Goal: Communication & Community: Answer question/provide support

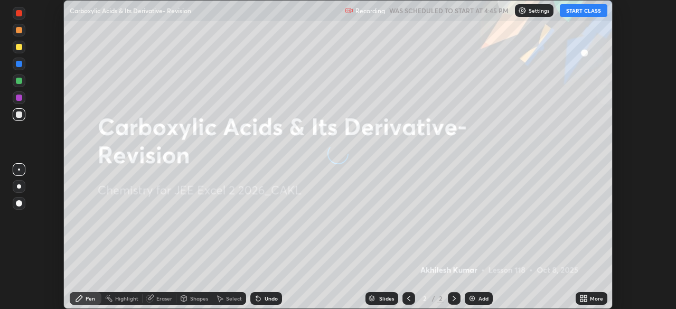
scroll to position [309, 675]
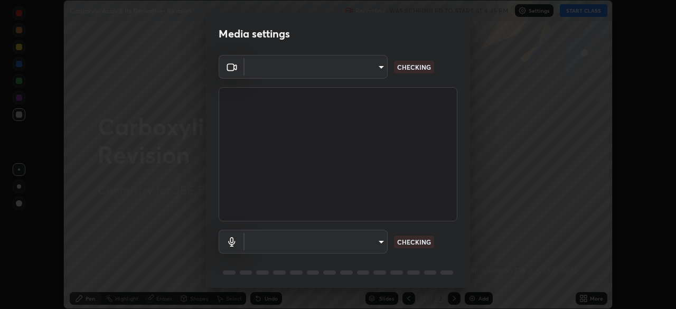
type input "119f56cd3221aa741ff86ef3c15b45e11b875c70691a8bbf6b5e475350e28a87"
click at [374, 240] on body "Erase all Carboxylic Acids & Its Derivative- Revision Recording WAS SCHEDULED T…" at bounding box center [338, 154] width 676 height 309
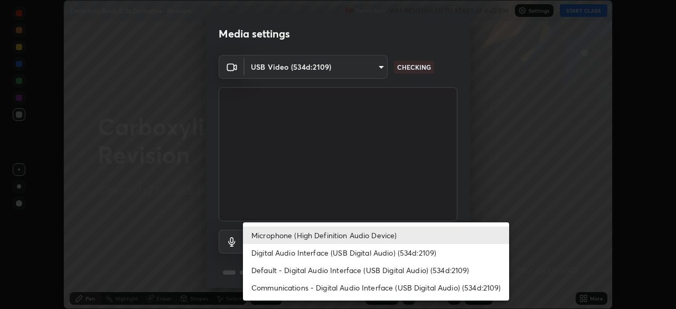
click at [361, 254] on li "Digital Audio Interface (USB Digital Audio) (534d:2109)" at bounding box center [376, 252] width 266 height 17
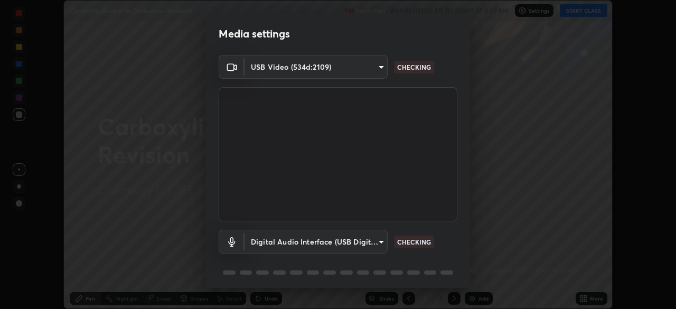
type input "c646bd0a84963ef75d7e75e16448b8f047285210e5b37cf02f81b0c24ed99837"
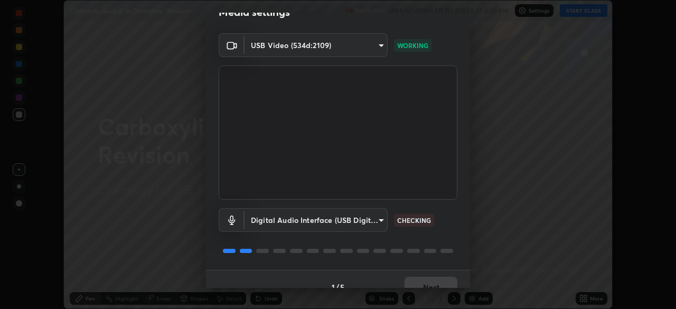
scroll to position [37, 0]
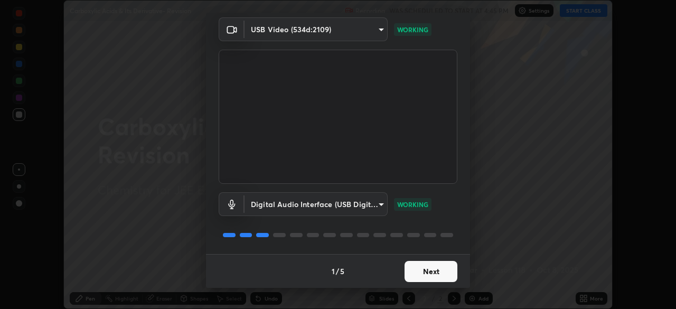
click at [418, 270] on button "Next" at bounding box center [430, 271] width 53 height 21
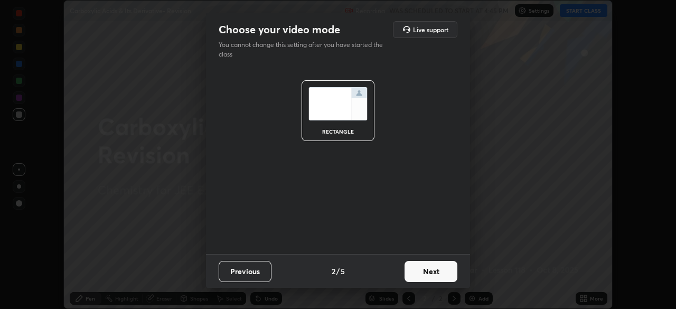
click at [418, 270] on button "Next" at bounding box center [430, 271] width 53 height 21
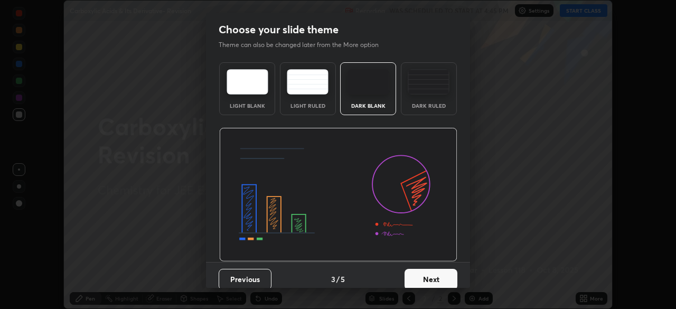
click at [421, 275] on button "Next" at bounding box center [430, 279] width 53 height 21
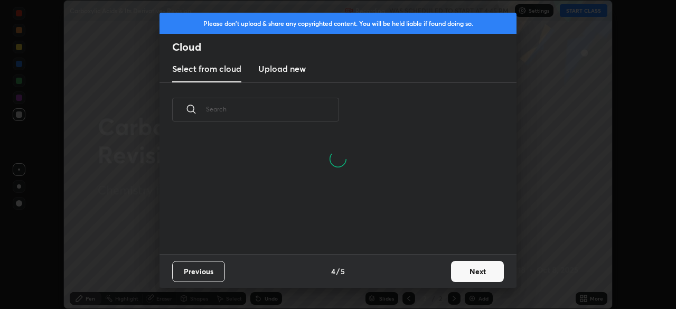
click at [459, 267] on button "Next" at bounding box center [477, 271] width 53 height 21
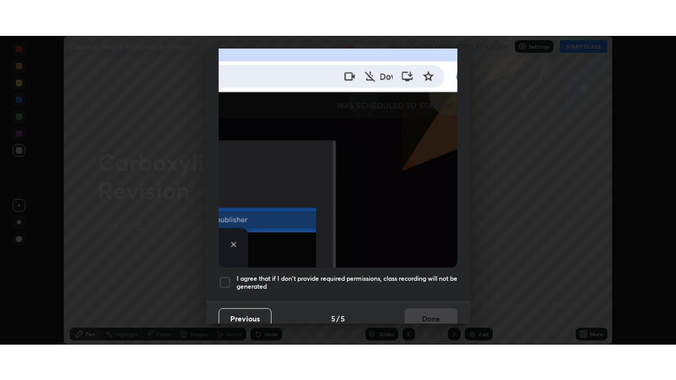
scroll to position [253, 0]
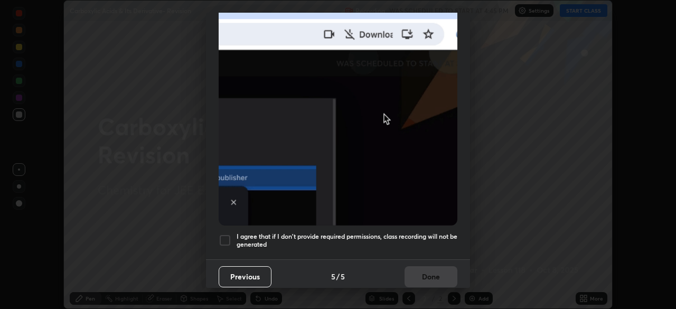
click at [225, 234] on div at bounding box center [225, 240] width 13 height 13
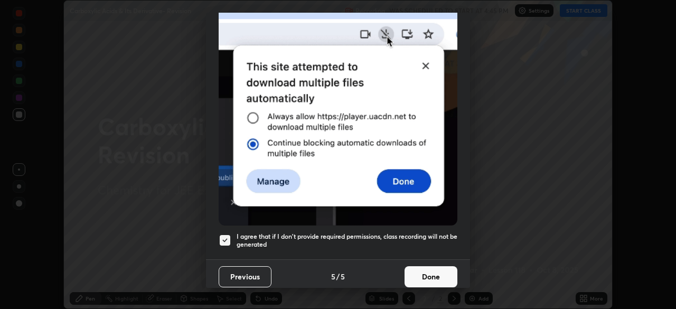
click at [421, 268] on button "Done" at bounding box center [430, 276] width 53 height 21
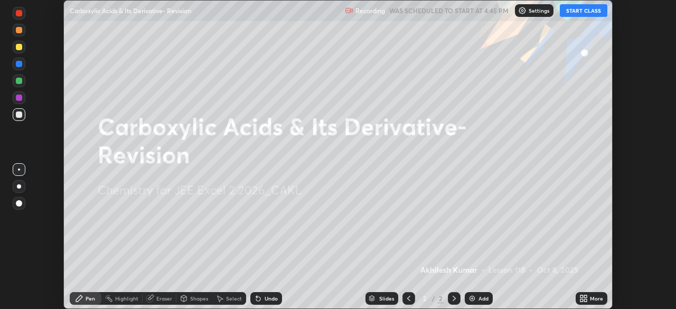
click at [579, 11] on button "START CLASS" at bounding box center [583, 10] width 48 height 13
click at [583, 296] on icon at bounding box center [581, 296] width 3 height 3
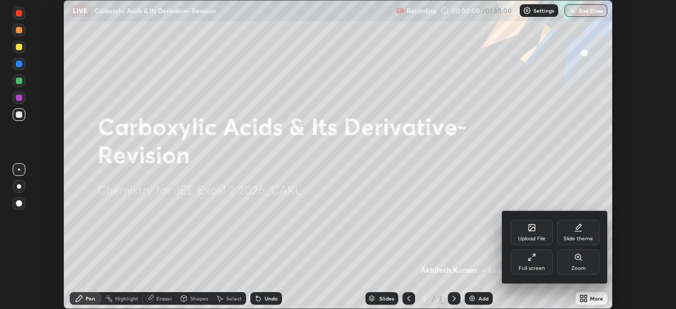
click at [528, 258] on icon at bounding box center [531, 257] width 8 height 8
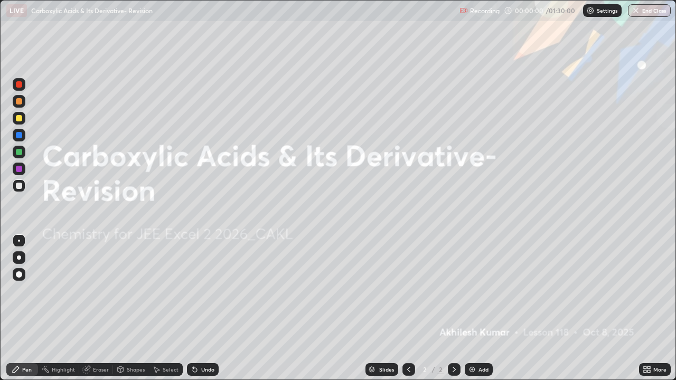
scroll to position [380, 676]
click at [469, 308] on img at bounding box center [472, 369] width 8 height 8
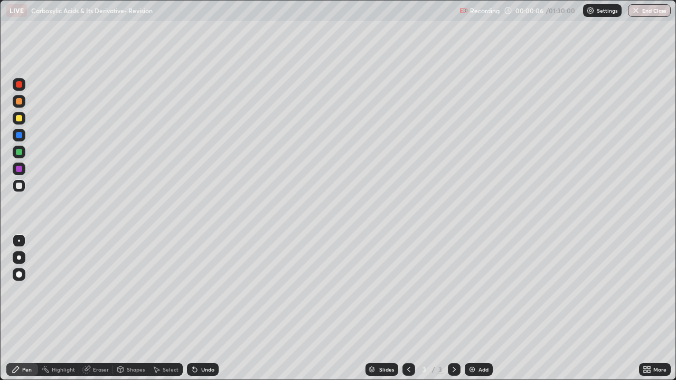
click at [594, 6] on div "Settings" at bounding box center [602, 10] width 39 height 13
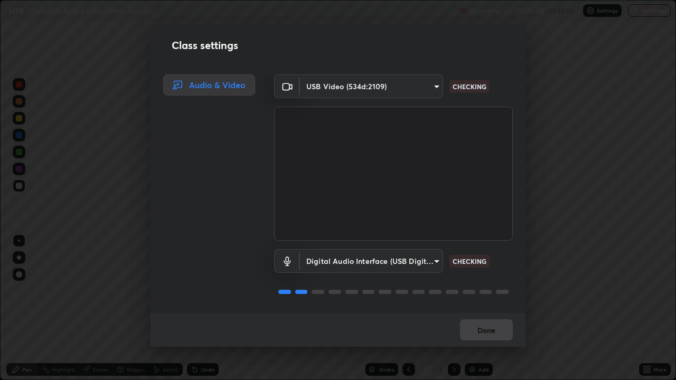
scroll to position [1, 0]
click at [479, 308] on button "Done" at bounding box center [486, 329] width 53 height 21
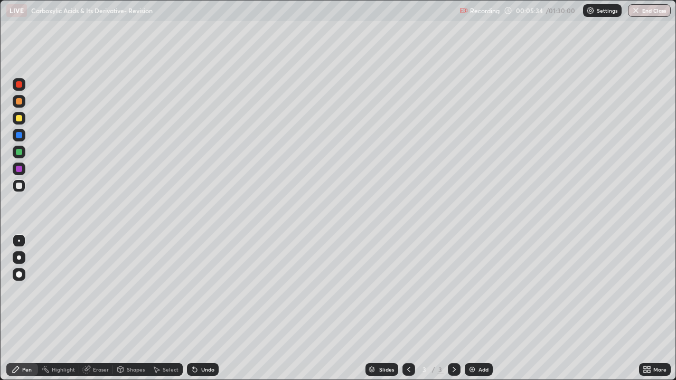
click at [474, 308] on img at bounding box center [472, 369] width 8 height 8
click at [194, 308] on icon at bounding box center [195, 370] width 4 height 4
click at [194, 308] on icon at bounding box center [195, 369] width 8 height 8
click at [24, 169] on div at bounding box center [19, 169] width 13 height 13
click at [23, 185] on div at bounding box center [19, 185] width 13 height 13
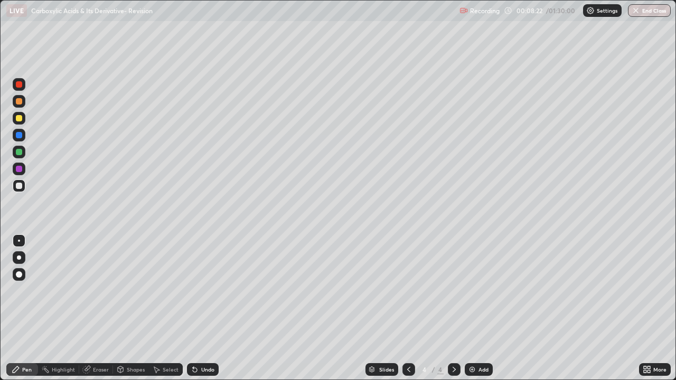
click at [198, 308] on div "Undo" at bounding box center [203, 369] width 32 height 13
click at [468, 308] on img at bounding box center [472, 369] width 8 height 8
click at [20, 84] on div at bounding box center [19, 84] width 6 height 6
click at [21, 186] on div at bounding box center [19, 186] width 6 height 6
click at [130, 308] on div "Shapes" at bounding box center [136, 369] width 18 height 5
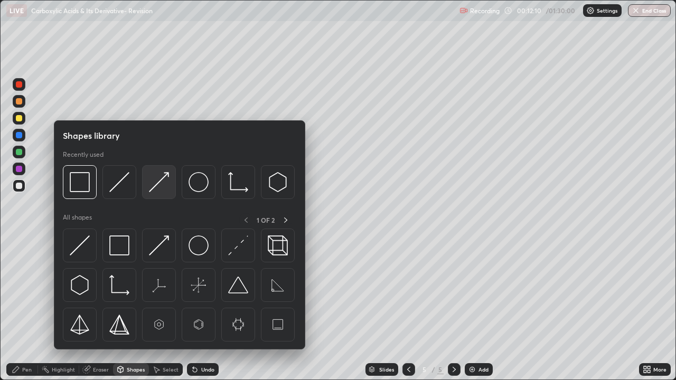
click at [155, 186] on img at bounding box center [159, 182] width 20 height 20
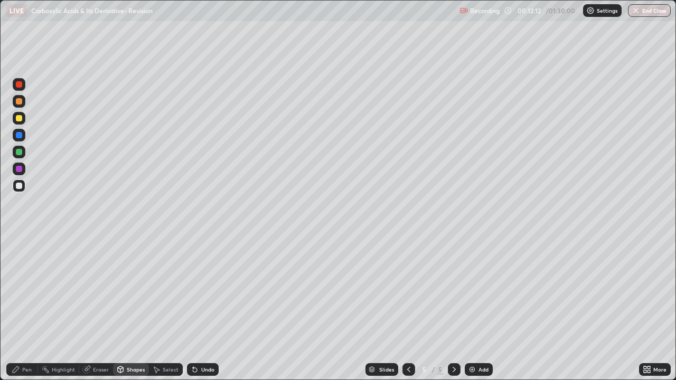
click at [29, 308] on div "Pen" at bounding box center [27, 369] width 10 height 5
click at [97, 308] on div "Eraser" at bounding box center [101, 369] width 16 height 5
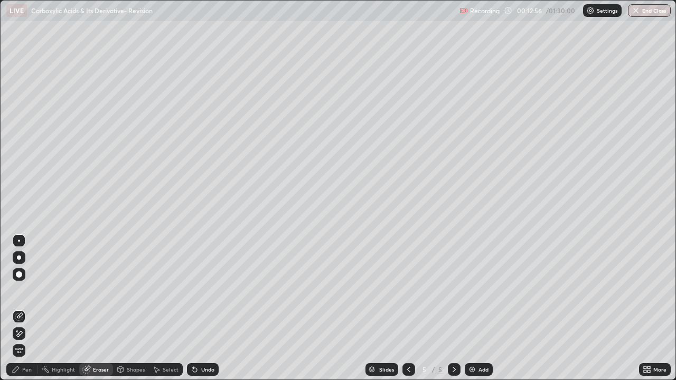
click at [27, 308] on div "Pen" at bounding box center [27, 369] width 10 height 5
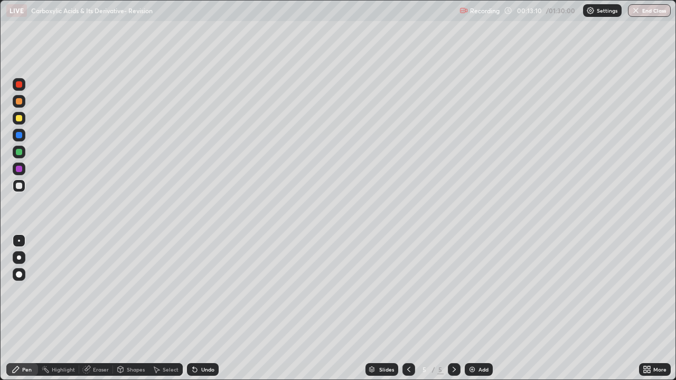
click at [18, 118] on div at bounding box center [19, 118] width 6 height 6
click at [20, 185] on div at bounding box center [19, 186] width 6 height 6
click at [127, 308] on div "Shapes" at bounding box center [136, 369] width 18 height 5
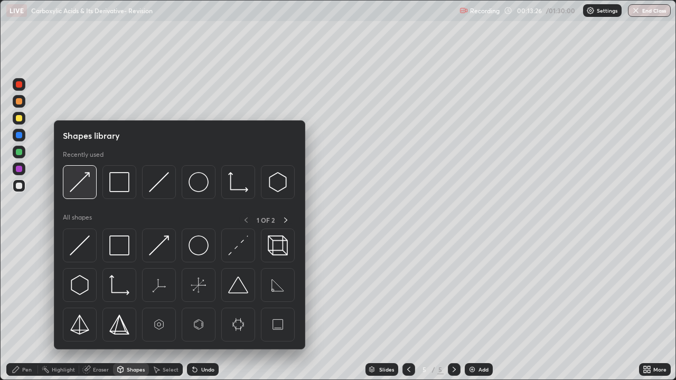
click at [78, 186] on img at bounding box center [80, 182] width 20 height 20
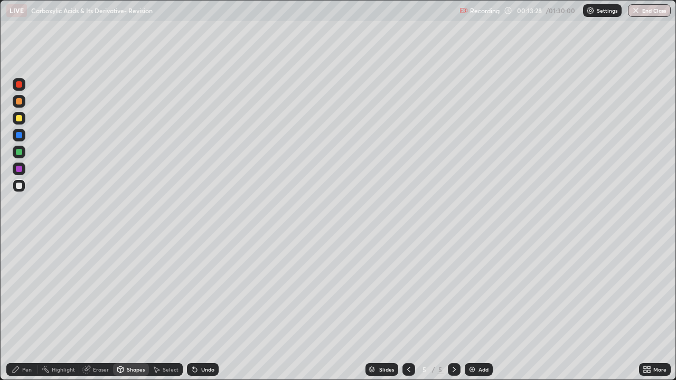
click at [24, 308] on div "Pen" at bounding box center [27, 369] width 10 height 5
click at [130, 308] on div "Shapes" at bounding box center [131, 369] width 36 height 13
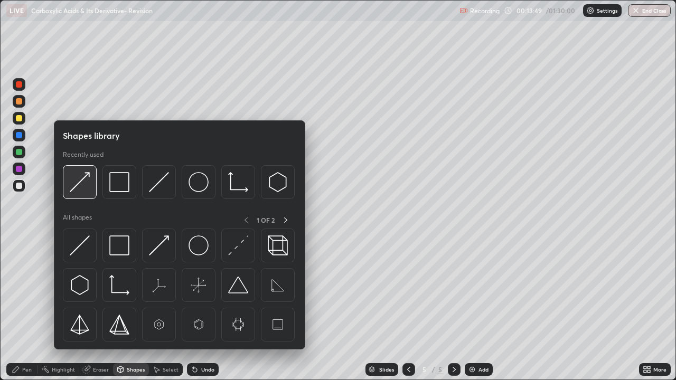
click at [82, 182] on img at bounding box center [80, 182] width 20 height 20
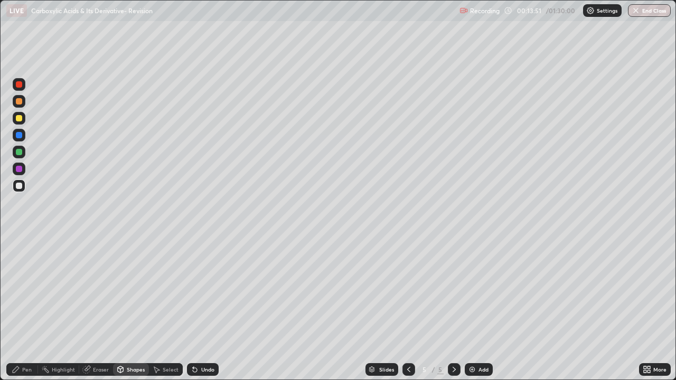
click at [26, 308] on div "Pen" at bounding box center [22, 369] width 32 height 13
click at [17, 167] on div at bounding box center [19, 169] width 6 height 6
click at [21, 185] on div at bounding box center [19, 186] width 6 height 6
click at [134, 308] on div "Shapes" at bounding box center [131, 369] width 36 height 13
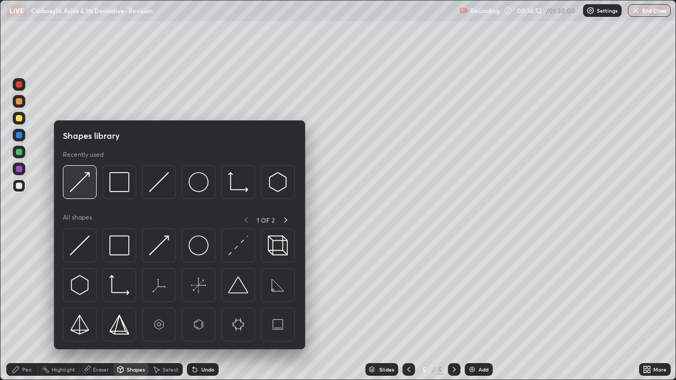
click at [85, 183] on img at bounding box center [80, 182] width 20 height 20
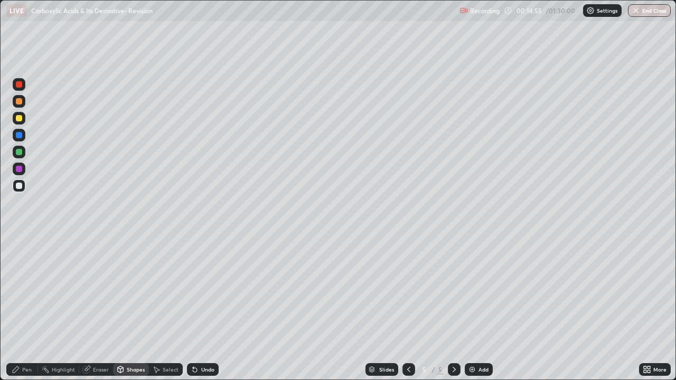
click at [22, 308] on div "Pen" at bounding box center [22, 369] width 32 height 13
click at [138, 308] on div "Shapes" at bounding box center [136, 369] width 18 height 5
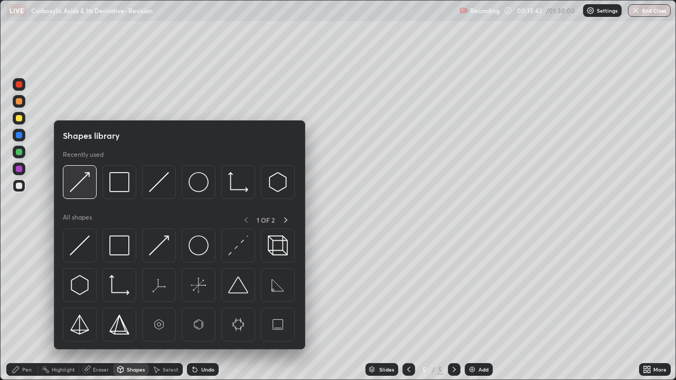
click at [87, 182] on img at bounding box center [80, 182] width 20 height 20
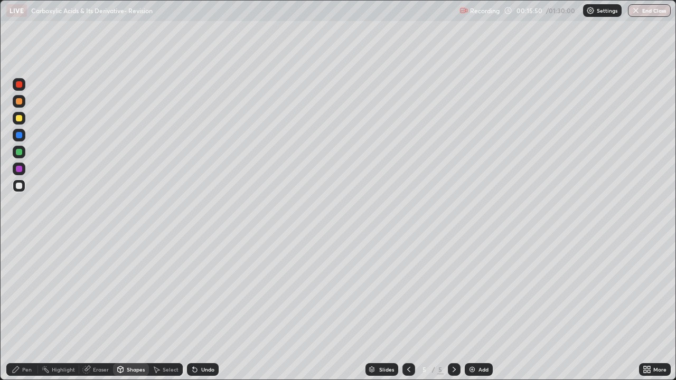
click at [23, 308] on div "Pen" at bounding box center [27, 369] width 10 height 5
click at [21, 169] on div at bounding box center [19, 169] width 6 height 6
click at [19, 119] on div at bounding box center [19, 118] width 6 height 6
click at [203, 308] on div "Undo" at bounding box center [207, 369] width 13 height 5
click at [193, 308] on icon at bounding box center [195, 370] width 4 height 4
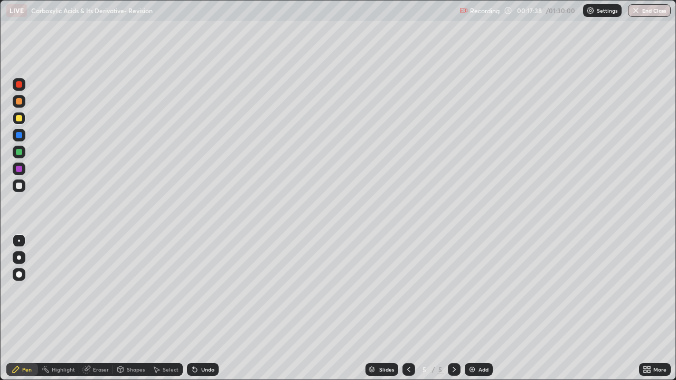
click at [23, 153] on div at bounding box center [19, 152] width 13 height 13
click at [18, 185] on div at bounding box center [19, 186] width 6 height 6
click at [469, 308] on img at bounding box center [472, 369] width 8 height 8
click at [130, 308] on div "Shapes" at bounding box center [136, 369] width 18 height 5
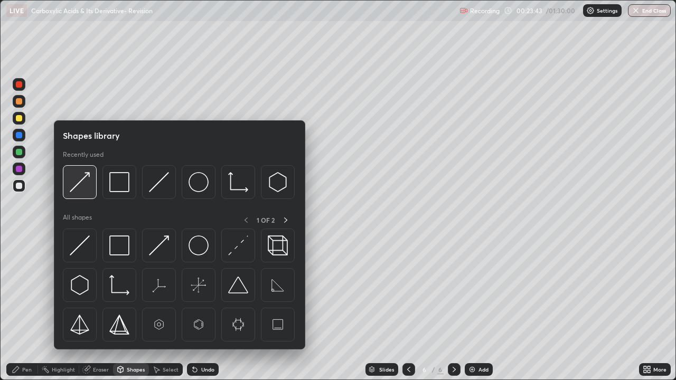
click at [77, 185] on img at bounding box center [80, 182] width 20 height 20
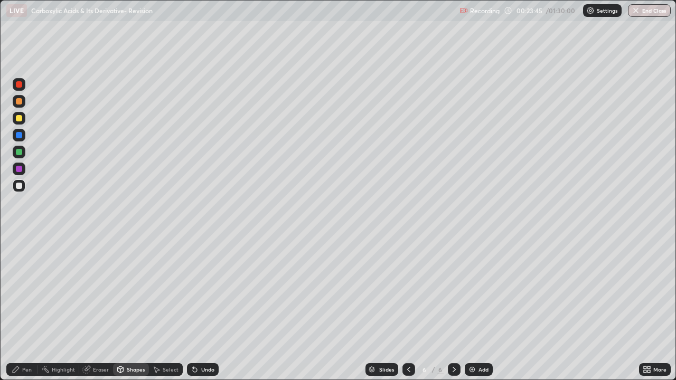
click at [21, 308] on div "Pen" at bounding box center [22, 369] width 32 height 13
click at [193, 308] on icon at bounding box center [195, 370] width 4 height 4
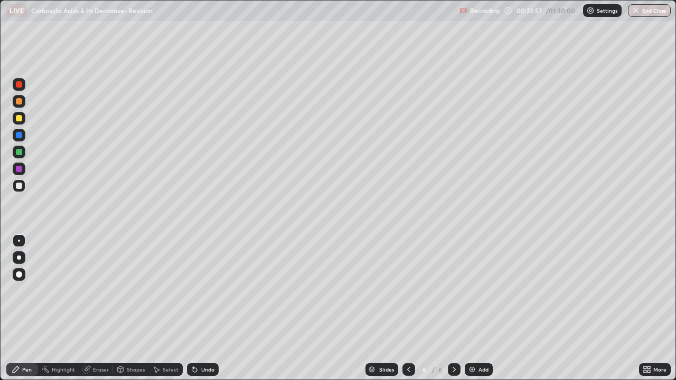
click at [136, 308] on div "Shapes" at bounding box center [136, 369] width 18 height 5
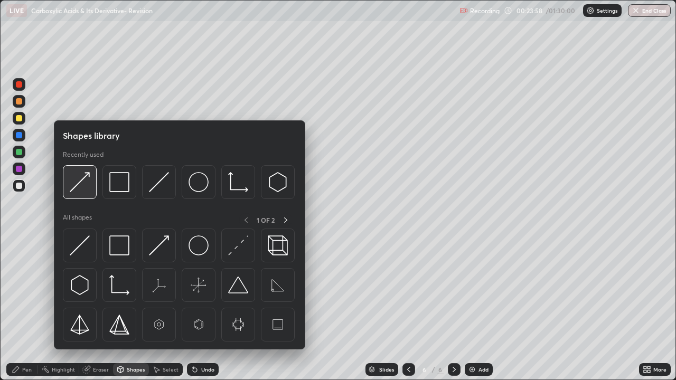
click at [75, 184] on img at bounding box center [80, 182] width 20 height 20
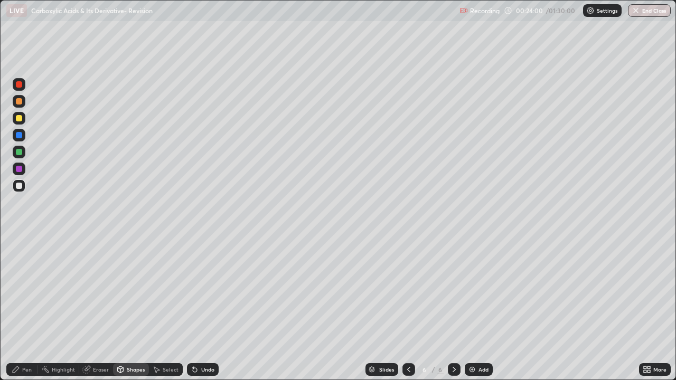
click at [22, 308] on div "Pen" at bounding box center [22, 369] width 32 height 13
click at [129, 308] on div "Shapes" at bounding box center [136, 369] width 18 height 5
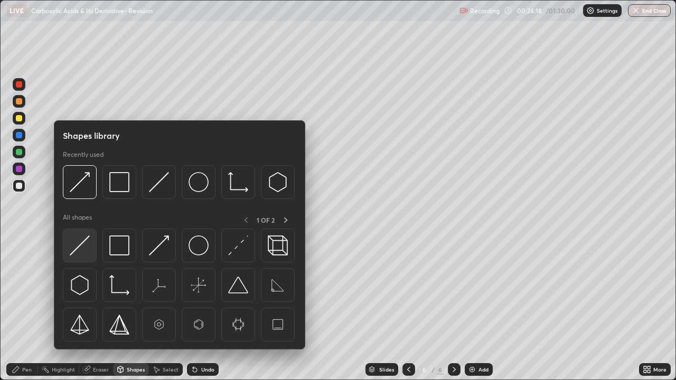
click at [80, 242] on img at bounding box center [80, 245] width 20 height 20
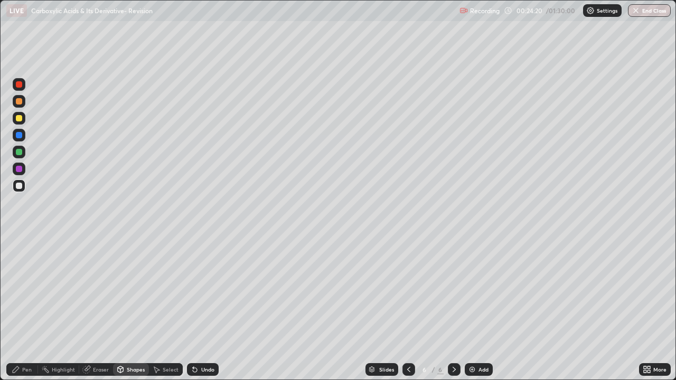
click at [27, 308] on div "Pen" at bounding box center [27, 369] width 10 height 5
click at [133, 308] on div "Shapes" at bounding box center [136, 369] width 18 height 5
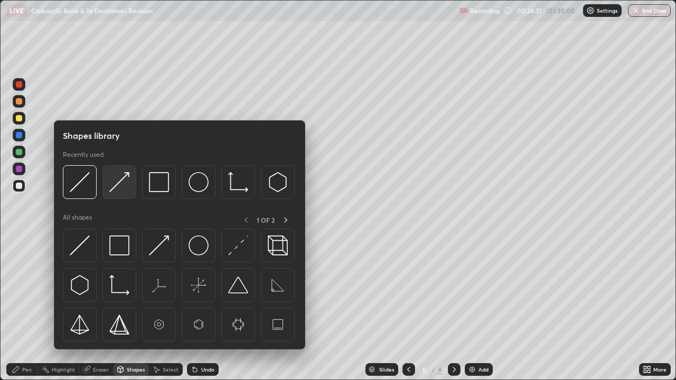
click at [113, 186] on img at bounding box center [119, 182] width 20 height 20
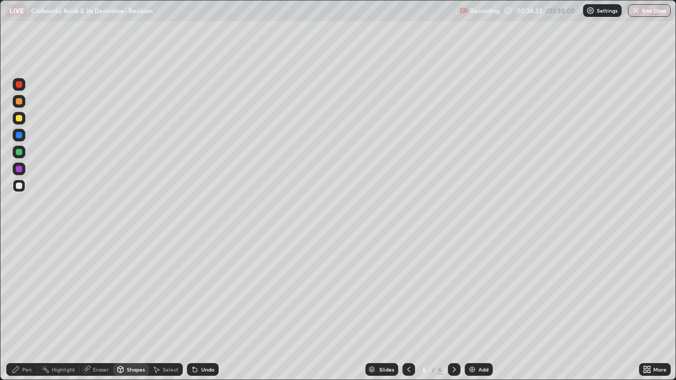
click at [28, 308] on div "Pen" at bounding box center [27, 369] width 10 height 5
click at [135, 308] on div "Shapes" at bounding box center [136, 369] width 18 height 5
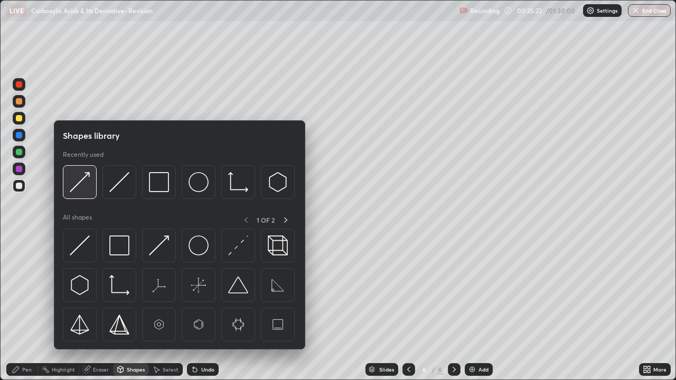
click at [84, 186] on img at bounding box center [80, 182] width 20 height 20
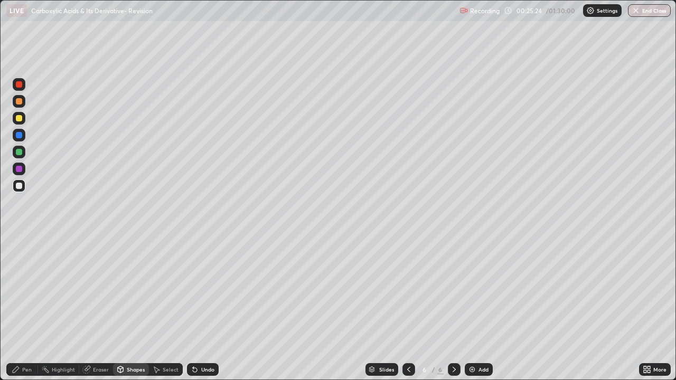
click at [31, 308] on div "Pen" at bounding box center [22, 369] width 32 height 13
click at [130, 308] on div "Shapes" at bounding box center [136, 369] width 18 height 5
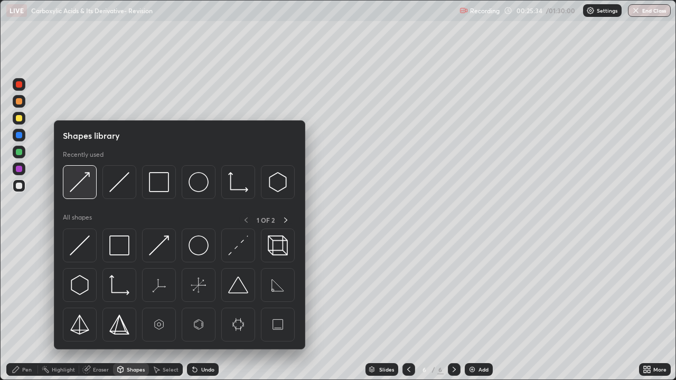
click at [81, 187] on img at bounding box center [80, 182] width 20 height 20
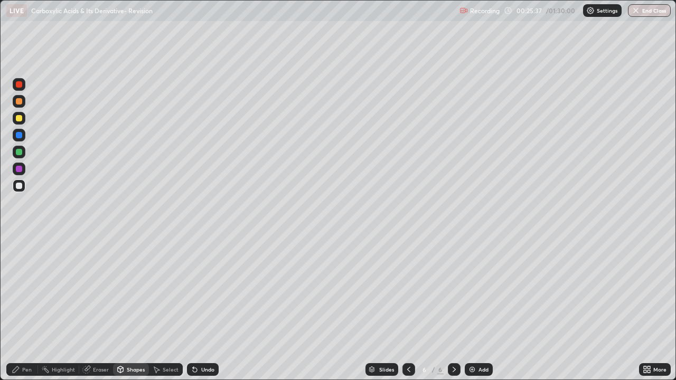
click at [23, 308] on div "Pen" at bounding box center [22, 369] width 32 height 13
click at [94, 308] on div "Eraser" at bounding box center [96, 369] width 34 height 13
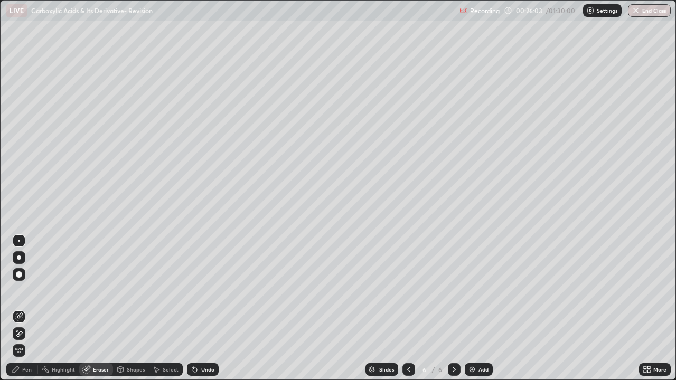
click at [23, 308] on div "Pen" at bounding box center [27, 369] width 10 height 5
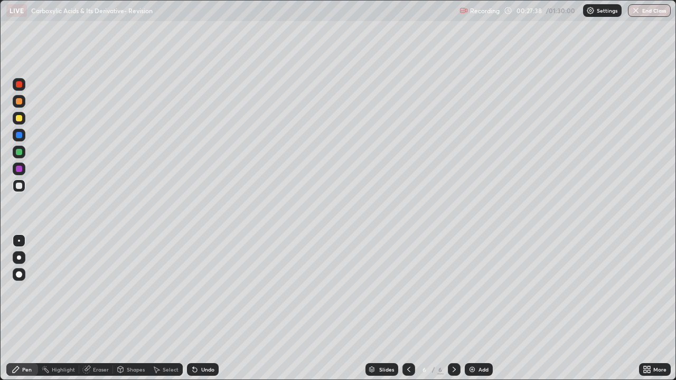
click at [163, 308] on div "Select" at bounding box center [171, 369] width 16 height 5
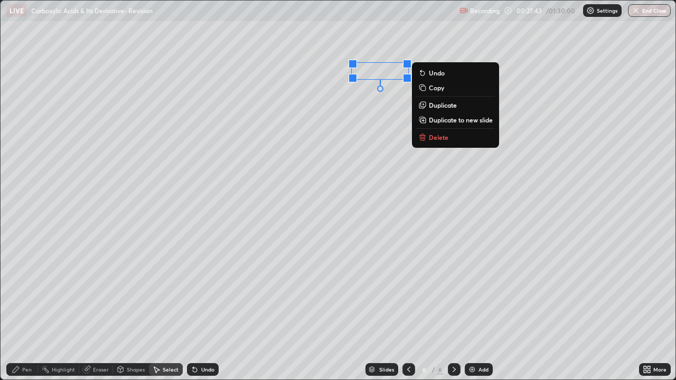
click at [95, 308] on div "Eraser" at bounding box center [101, 369] width 16 height 5
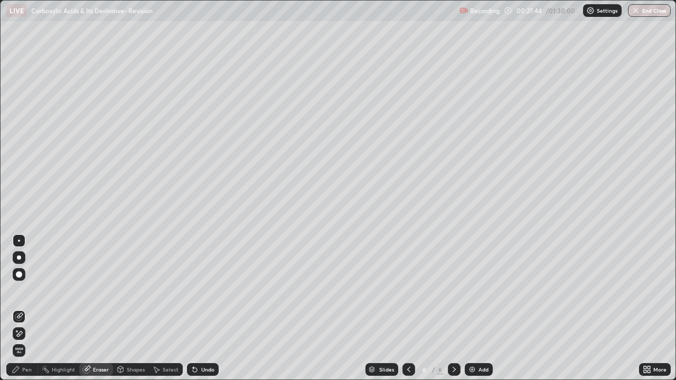
click at [23, 308] on div "Pen" at bounding box center [27, 369] width 10 height 5
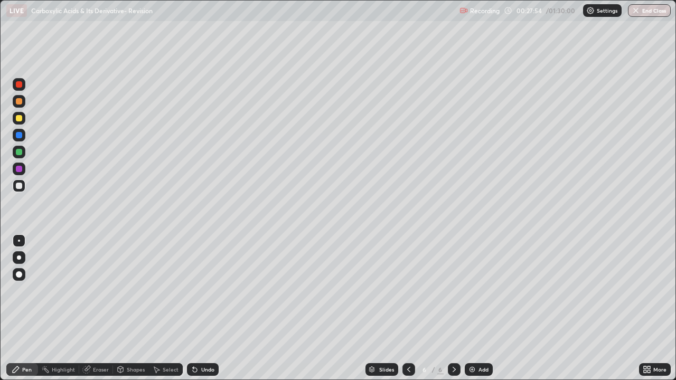
click at [97, 308] on div "Eraser" at bounding box center [101, 369] width 16 height 5
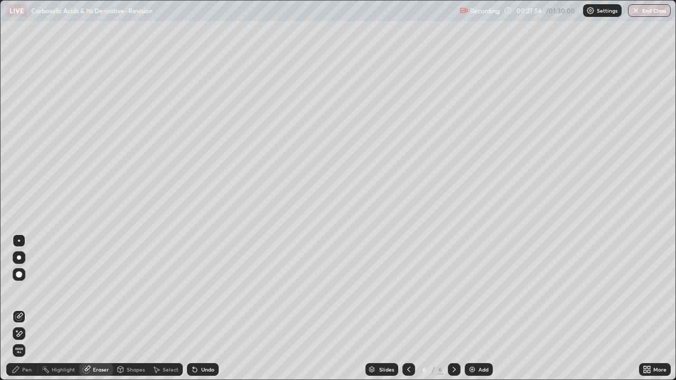
click at [26, 308] on div "Pen" at bounding box center [27, 369] width 10 height 5
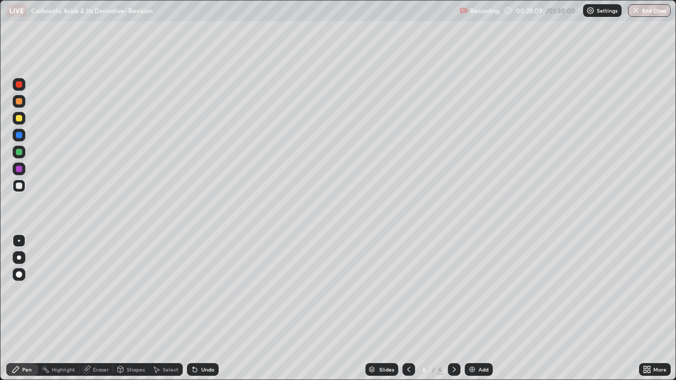
click at [129, 308] on div "Shapes" at bounding box center [136, 369] width 18 height 5
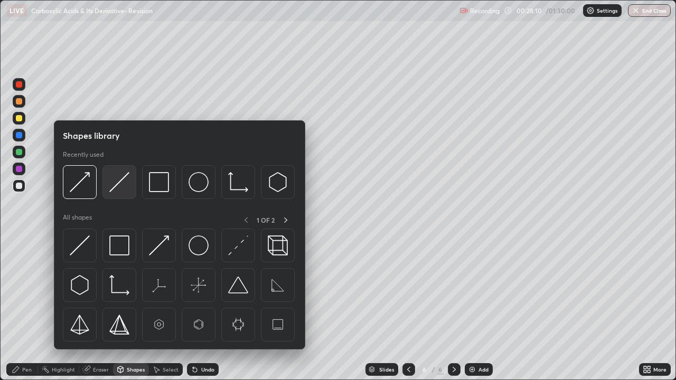
click at [118, 184] on img at bounding box center [119, 182] width 20 height 20
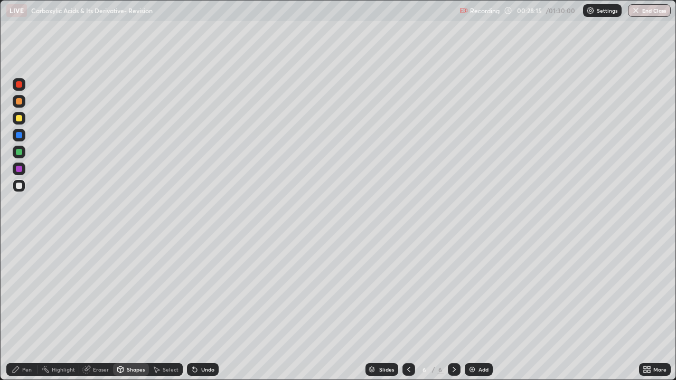
click at [21, 308] on div "Pen" at bounding box center [22, 369] width 32 height 13
click at [193, 308] on icon at bounding box center [195, 370] width 4 height 4
click at [165, 308] on div "Select" at bounding box center [171, 369] width 16 height 5
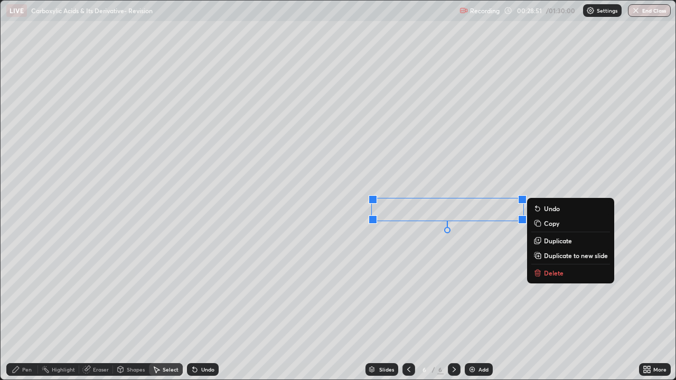
click at [88, 308] on icon at bounding box center [86, 369] width 7 height 7
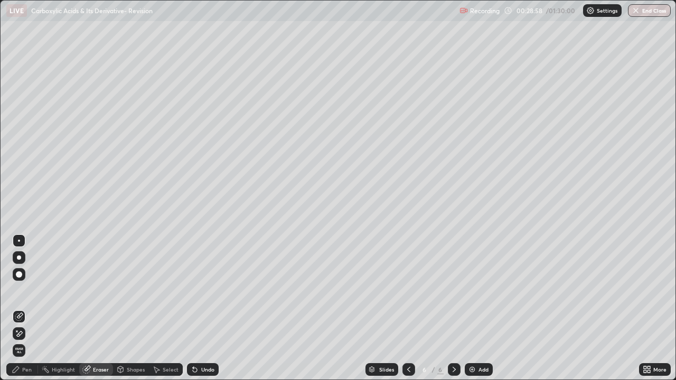
click at [23, 308] on div "Pen" at bounding box center [27, 369] width 10 height 5
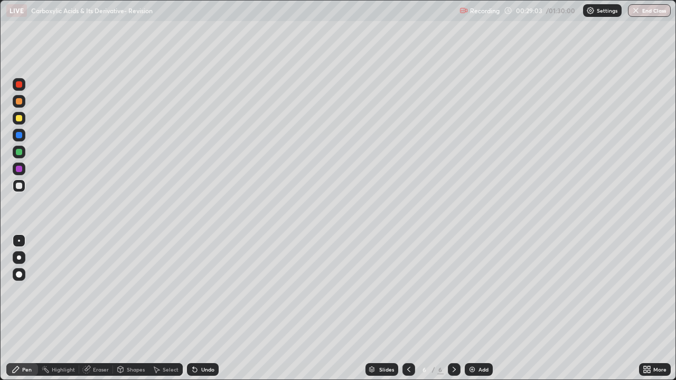
click at [130, 308] on div "Shapes" at bounding box center [131, 369] width 36 height 13
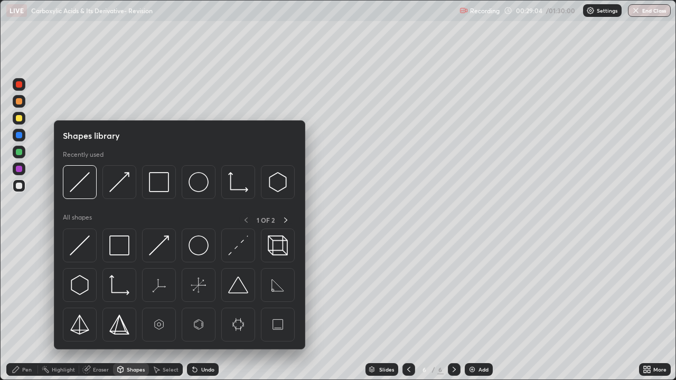
click at [269, 220] on p "1 OF 2" at bounding box center [266, 220] width 18 height 8
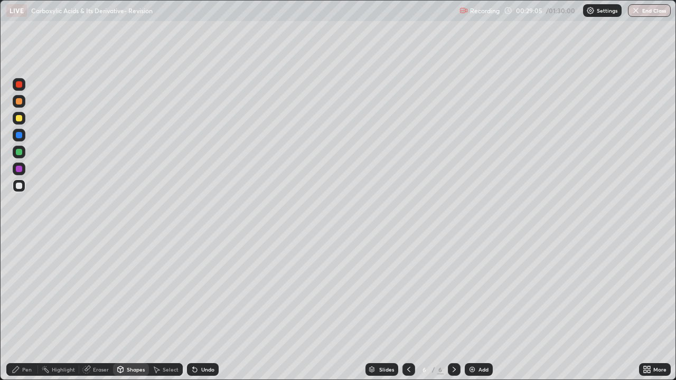
click at [137, 308] on div "Shapes" at bounding box center [136, 369] width 18 height 5
click at [104, 308] on div "Eraser" at bounding box center [96, 369] width 34 height 13
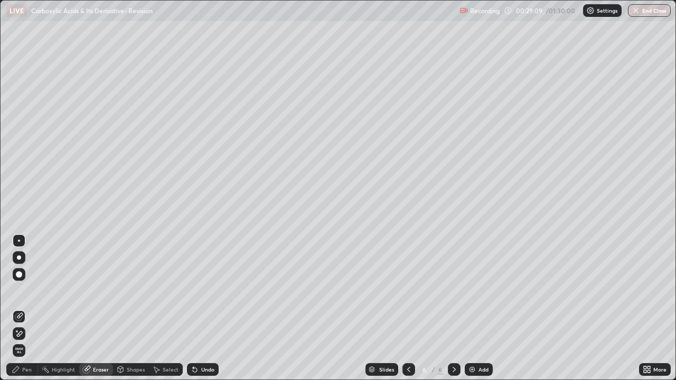
click at [25, 308] on div "Pen" at bounding box center [27, 369] width 10 height 5
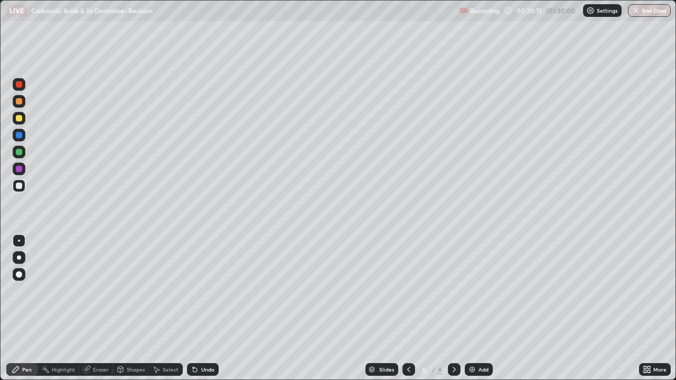
click at [172, 308] on div "Select" at bounding box center [171, 369] width 16 height 5
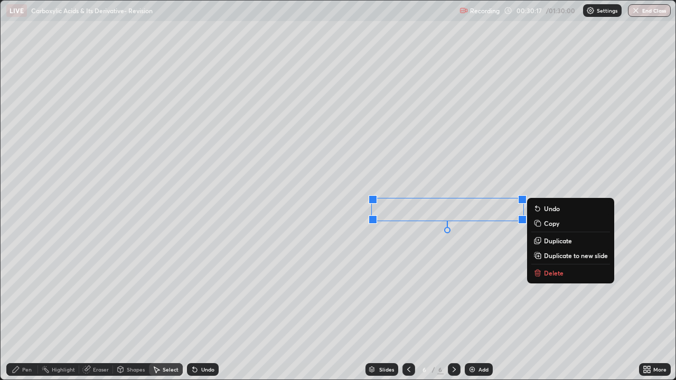
click at [535, 274] on icon at bounding box center [537, 273] width 5 height 5
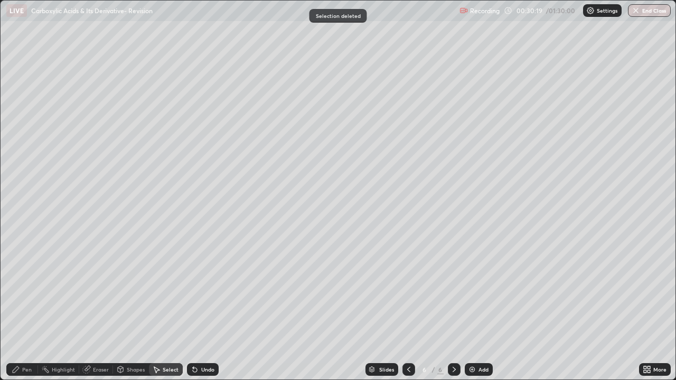
click at [22, 308] on div "Pen" at bounding box center [22, 369] width 32 height 13
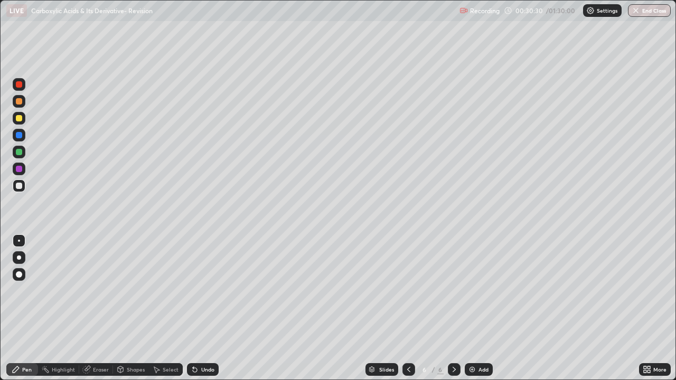
click at [135, 308] on div "Shapes" at bounding box center [136, 369] width 18 height 5
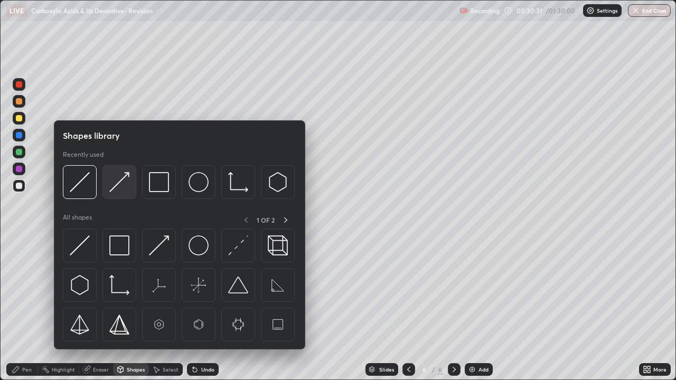
click at [114, 185] on img at bounding box center [119, 182] width 20 height 20
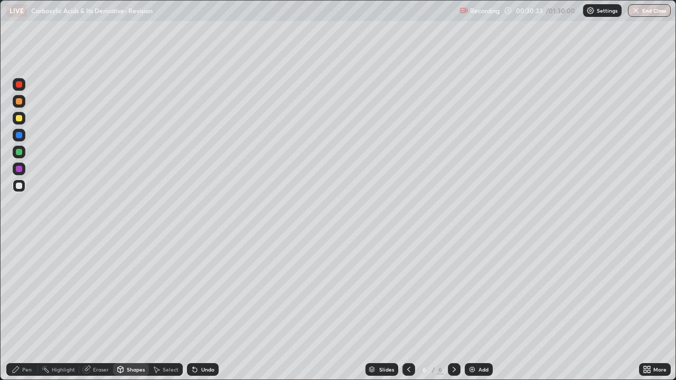
click at [25, 308] on div "Pen" at bounding box center [27, 369] width 10 height 5
click at [130, 308] on div "Shapes" at bounding box center [136, 369] width 18 height 5
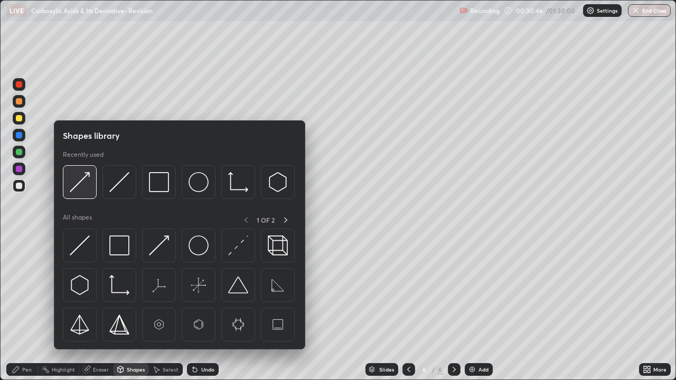
click at [86, 183] on img at bounding box center [80, 182] width 20 height 20
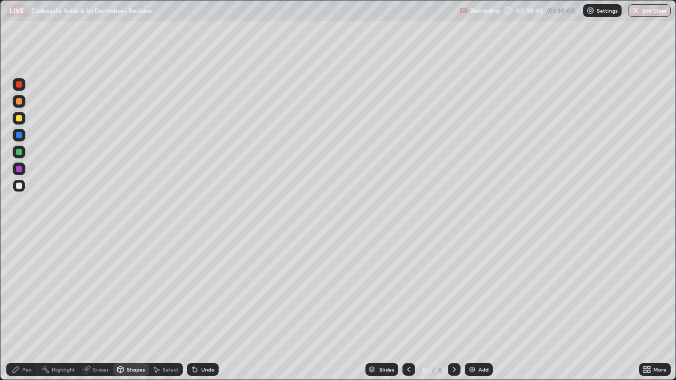
click at [24, 308] on div "Pen" at bounding box center [27, 369] width 10 height 5
click at [136, 308] on div "Shapes" at bounding box center [136, 369] width 18 height 5
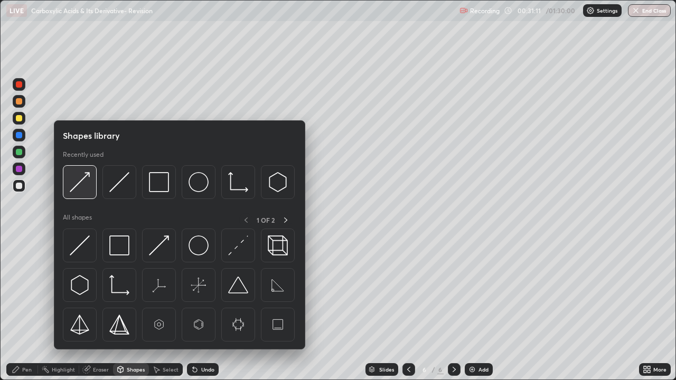
click at [81, 185] on img at bounding box center [80, 182] width 20 height 20
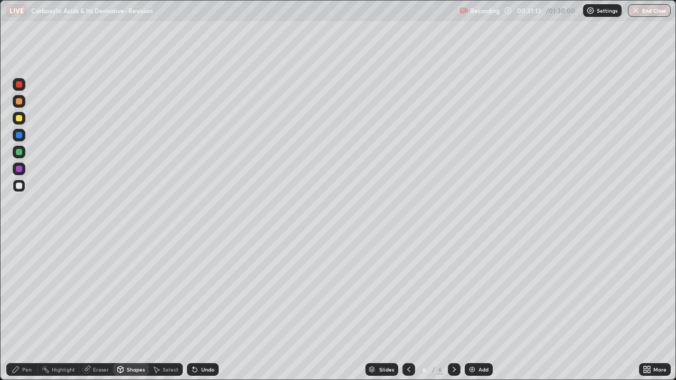
click at [26, 308] on div "Pen" at bounding box center [27, 369] width 10 height 5
click at [135, 308] on div "Shapes" at bounding box center [136, 369] width 18 height 5
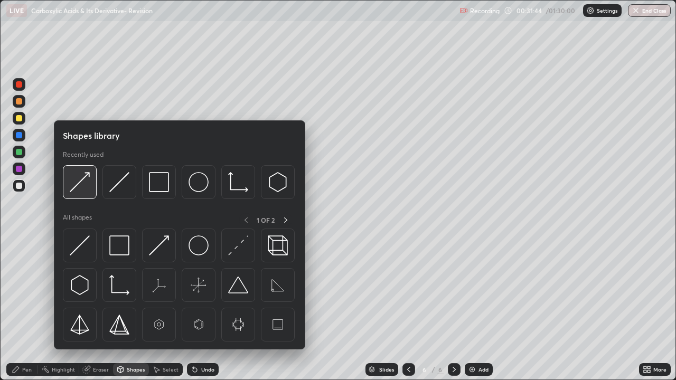
click at [81, 186] on img at bounding box center [80, 182] width 20 height 20
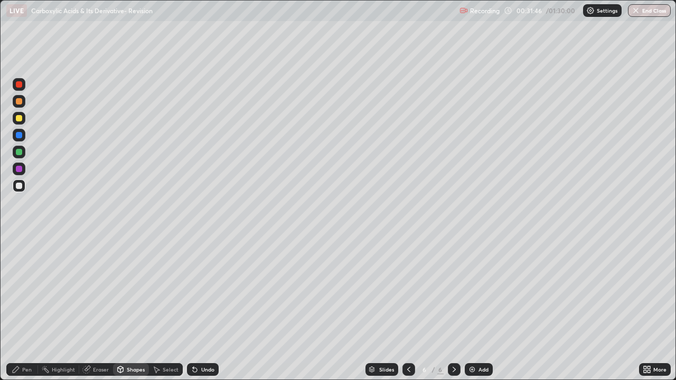
click at [22, 308] on div "Pen" at bounding box center [27, 369] width 10 height 5
click at [23, 168] on div at bounding box center [19, 169] width 13 height 13
click at [21, 186] on div at bounding box center [19, 186] width 6 height 6
click at [23, 308] on div "Pen" at bounding box center [27, 369] width 10 height 5
click at [468, 308] on img at bounding box center [472, 369] width 8 height 8
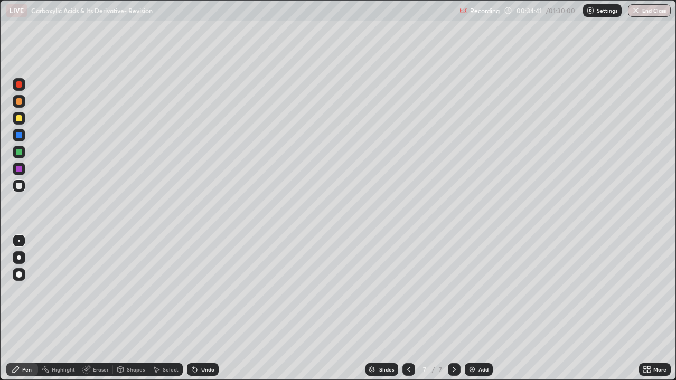
click at [131, 308] on div "Shapes" at bounding box center [136, 369] width 18 height 5
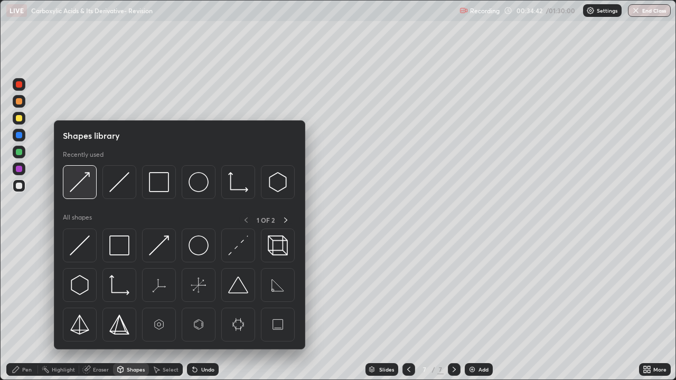
click at [83, 182] on img at bounding box center [80, 182] width 20 height 20
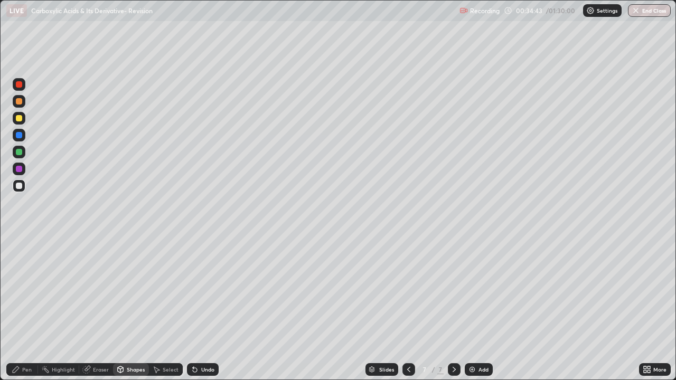
click at [24, 308] on div "Pen" at bounding box center [27, 369] width 10 height 5
click at [127, 308] on div "Shapes" at bounding box center [136, 369] width 18 height 5
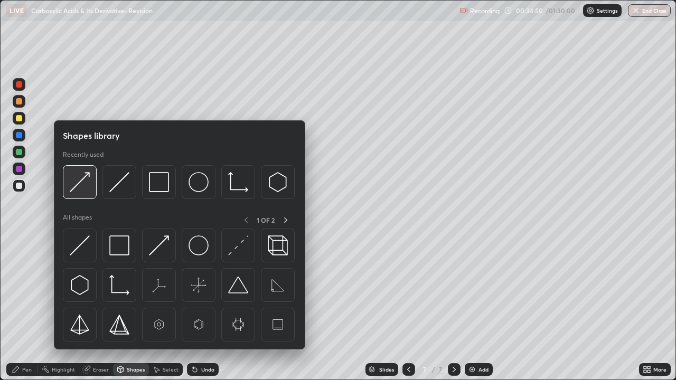
click at [82, 183] on img at bounding box center [80, 182] width 20 height 20
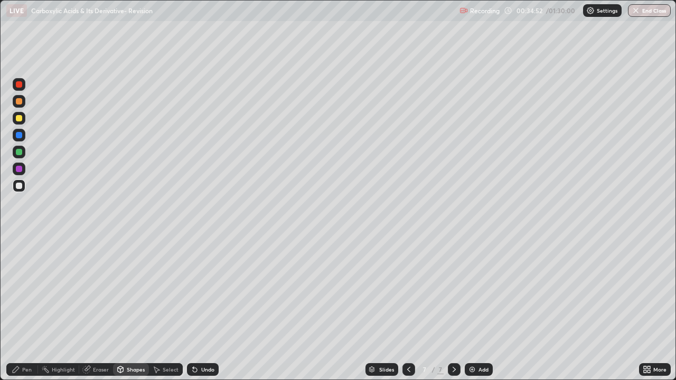
click at [27, 308] on div "Pen" at bounding box center [27, 369] width 10 height 5
click at [140, 308] on div "Shapes" at bounding box center [136, 369] width 18 height 5
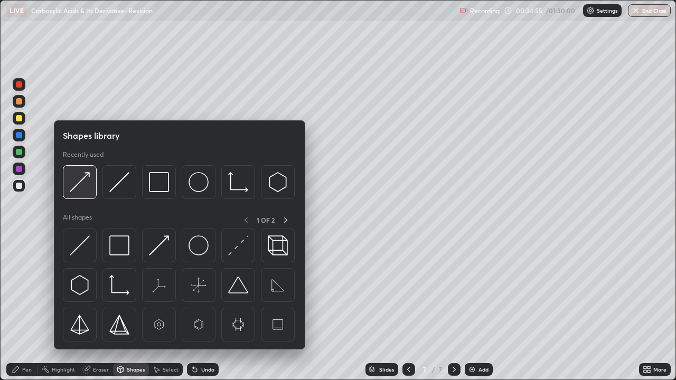
click at [81, 184] on img at bounding box center [80, 182] width 20 height 20
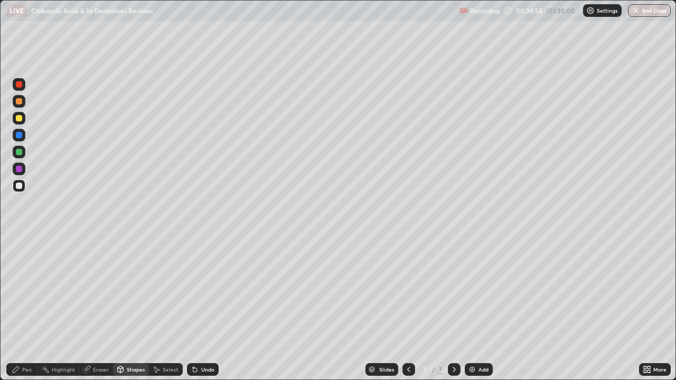
click at [26, 308] on div "Pen" at bounding box center [27, 369] width 10 height 5
click at [129, 308] on div "Shapes" at bounding box center [136, 369] width 18 height 5
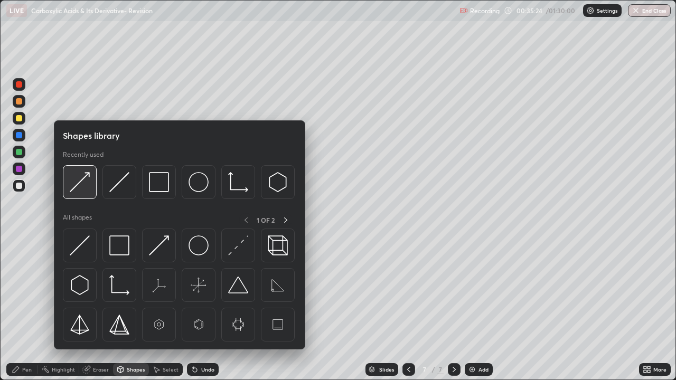
click at [83, 185] on img at bounding box center [80, 182] width 20 height 20
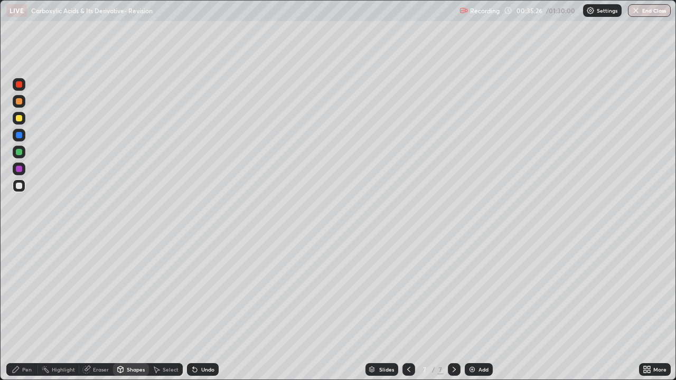
click at [33, 308] on div "Pen" at bounding box center [22, 369] width 32 height 13
click at [128, 308] on div "Shapes" at bounding box center [131, 369] width 36 height 13
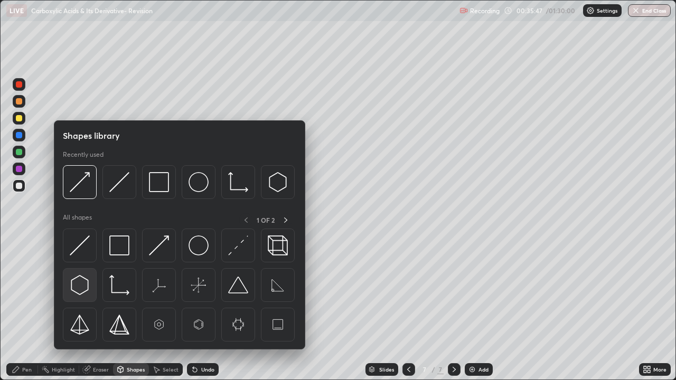
click at [83, 283] on img at bounding box center [80, 285] width 20 height 20
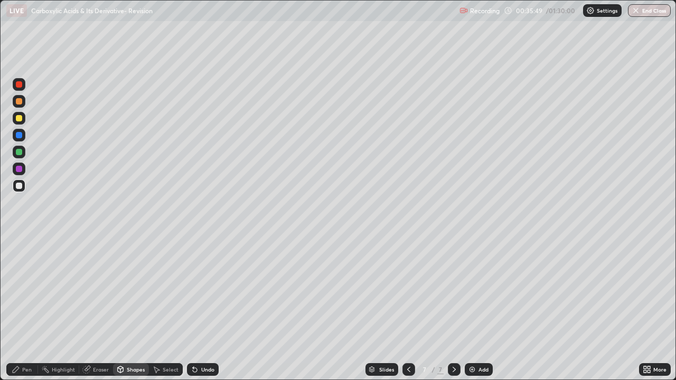
click at [131, 308] on div "Shapes" at bounding box center [131, 369] width 36 height 13
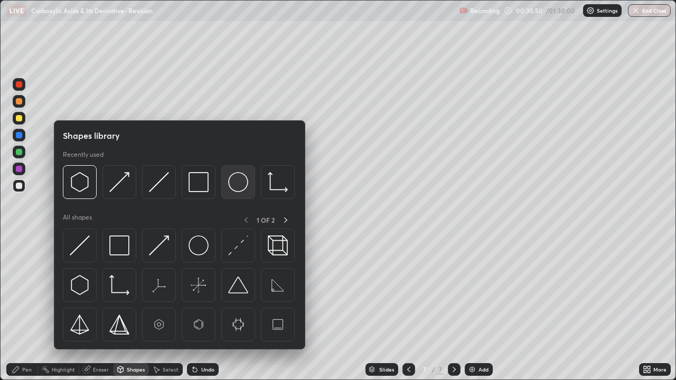
click at [234, 181] on img at bounding box center [238, 182] width 20 height 20
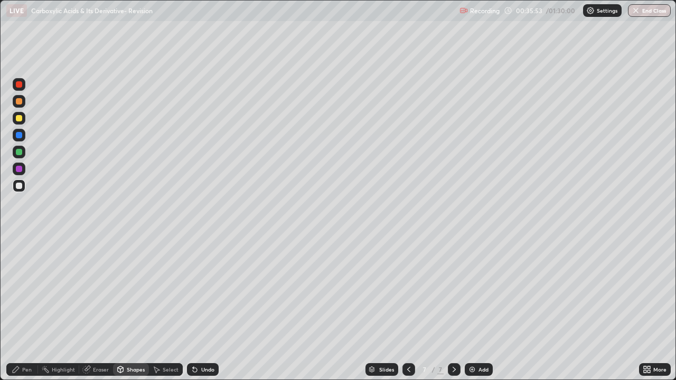
click at [26, 308] on div "Pen" at bounding box center [22, 369] width 32 height 13
click at [135, 308] on div "Shapes" at bounding box center [136, 369] width 18 height 5
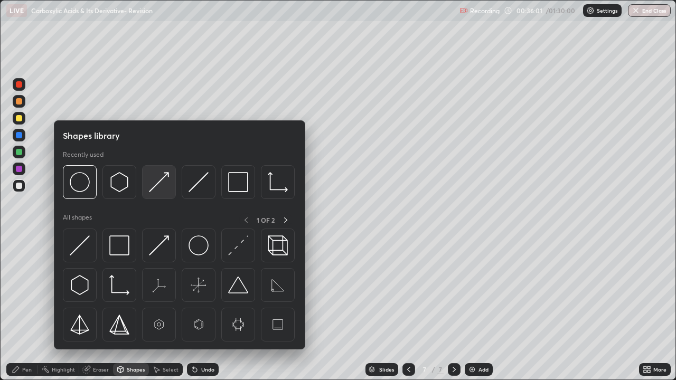
click at [150, 187] on img at bounding box center [159, 182] width 20 height 20
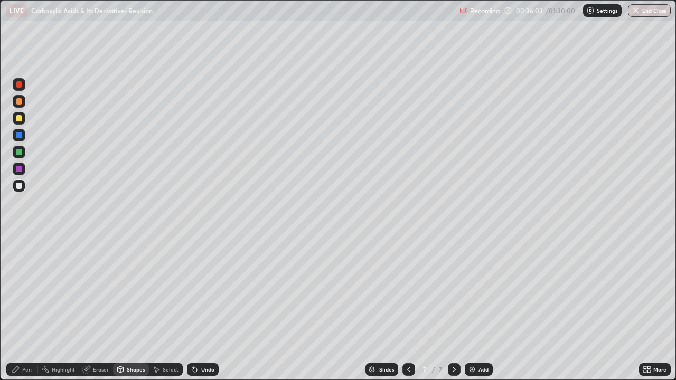
click at [25, 308] on div "Pen" at bounding box center [27, 369] width 10 height 5
click at [128, 308] on div "Shapes" at bounding box center [136, 369] width 18 height 5
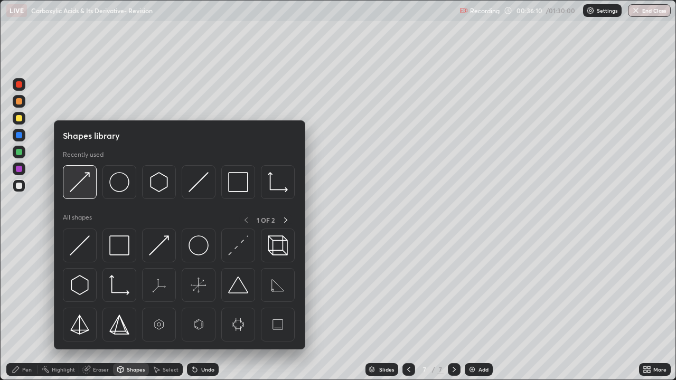
click at [82, 182] on img at bounding box center [80, 182] width 20 height 20
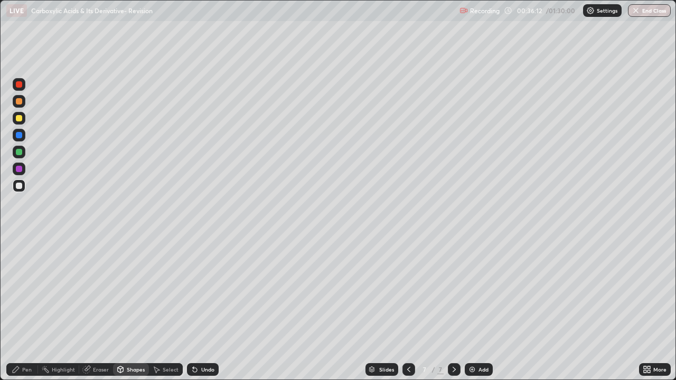
click at [24, 308] on div "Pen" at bounding box center [27, 369] width 10 height 5
click at [163, 308] on div "Select" at bounding box center [171, 369] width 16 height 5
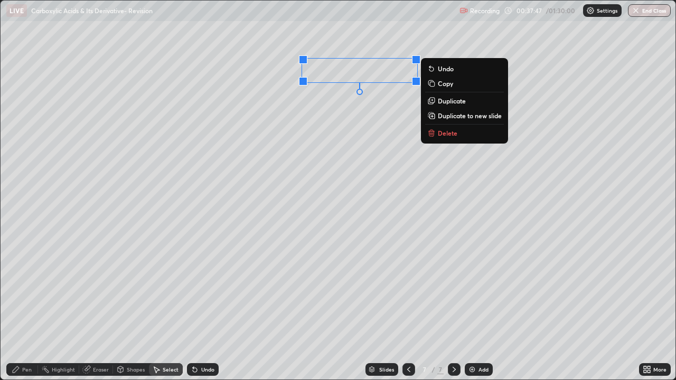
click at [346, 134] on div "0 ° Undo Copy Duplicate Duplicate to new slide Delete" at bounding box center [338, 190] width 675 height 379
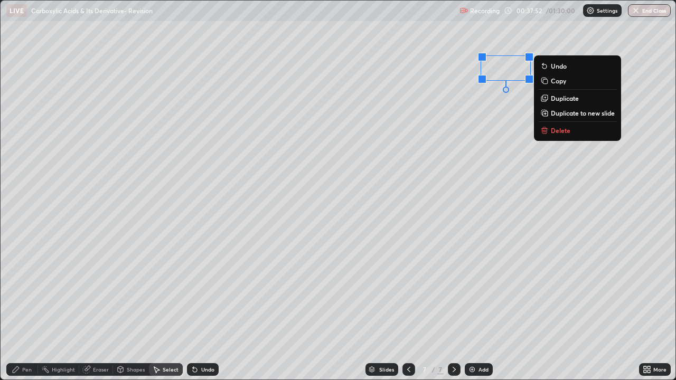
click at [26, 308] on div "Pen" at bounding box center [27, 369] width 10 height 5
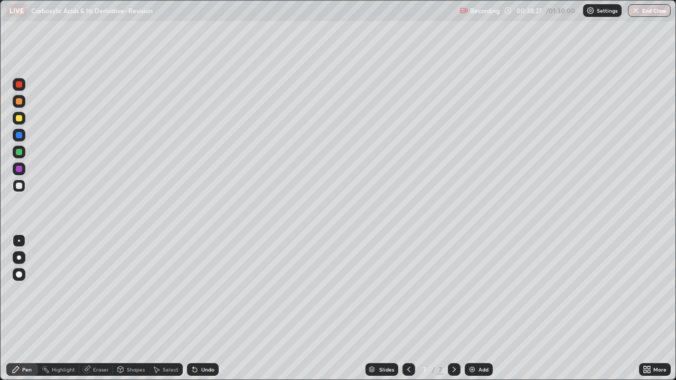
click at [96, 308] on div "Eraser" at bounding box center [101, 369] width 16 height 5
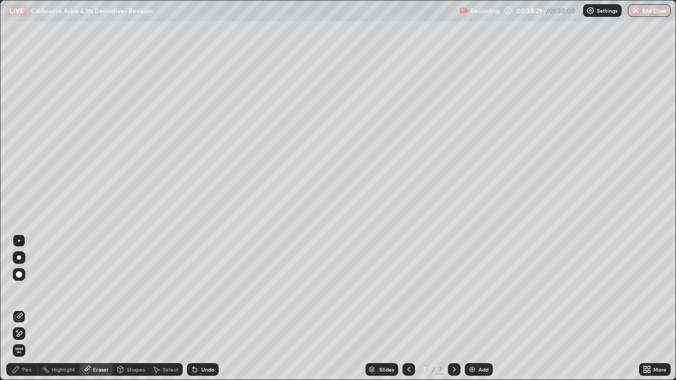
click at [26, 308] on div "Pen" at bounding box center [27, 369] width 10 height 5
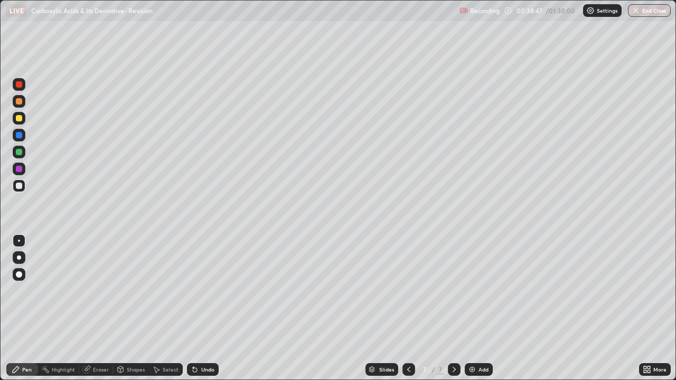
click at [169, 308] on div "Select" at bounding box center [171, 369] width 16 height 5
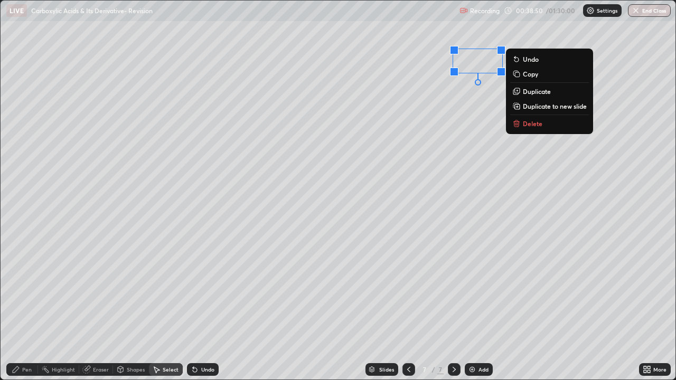
click at [23, 308] on div "Pen" at bounding box center [27, 369] width 10 height 5
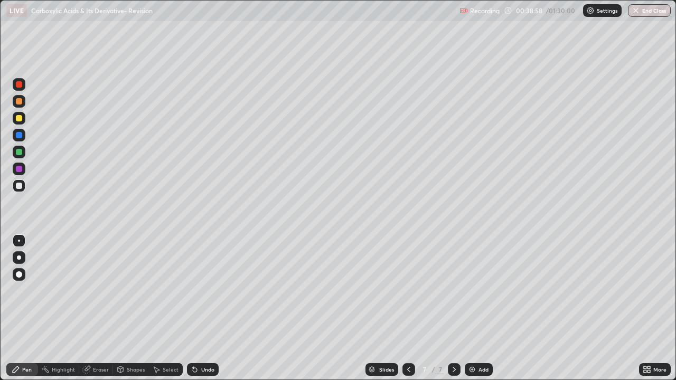
click at [18, 167] on div at bounding box center [19, 169] width 6 height 6
click at [21, 185] on div at bounding box center [19, 186] width 6 height 6
click at [406, 308] on icon at bounding box center [408, 369] width 8 height 8
click at [407, 308] on icon at bounding box center [408, 369] width 8 height 8
click at [452, 308] on icon at bounding box center [453, 369] width 3 height 5
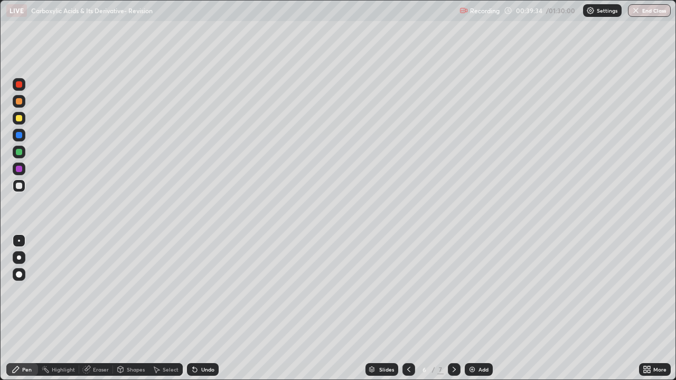
click at [452, 308] on icon at bounding box center [454, 369] width 8 height 8
click at [25, 185] on div at bounding box center [19, 185] width 13 height 13
click at [472, 308] on img at bounding box center [472, 369] width 8 height 8
click at [193, 308] on icon at bounding box center [193, 367] width 1 height 1
click at [193, 308] on icon at bounding box center [195, 370] width 4 height 4
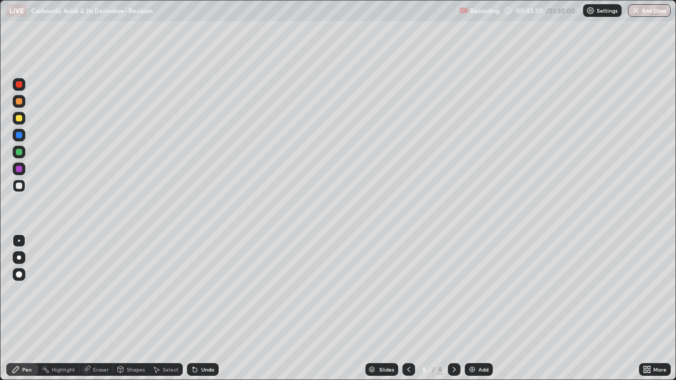
click at [133, 308] on div "Shapes" at bounding box center [136, 369] width 18 height 5
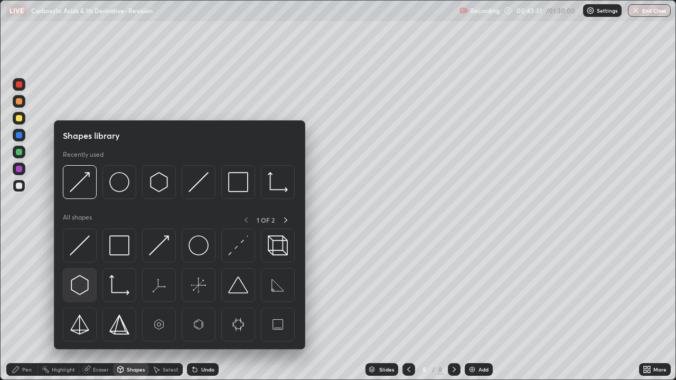
click at [82, 281] on img at bounding box center [80, 285] width 20 height 20
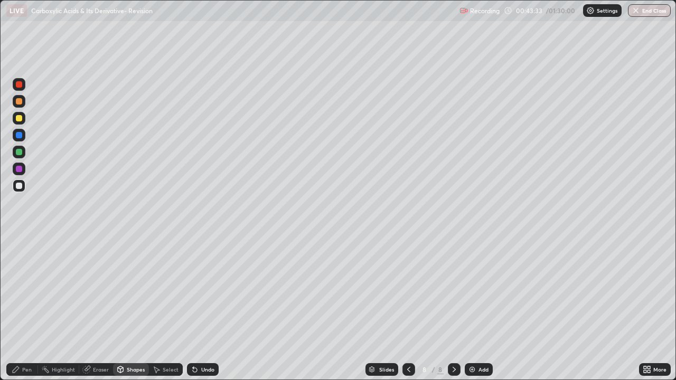
click at [125, 308] on div "Shapes" at bounding box center [131, 369] width 36 height 13
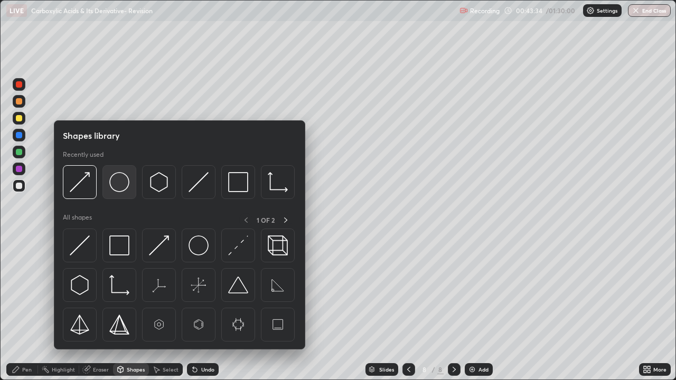
click at [120, 186] on img at bounding box center [119, 182] width 20 height 20
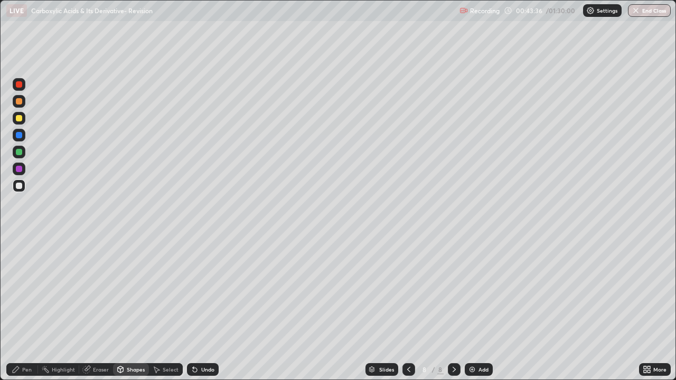
click at [134, 308] on div "Shapes" at bounding box center [131, 369] width 36 height 13
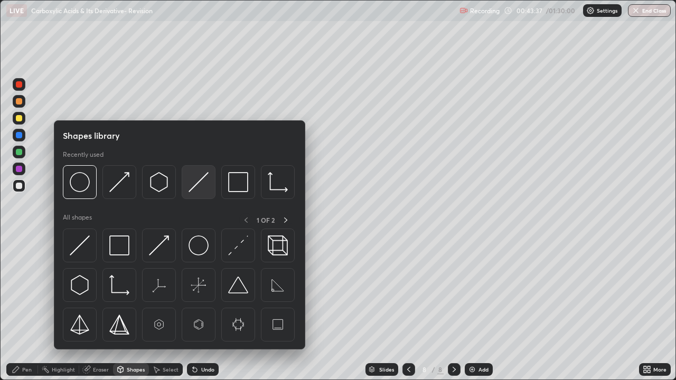
click at [194, 186] on img at bounding box center [198, 182] width 20 height 20
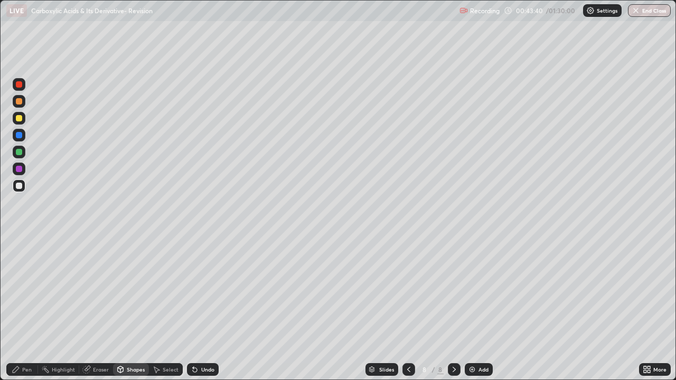
click at [27, 308] on div "Pen" at bounding box center [27, 369] width 10 height 5
click at [193, 308] on icon at bounding box center [193, 367] width 1 height 1
click at [193, 308] on icon at bounding box center [195, 370] width 4 height 4
click at [198, 308] on div "Undo" at bounding box center [203, 369] width 32 height 13
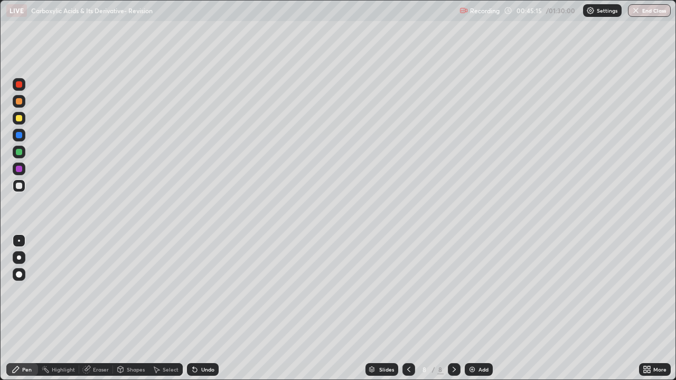
click at [165, 308] on div "Select" at bounding box center [171, 369] width 16 height 5
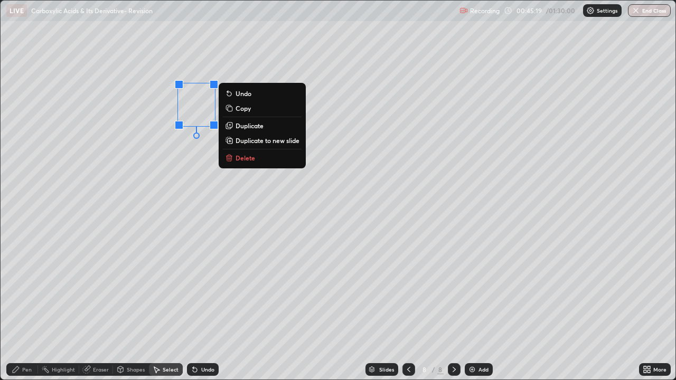
click at [29, 308] on div "Pen" at bounding box center [27, 369] width 10 height 5
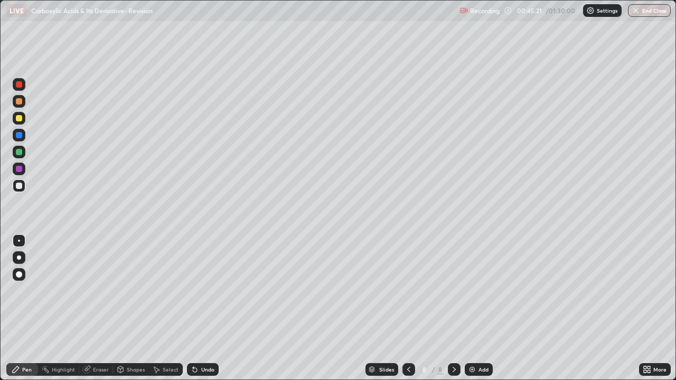
click at [163, 308] on div "Select" at bounding box center [171, 369] width 16 height 5
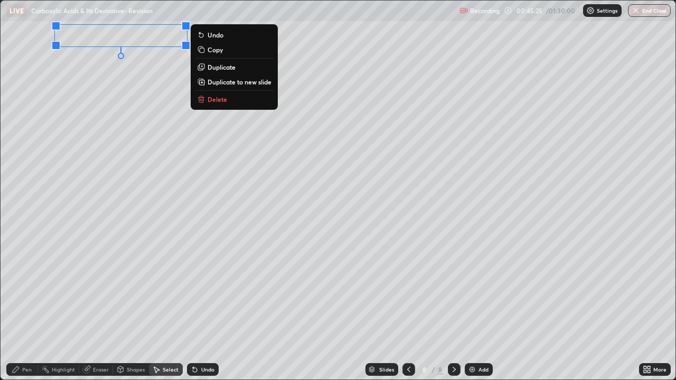
click at [29, 308] on div "Pen" at bounding box center [27, 369] width 10 height 5
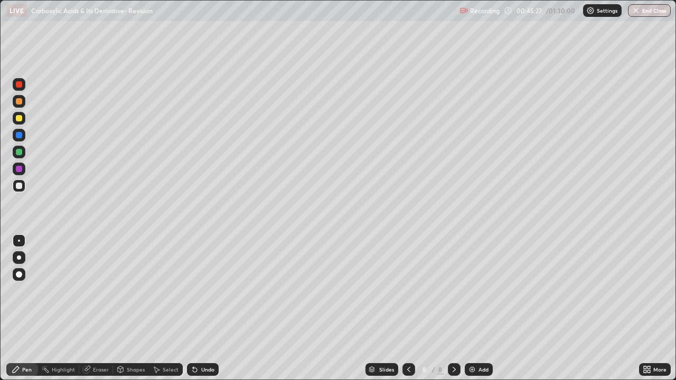
click at [17, 84] on div at bounding box center [19, 84] width 6 height 6
click at [20, 185] on div at bounding box center [19, 186] width 6 height 6
click at [165, 308] on div "Select" at bounding box center [171, 369] width 16 height 5
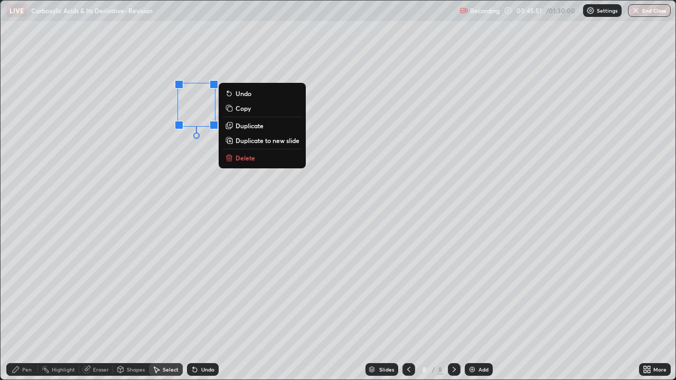
click at [237, 108] on p "Copy" at bounding box center [242, 108] width 15 height 8
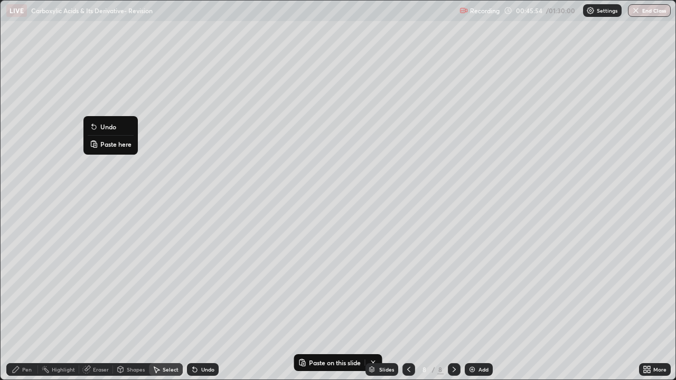
click at [99, 145] on button "Paste here" at bounding box center [111, 144] width 46 height 13
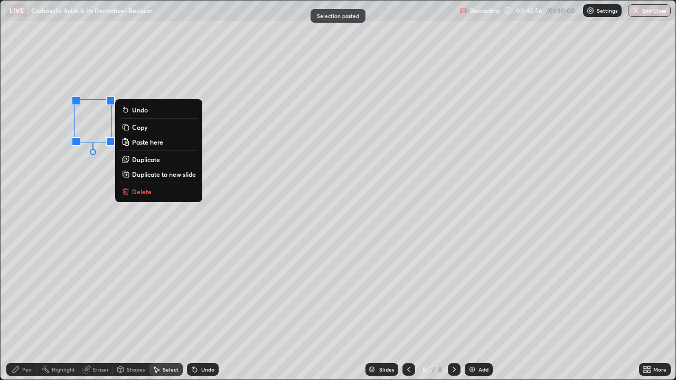
click at [127, 308] on div "Shapes" at bounding box center [136, 369] width 18 height 5
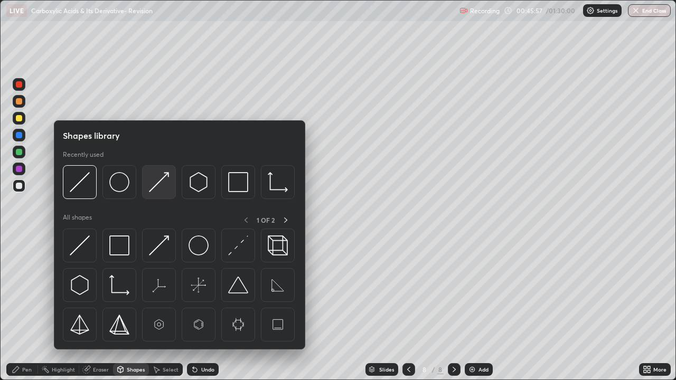
click at [151, 184] on img at bounding box center [159, 182] width 20 height 20
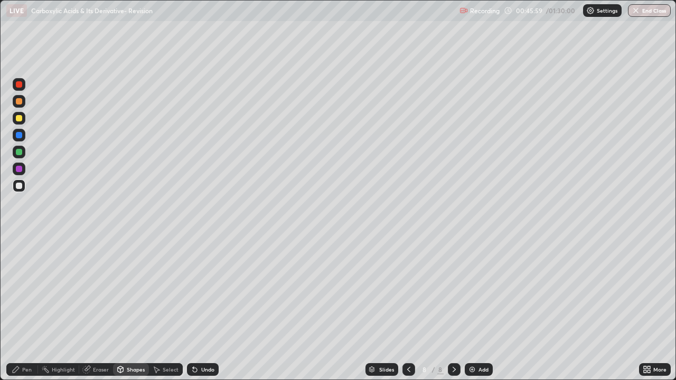
click at [162, 308] on div "Select" at bounding box center [166, 369] width 34 height 13
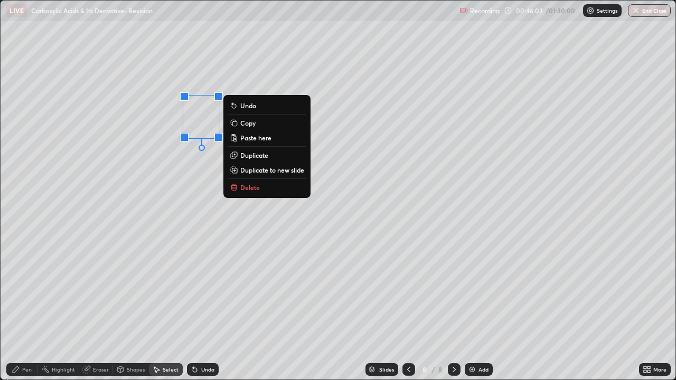
click at [92, 308] on div "Eraser" at bounding box center [96, 369] width 34 height 13
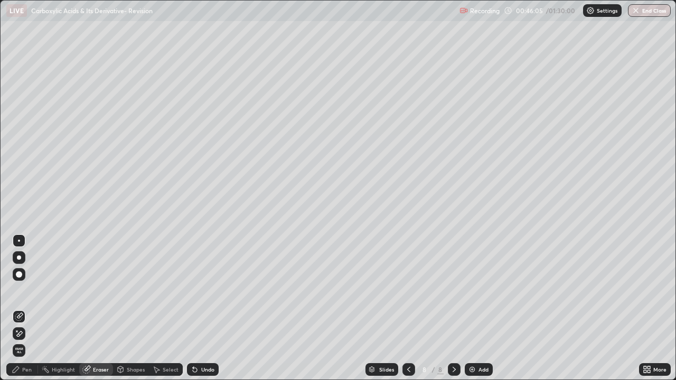
click at [27, 308] on div "Pen" at bounding box center [22, 369] width 32 height 13
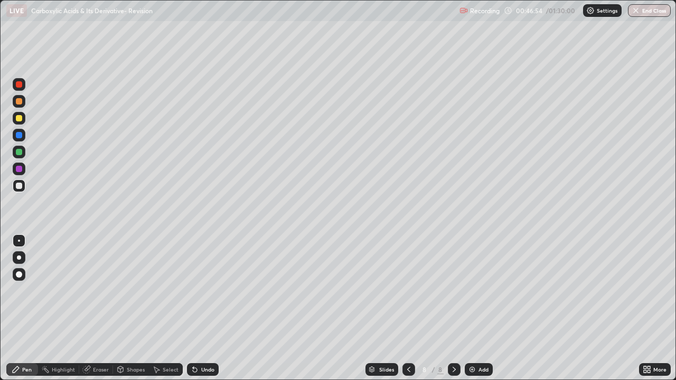
click at [128, 308] on div "Shapes" at bounding box center [136, 369] width 18 height 5
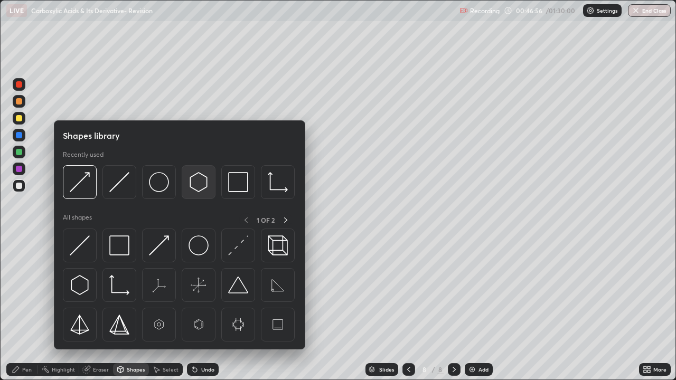
click at [195, 183] on img at bounding box center [198, 182] width 20 height 20
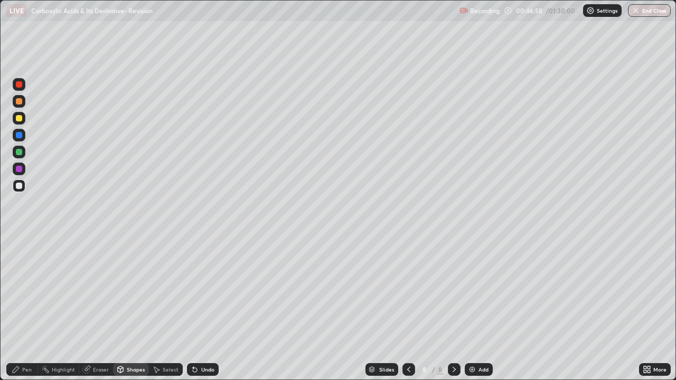
click at [132, 308] on div "Shapes" at bounding box center [136, 369] width 18 height 5
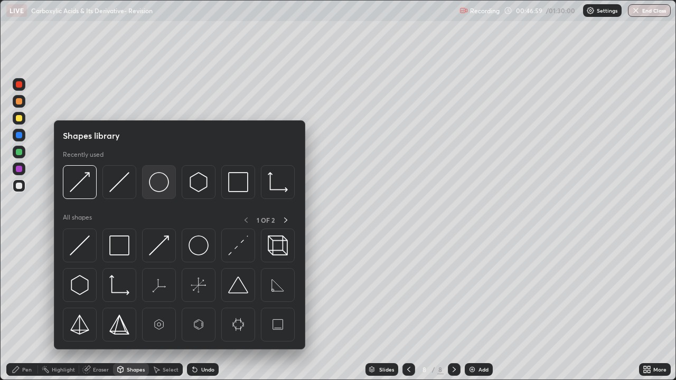
click at [156, 186] on img at bounding box center [159, 182] width 20 height 20
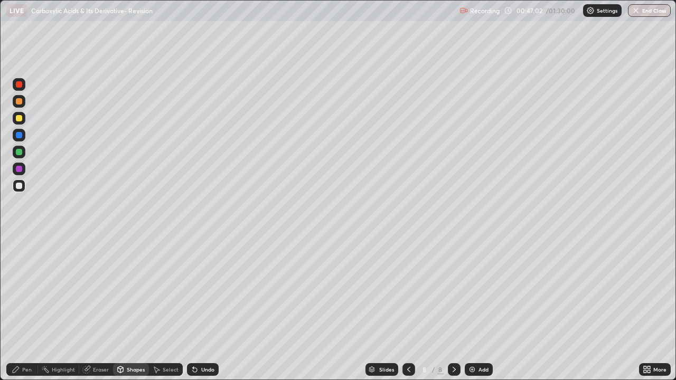
click at [130, 308] on div "Shapes" at bounding box center [136, 369] width 18 height 5
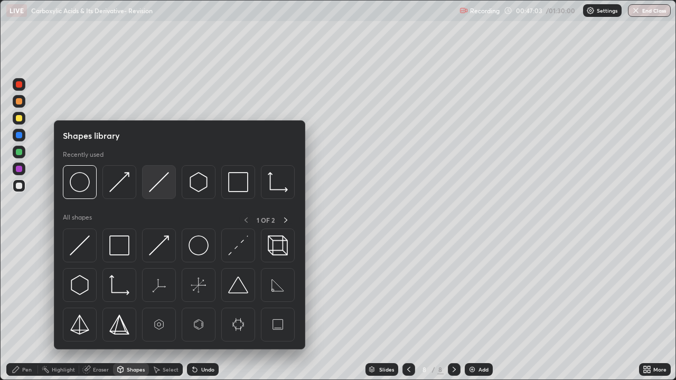
click at [149, 189] on img at bounding box center [159, 182] width 20 height 20
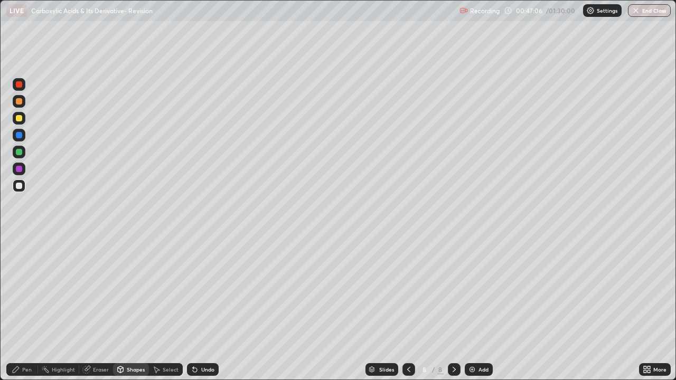
click at [130, 308] on div "Shapes" at bounding box center [136, 369] width 18 height 5
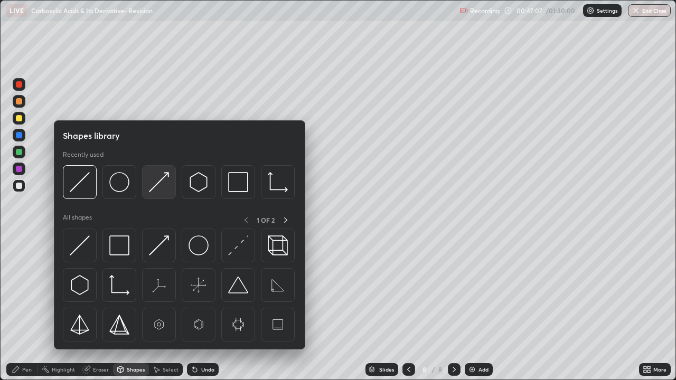
click at [150, 188] on img at bounding box center [159, 182] width 20 height 20
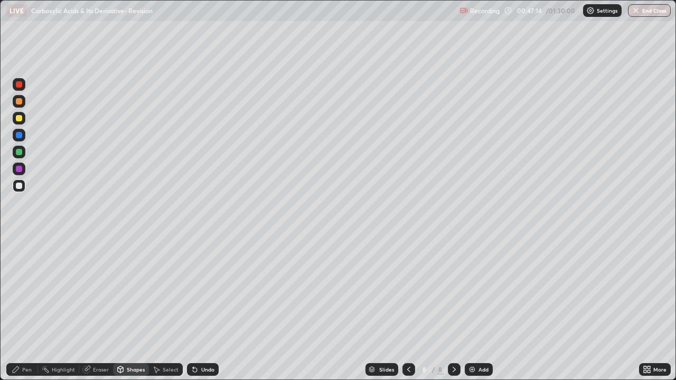
click at [21, 308] on div "Pen" at bounding box center [22, 369] width 32 height 13
click at [195, 308] on icon at bounding box center [195, 369] width 8 height 8
click at [162, 308] on div "Select" at bounding box center [166, 369] width 34 height 13
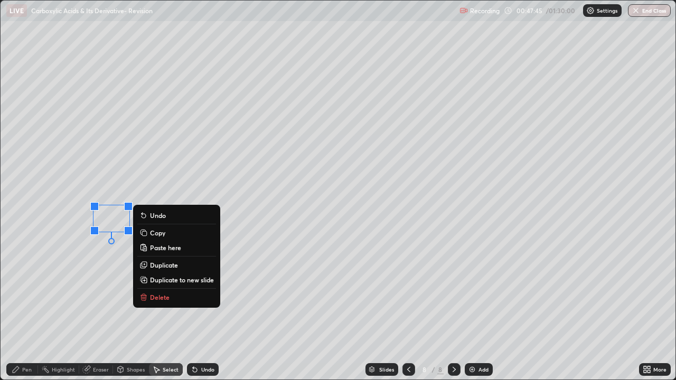
click at [146, 232] on rect at bounding box center [144, 233] width 5 height 5
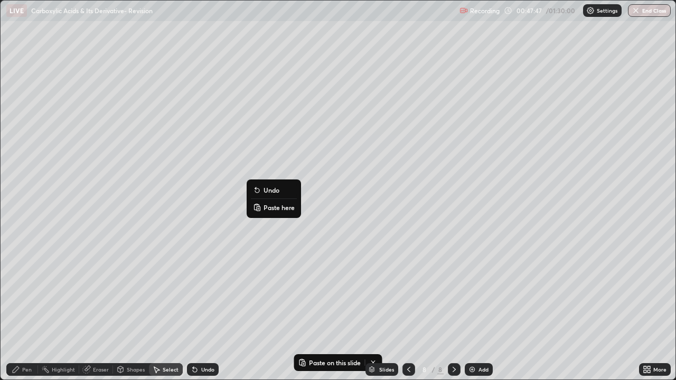
click at [259, 207] on rect at bounding box center [258, 208] width 3 height 4
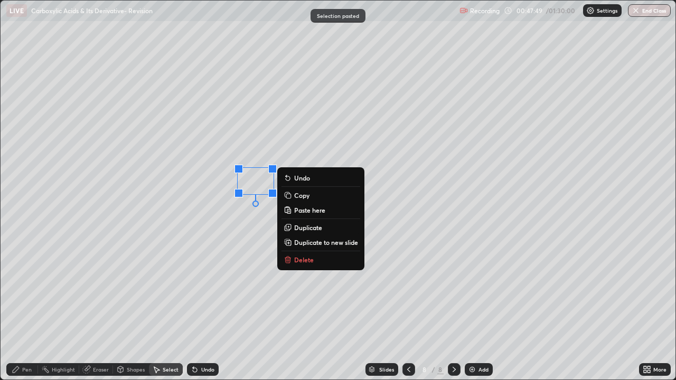
click at [254, 239] on div "0 ° Undo Copy Paste here Duplicate Duplicate to new slide Delete" at bounding box center [338, 190] width 675 height 379
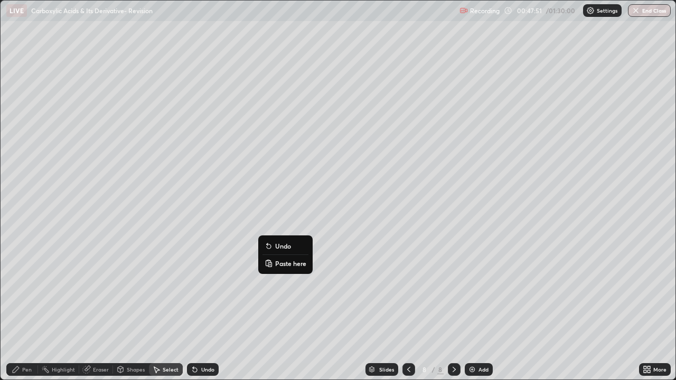
click at [268, 260] on icon at bounding box center [268, 260] width 2 height 1
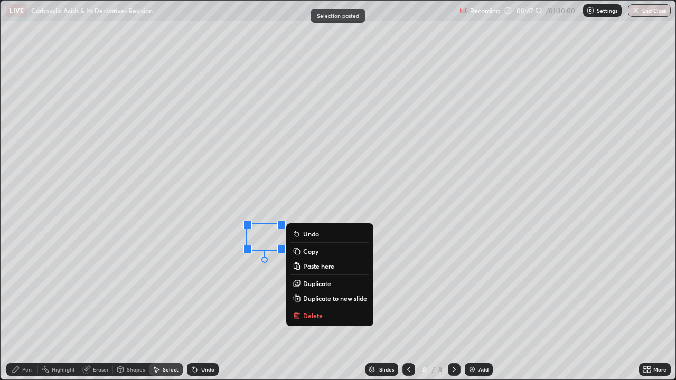
click at [250, 298] on div "0 ° Undo Copy Paste here Duplicate Duplicate to new slide Delete" at bounding box center [338, 190] width 675 height 379
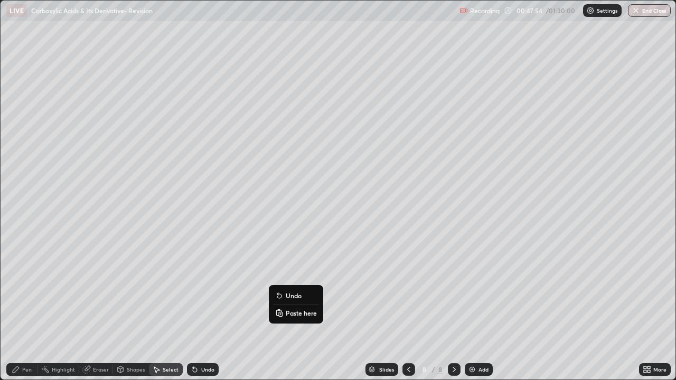
click at [279, 308] on icon at bounding box center [279, 310] width 2 height 1
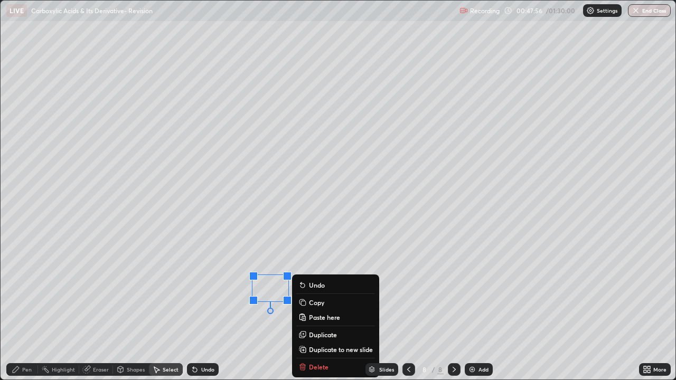
click at [25, 308] on div "Pen" at bounding box center [22, 369] width 32 height 13
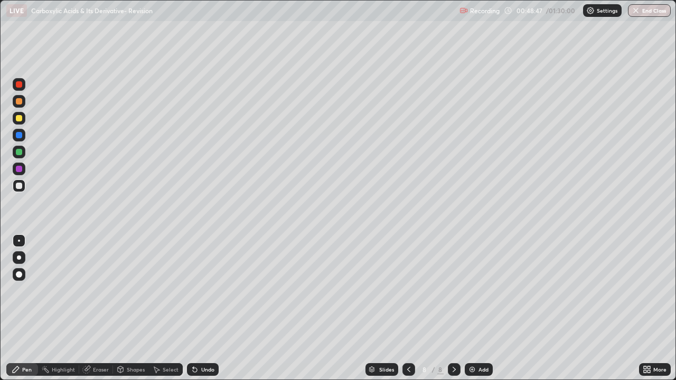
click at [134, 308] on div "Shapes" at bounding box center [136, 369] width 18 height 5
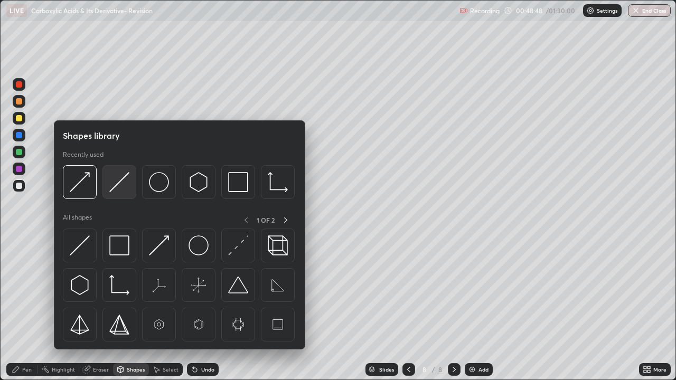
click at [122, 188] on img at bounding box center [119, 182] width 20 height 20
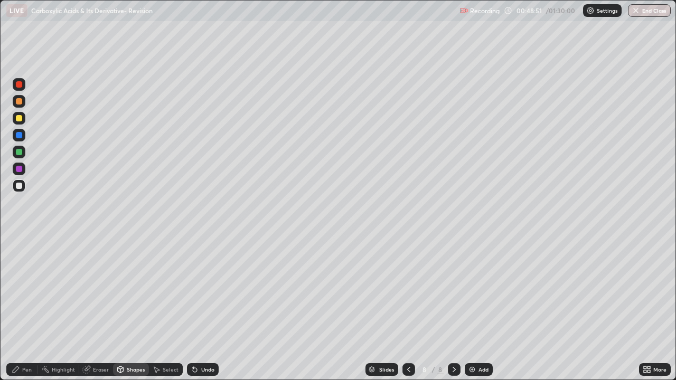
click at [23, 308] on div "Pen" at bounding box center [27, 369] width 10 height 5
click at [23, 88] on div at bounding box center [19, 84] width 13 height 13
click at [20, 186] on div at bounding box center [19, 186] width 6 height 6
click at [195, 308] on icon at bounding box center [195, 369] width 8 height 8
click at [193, 308] on icon at bounding box center [195, 370] width 4 height 4
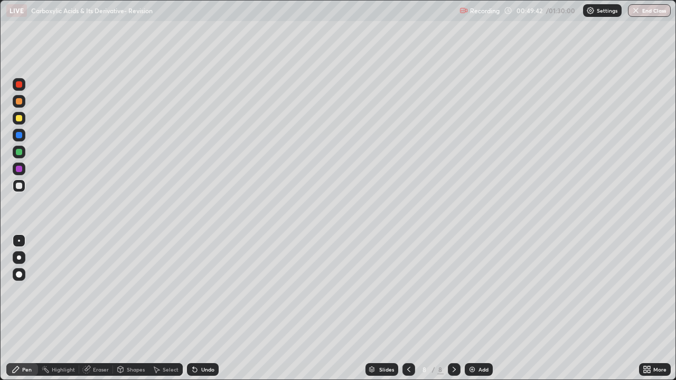
click at [167, 308] on div "Select" at bounding box center [171, 369] width 16 height 5
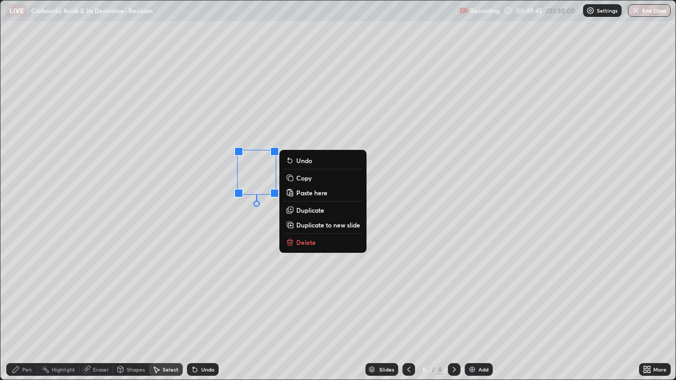
click at [301, 178] on p "Copy" at bounding box center [303, 178] width 15 height 8
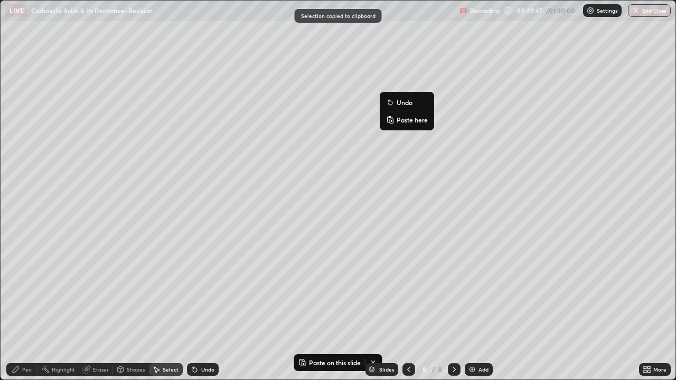
click at [398, 120] on p "Paste here" at bounding box center [411, 120] width 31 height 8
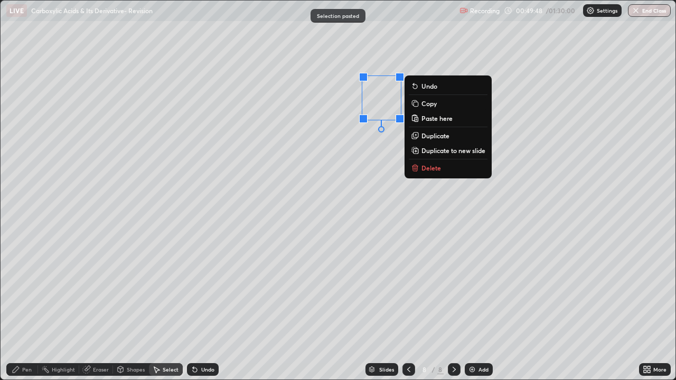
click at [378, 150] on div "0 ° Undo Copy Paste here Duplicate Duplicate to new slide Delete" at bounding box center [338, 190] width 675 height 379
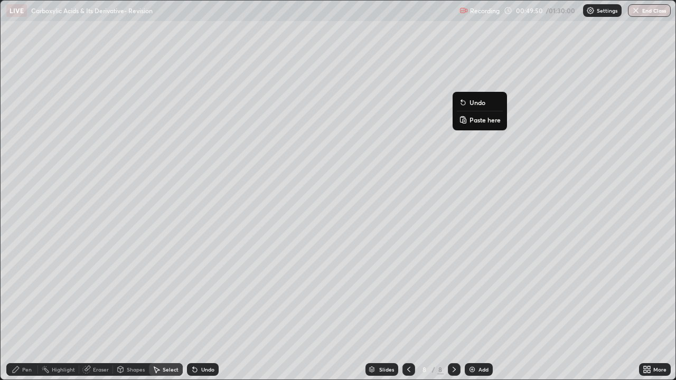
click at [467, 119] on button "Paste here" at bounding box center [480, 119] width 46 height 13
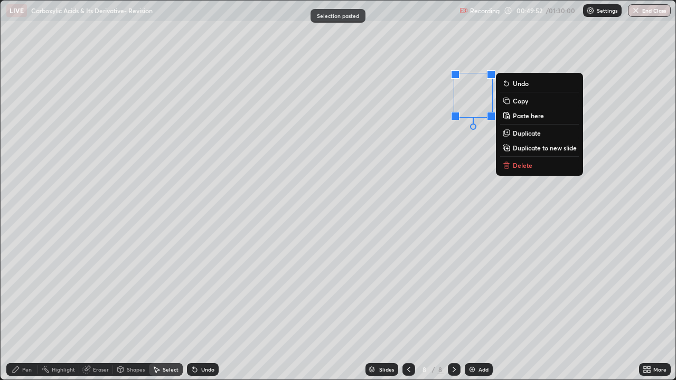
click at [449, 149] on div "0 ° Undo Copy Paste here Duplicate Duplicate to new slide Delete" at bounding box center [338, 190] width 675 height 379
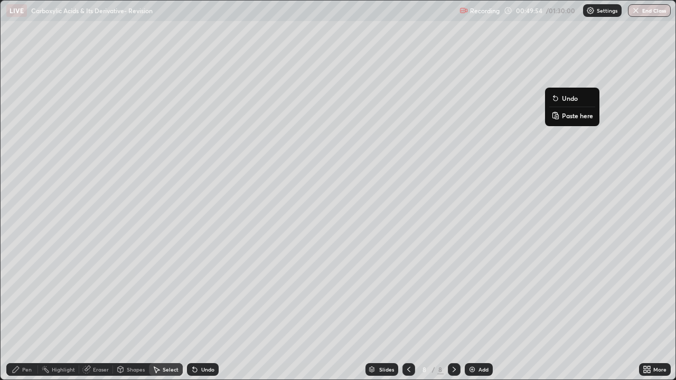
click at [555, 115] on rect at bounding box center [556, 117] width 3 height 4
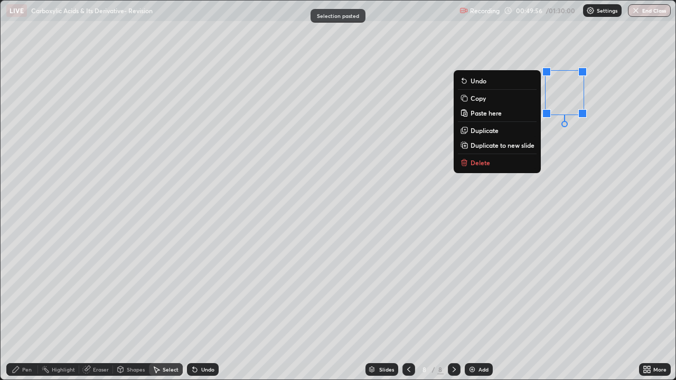
click at [515, 149] on button "Duplicate to new slide" at bounding box center [497, 145] width 79 height 13
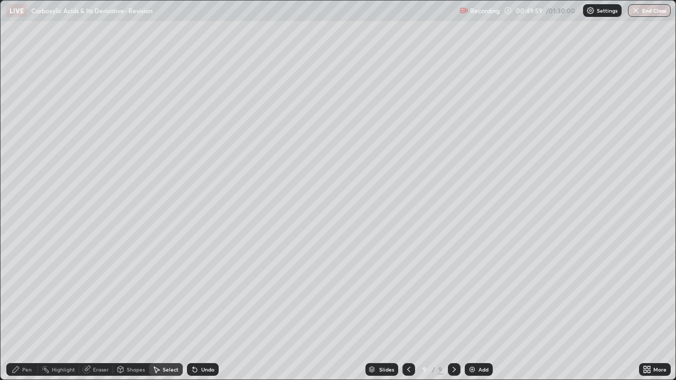
click at [193, 308] on icon at bounding box center [195, 370] width 4 height 4
click at [192, 308] on icon at bounding box center [195, 369] width 8 height 8
click at [407, 308] on icon at bounding box center [408, 369] width 3 height 5
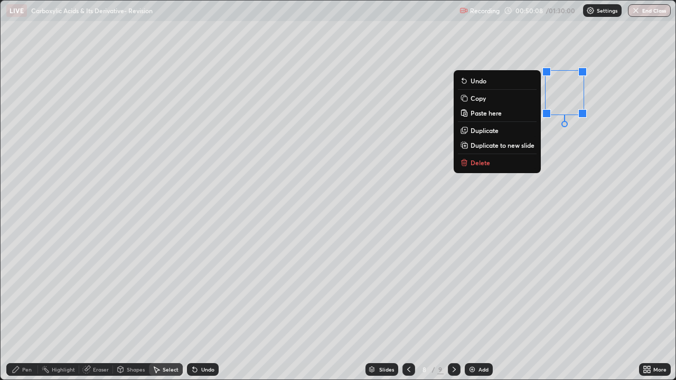
click at [470, 99] on p "Copy" at bounding box center [477, 98] width 15 height 8
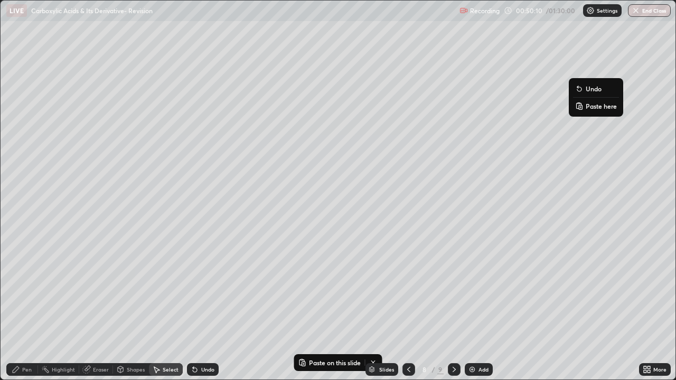
click at [593, 107] on p "Paste here" at bounding box center [600, 106] width 31 height 8
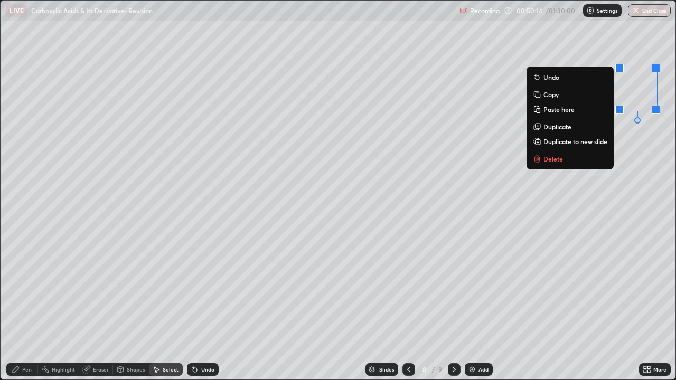
click at [541, 217] on div "0 ° Undo Copy Paste here Duplicate Duplicate to new slide Delete" at bounding box center [338, 190] width 675 height 379
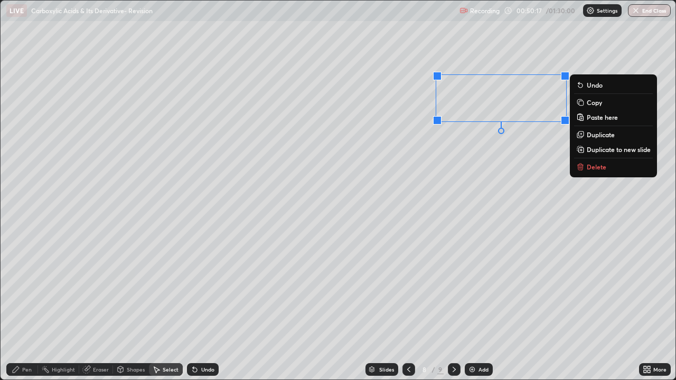
click at [490, 182] on div "0 ° Undo Copy Paste here Duplicate Duplicate to new slide Delete" at bounding box center [338, 190] width 675 height 379
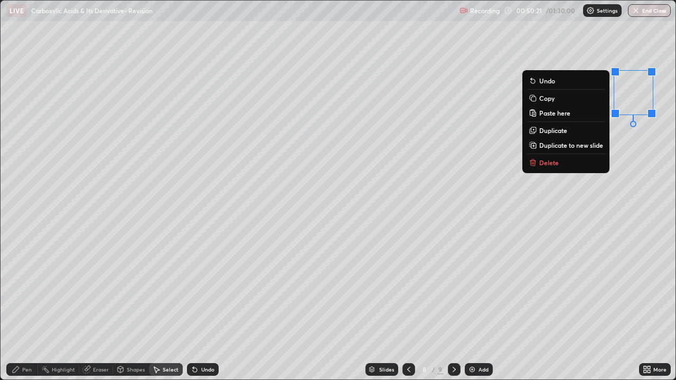
click at [133, 308] on div "Shapes" at bounding box center [136, 369] width 18 height 5
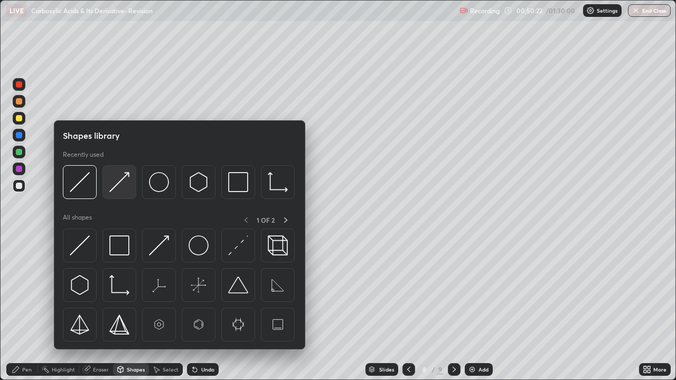
click at [119, 182] on img at bounding box center [119, 182] width 20 height 20
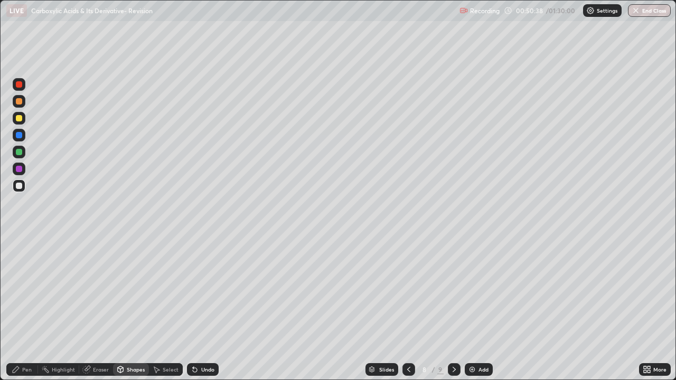
click at [24, 308] on div "Pen" at bounding box center [27, 369] width 10 height 5
click at [93, 308] on div "Eraser" at bounding box center [101, 369] width 16 height 5
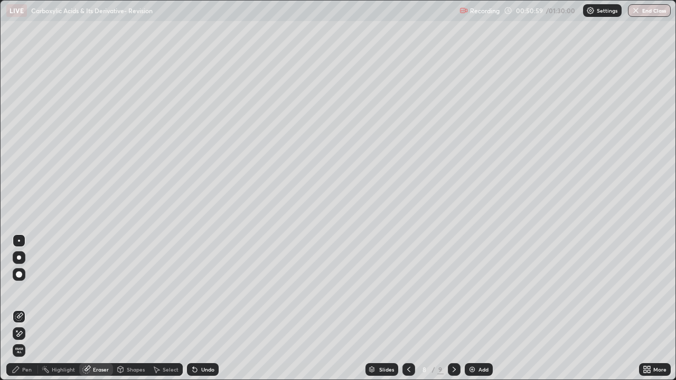
click at [100, 308] on div "Eraser" at bounding box center [101, 369] width 16 height 5
click at [18, 308] on icon at bounding box center [16, 369] width 6 height 6
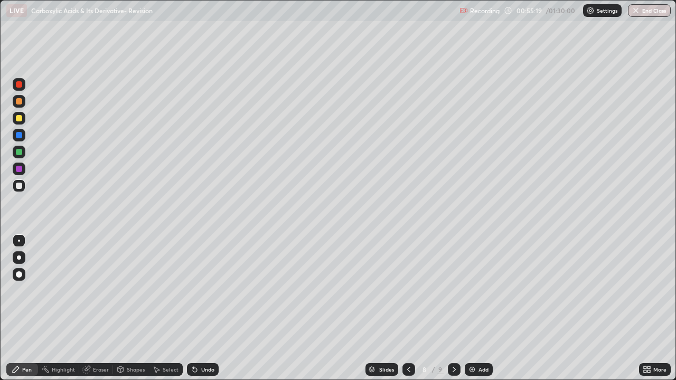
click at [96, 308] on div "Eraser" at bounding box center [101, 369] width 16 height 5
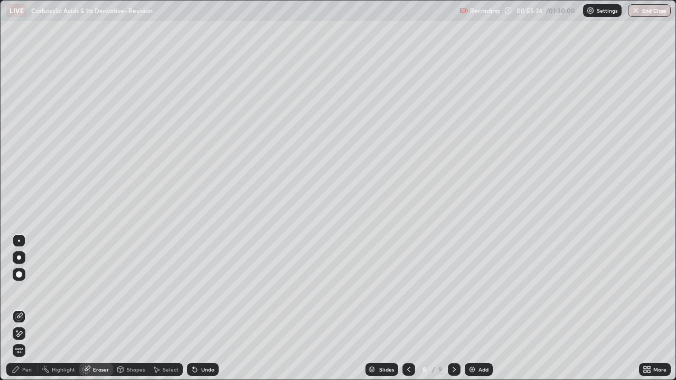
click at [27, 308] on div "Pen" at bounding box center [22, 369] width 32 height 13
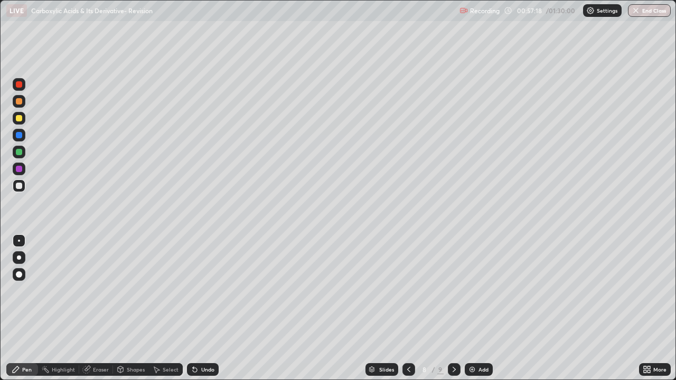
click at [139, 308] on div "Shapes" at bounding box center [136, 369] width 18 height 5
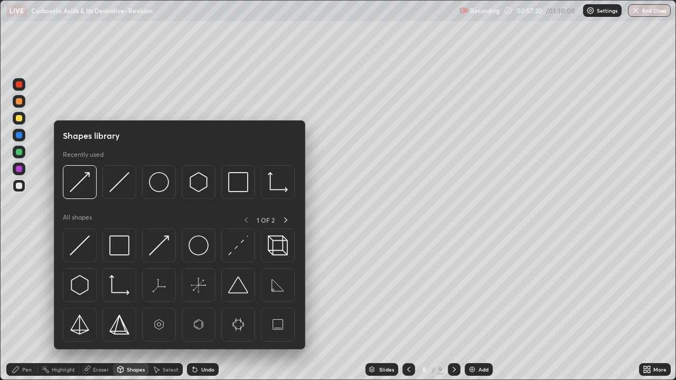
click at [170, 308] on div "Select" at bounding box center [171, 369] width 16 height 5
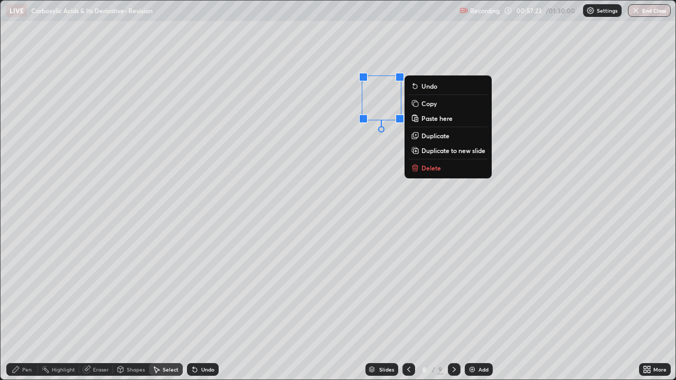
click at [416, 102] on icon at bounding box center [414, 102] width 5 height 5
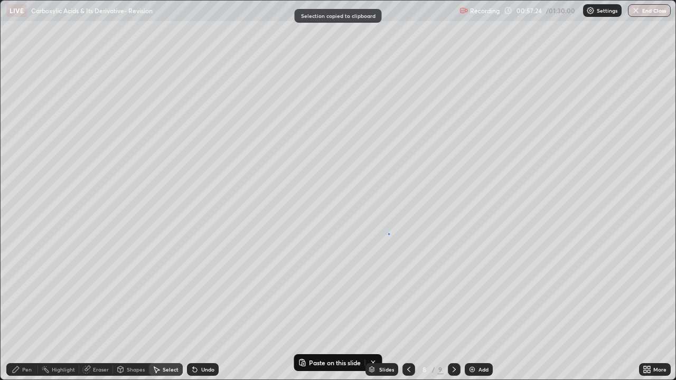
click at [388, 233] on div "0 ° Undo Copy Paste here Duplicate Duplicate to new slide Delete" at bounding box center [338, 190] width 675 height 379
click at [387, 227] on div "0 ° Undo Copy Paste here Duplicate Duplicate to new slide Delete" at bounding box center [338, 190] width 675 height 379
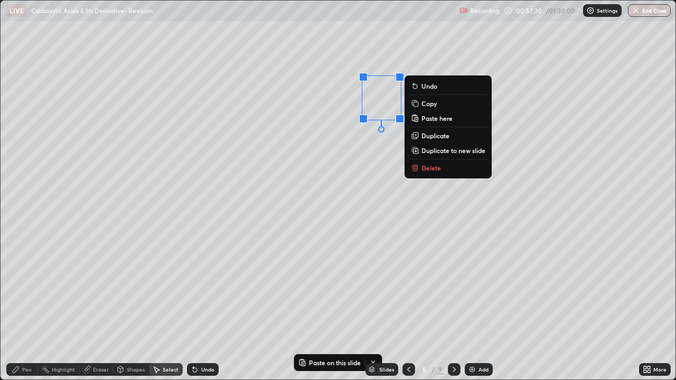
click at [416, 102] on icon at bounding box center [414, 102] width 5 height 5
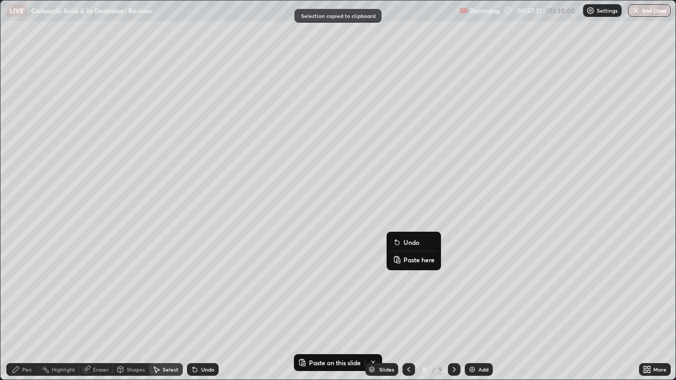
click at [396, 257] on icon at bounding box center [396, 257] width 2 height 1
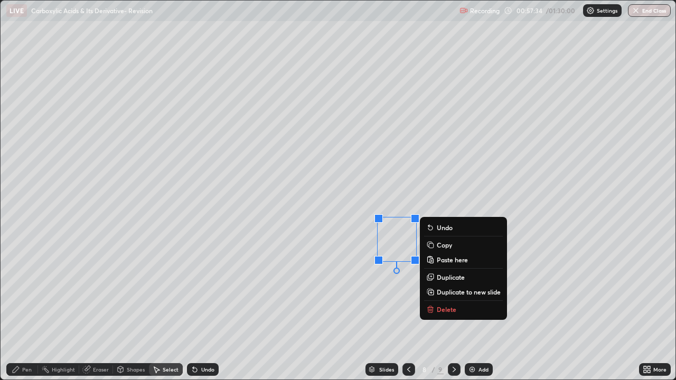
click at [140, 308] on div "Shapes" at bounding box center [136, 369] width 18 height 5
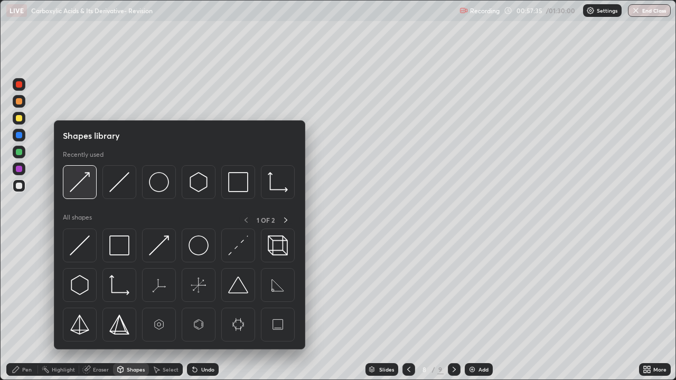
click at [85, 188] on img at bounding box center [80, 182] width 20 height 20
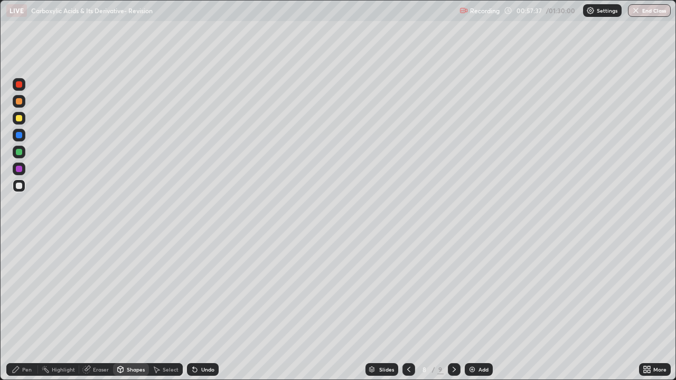
click at [24, 308] on div "Pen" at bounding box center [27, 369] width 10 height 5
click at [170, 308] on div "Select" at bounding box center [171, 369] width 16 height 5
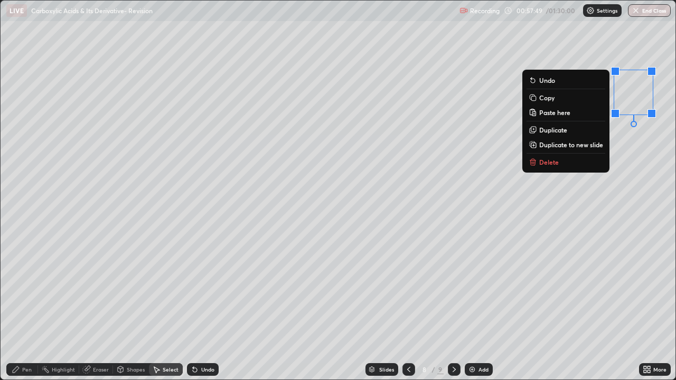
click at [548, 101] on p "Copy" at bounding box center [546, 97] width 15 height 8
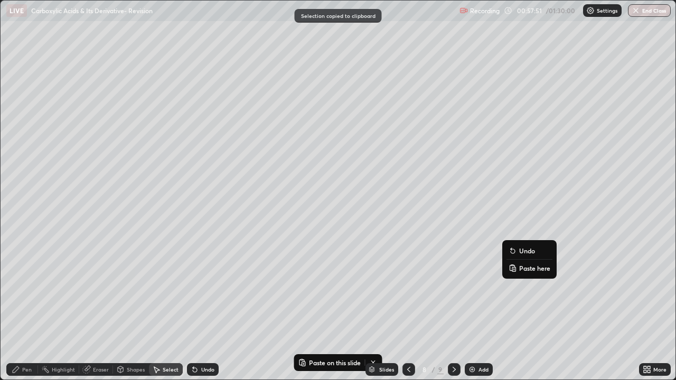
click at [521, 267] on p "Paste here" at bounding box center [534, 268] width 31 height 8
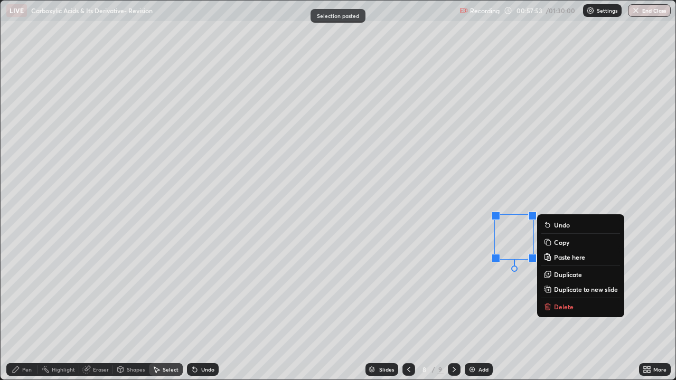
click at [486, 308] on div "0 ° Undo Copy Paste here Duplicate Duplicate to new slide Delete" at bounding box center [338, 190] width 675 height 379
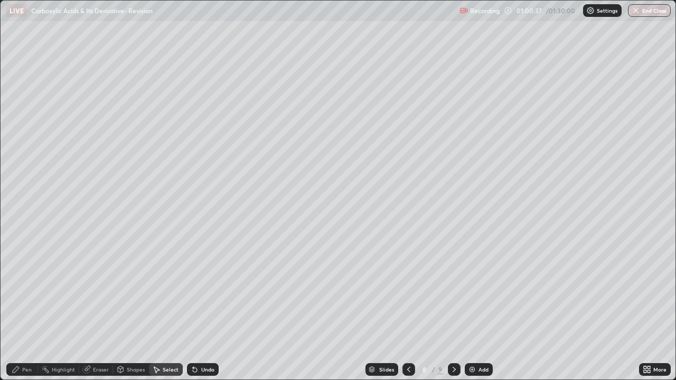
click at [453, 308] on div at bounding box center [454, 369] width 13 height 13
click at [28, 308] on div "Pen" at bounding box center [27, 369] width 10 height 5
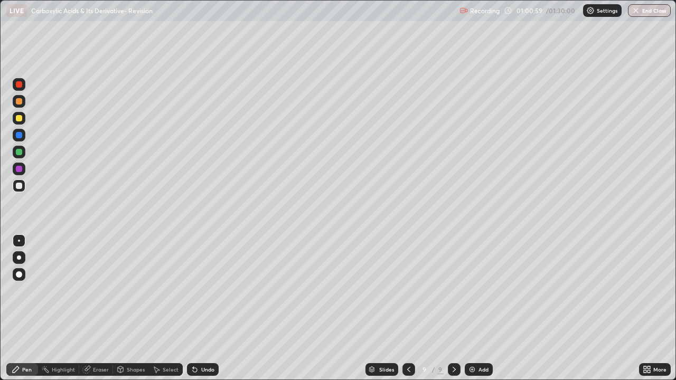
click at [132, 308] on div "Shapes" at bounding box center [136, 369] width 18 height 5
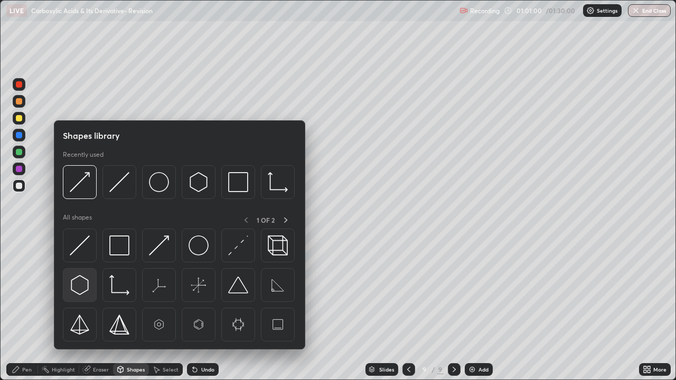
click at [81, 286] on img at bounding box center [80, 285] width 20 height 20
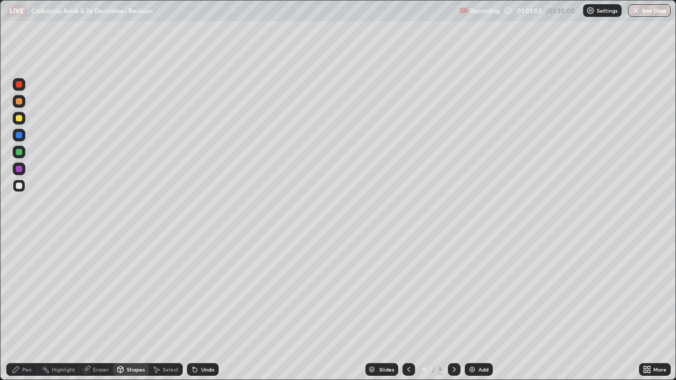
click at [132, 308] on div "Shapes" at bounding box center [136, 369] width 18 height 5
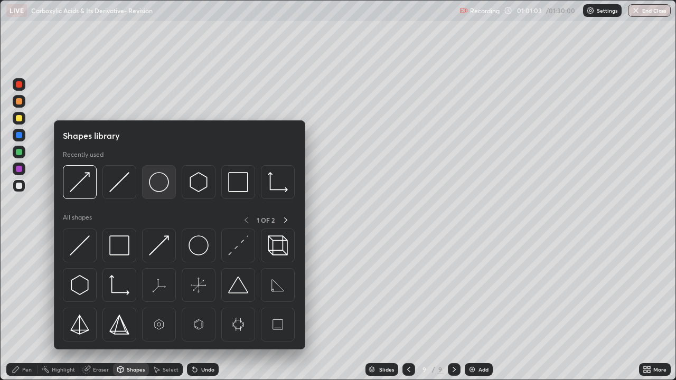
click at [159, 185] on img at bounding box center [159, 182] width 20 height 20
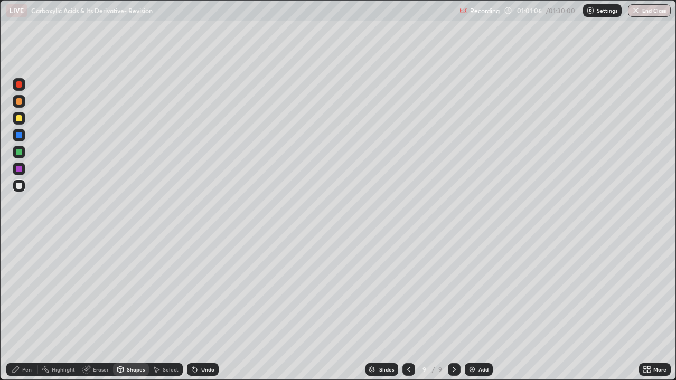
click at [135, 308] on div "Shapes" at bounding box center [136, 369] width 18 height 5
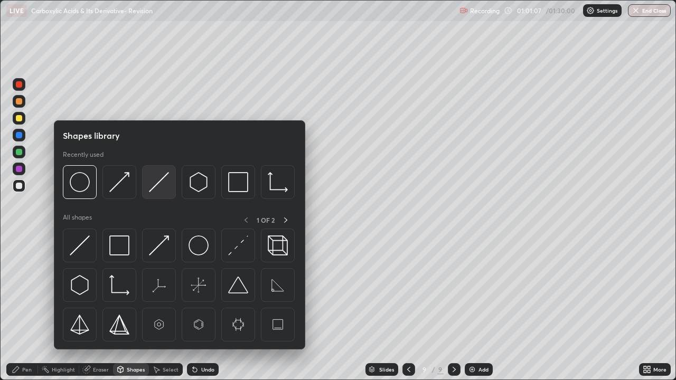
click at [156, 185] on img at bounding box center [159, 182] width 20 height 20
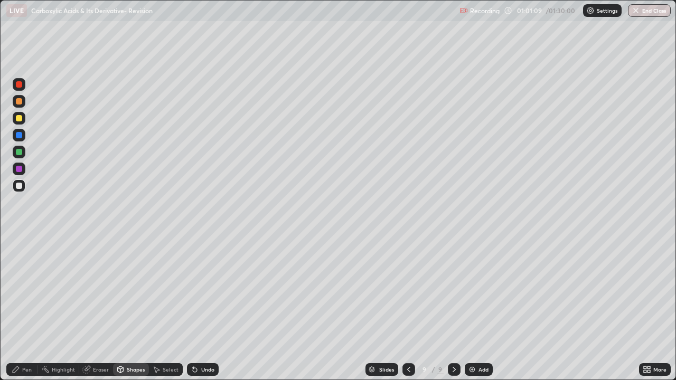
click at [26, 308] on div "Pen" at bounding box center [27, 369] width 10 height 5
click at [131, 308] on div "Shapes" at bounding box center [136, 369] width 18 height 5
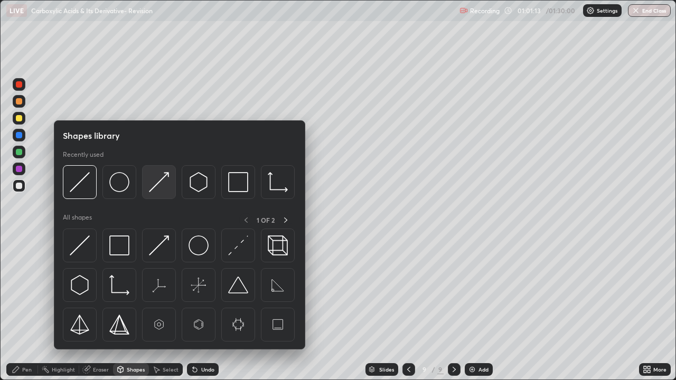
click at [150, 186] on img at bounding box center [159, 182] width 20 height 20
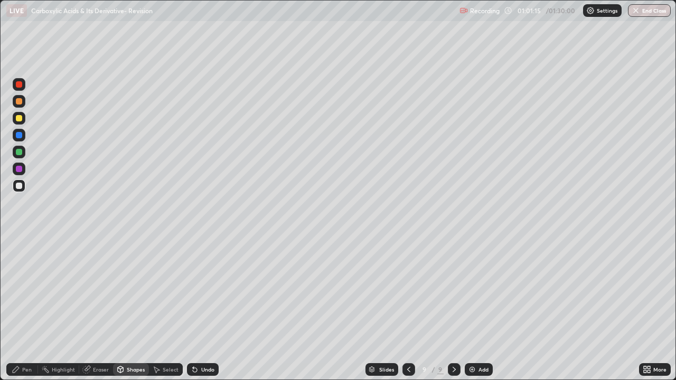
click at [28, 308] on div "Pen" at bounding box center [22, 369] width 32 height 13
click at [135, 308] on div "Shapes" at bounding box center [136, 369] width 18 height 5
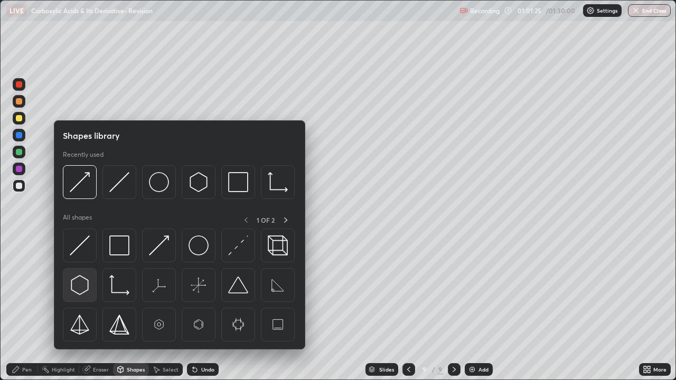
click at [79, 282] on img at bounding box center [80, 285] width 20 height 20
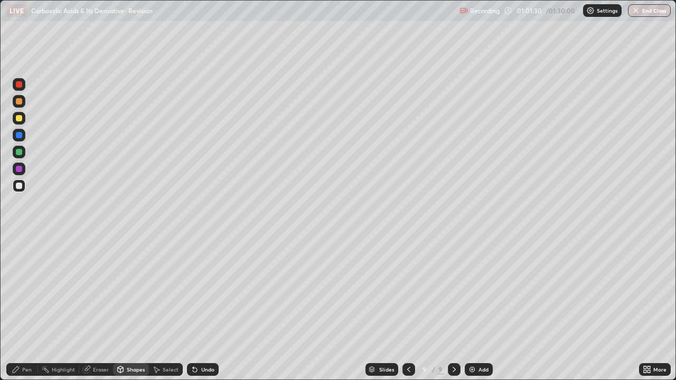
click at [136, 308] on div "Shapes" at bounding box center [131, 369] width 36 height 13
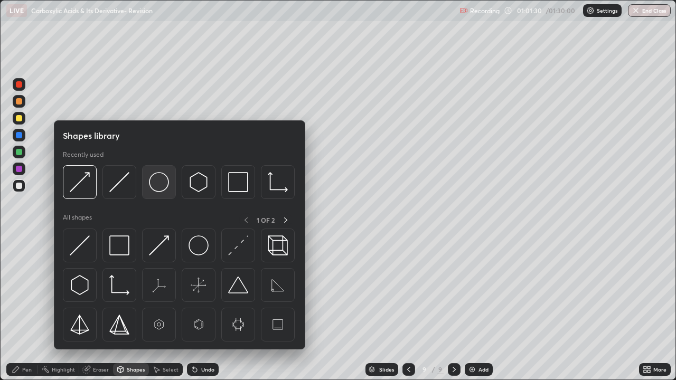
click at [159, 184] on img at bounding box center [159, 182] width 20 height 20
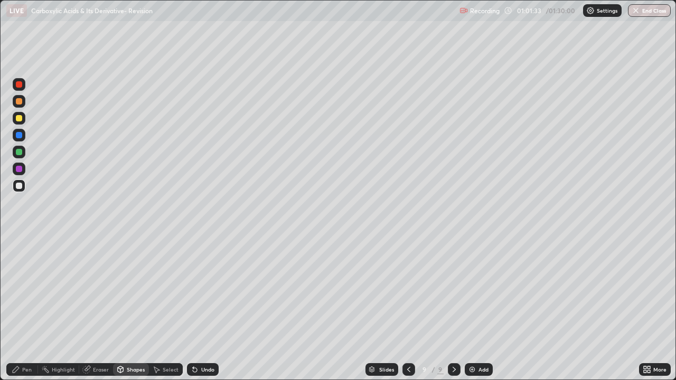
click at [32, 308] on div "Pen" at bounding box center [22, 369] width 32 height 13
click at [90, 308] on div "Eraser" at bounding box center [96, 369] width 34 height 13
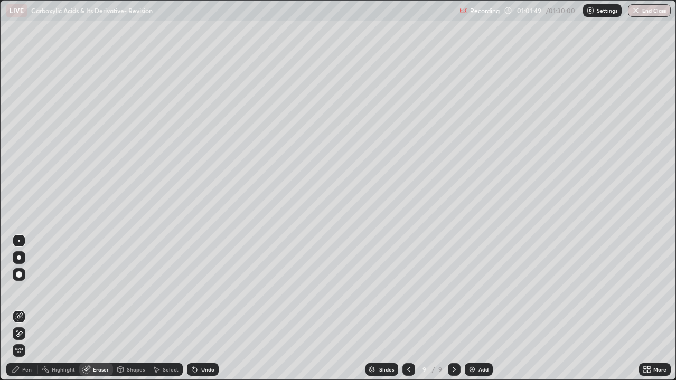
click at [28, 308] on div "Pen" at bounding box center [27, 369] width 10 height 5
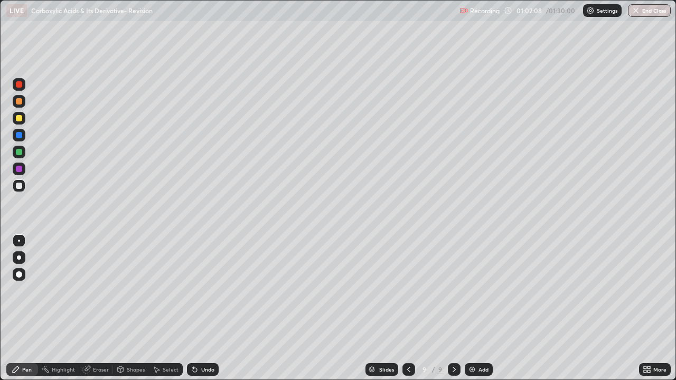
click at [193, 308] on icon at bounding box center [195, 370] width 4 height 4
click at [193, 308] on div "Undo" at bounding box center [203, 369] width 32 height 13
click at [193, 308] on icon at bounding box center [195, 370] width 4 height 4
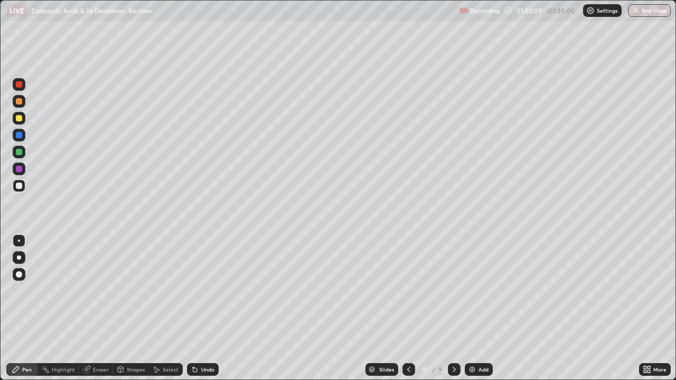
click at [193, 308] on icon at bounding box center [195, 370] width 4 height 4
click at [164, 308] on div "Select" at bounding box center [171, 369] width 16 height 5
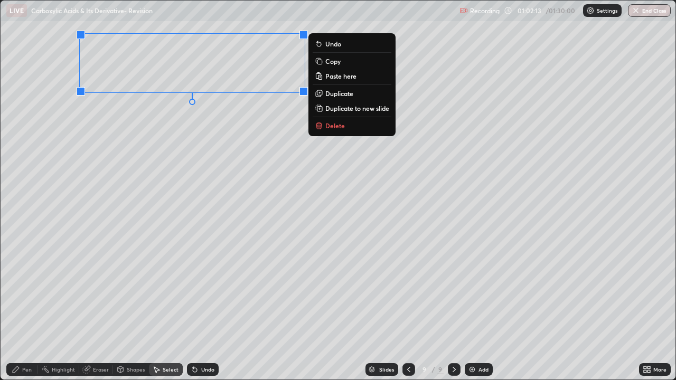
click at [318, 62] on rect at bounding box center [319, 62] width 5 height 5
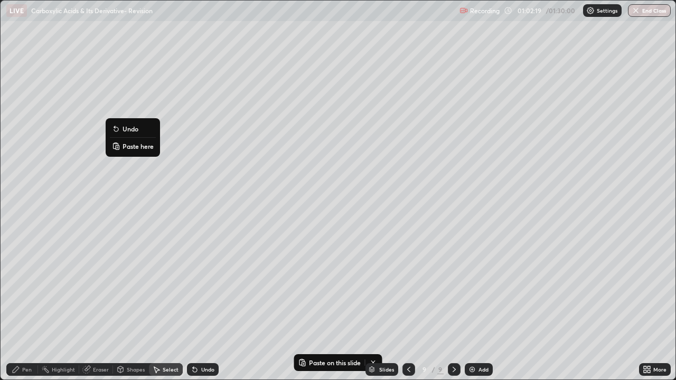
click at [126, 147] on p "Paste here" at bounding box center [137, 146] width 31 height 8
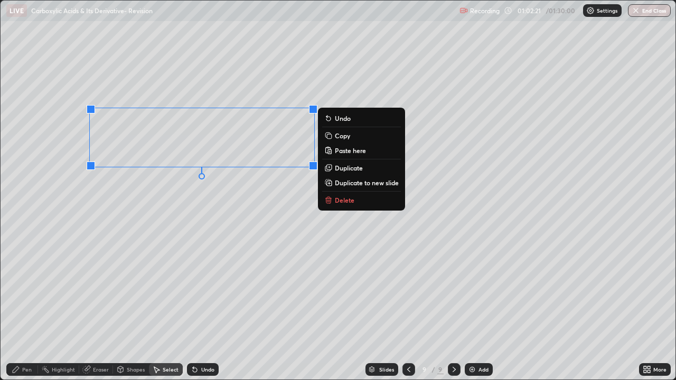
click at [119, 307] on div "0 ° Undo Copy Paste here Duplicate Duplicate to new slide Delete" at bounding box center [338, 190] width 675 height 379
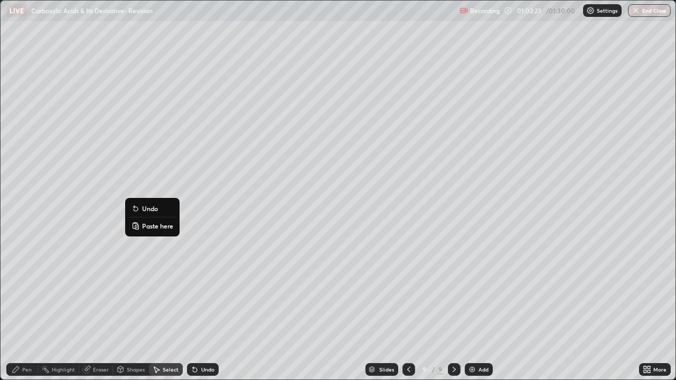
click at [139, 226] on icon at bounding box center [135, 226] width 8 height 8
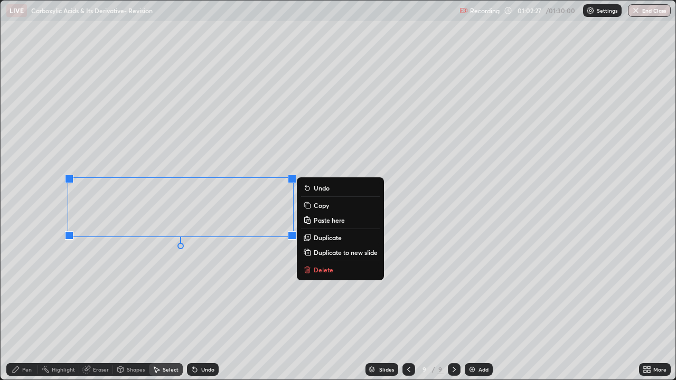
click at [21, 308] on div "Pen" at bounding box center [22, 369] width 32 height 13
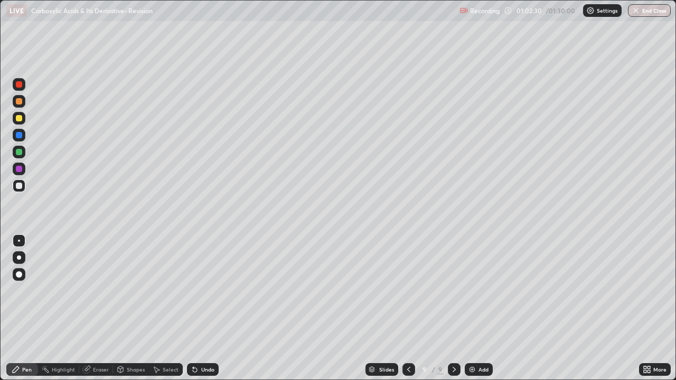
click at [91, 308] on div "Eraser" at bounding box center [96, 369] width 34 height 13
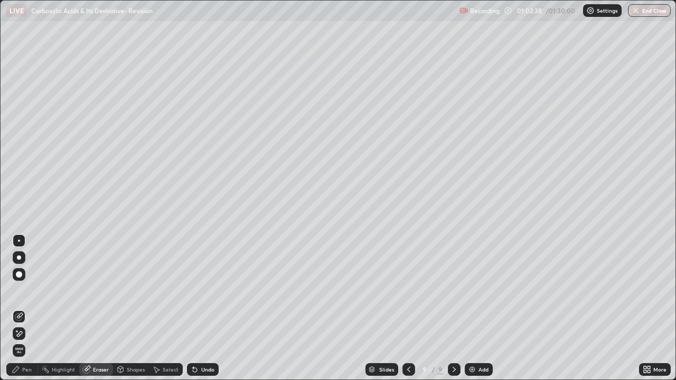
click at [131, 308] on div "Shapes" at bounding box center [136, 369] width 18 height 5
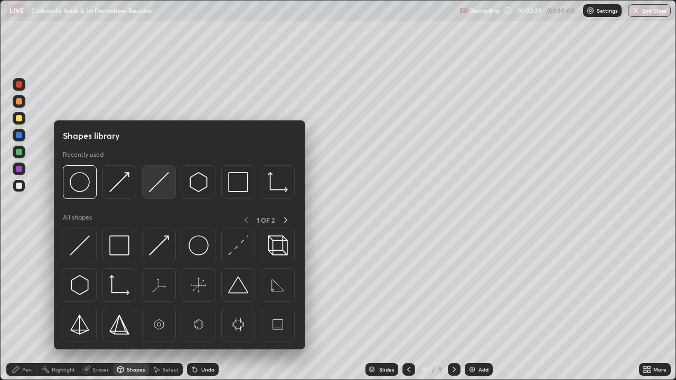
click at [148, 192] on div at bounding box center [159, 182] width 34 height 34
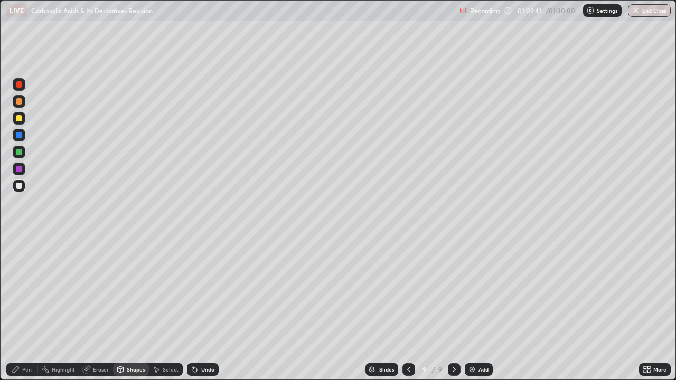
click at [118, 308] on icon at bounding box center [121, 369] width 6 height 2
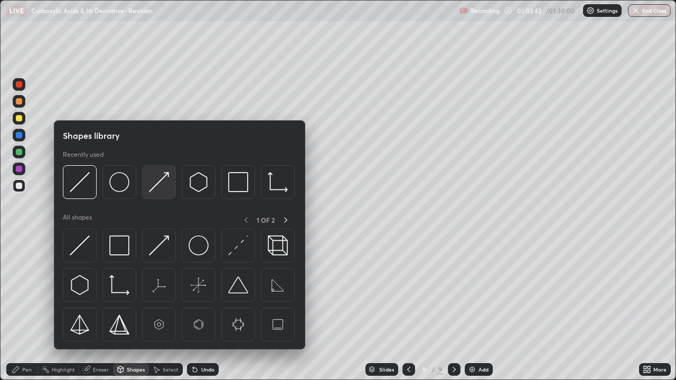
click at [150, 191] on img at bounding box center [159, 182] width 20 height 20
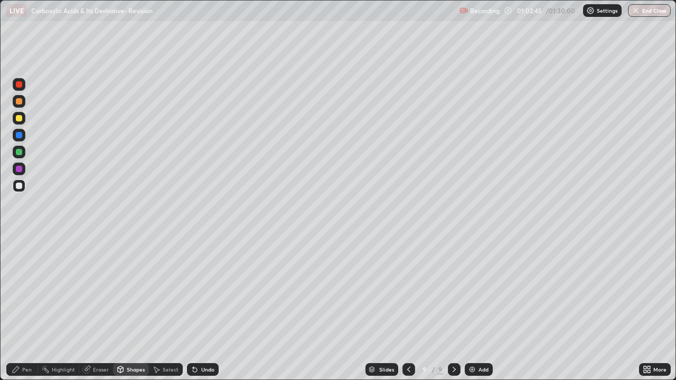
click at [130, 308] on div "Shapes" at bounding box center [136, 369] width 18 height 5
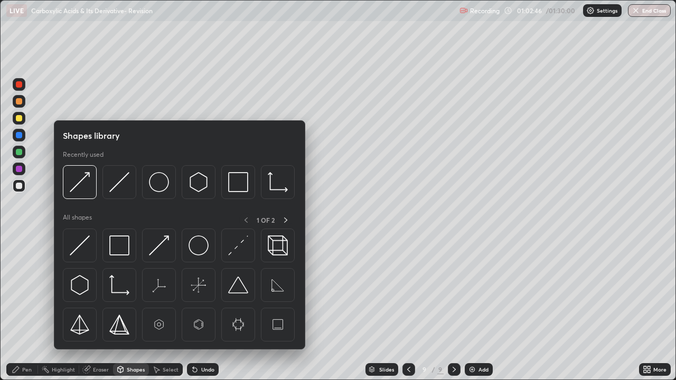
click at [171, 308] on div "Select" at bounding box center [171, 369] width 16 height 5
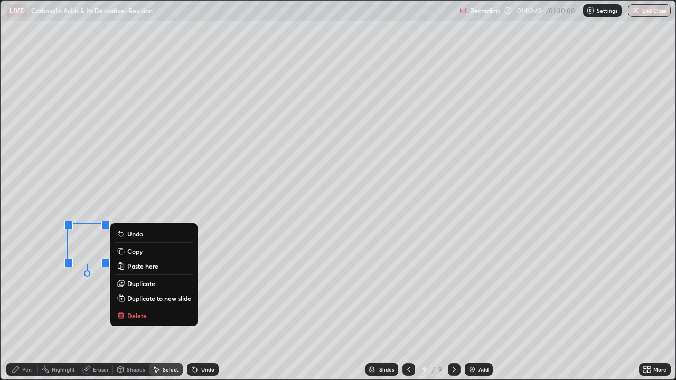
click at [129, 308] on div "Shapes" at bounding box center [136, 369] width 18 height 5
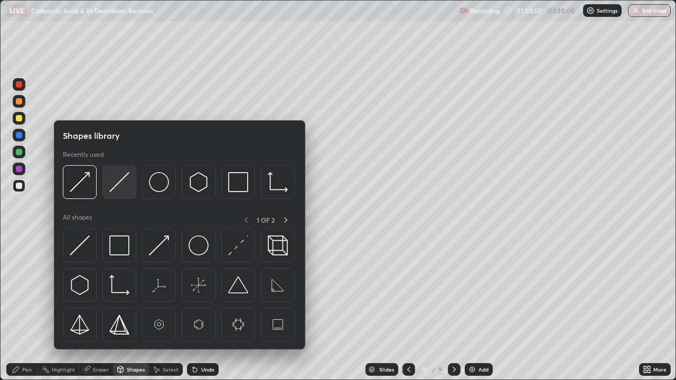
click at [114, 187] on img at bounding box center [119, 182] width 20 height 20
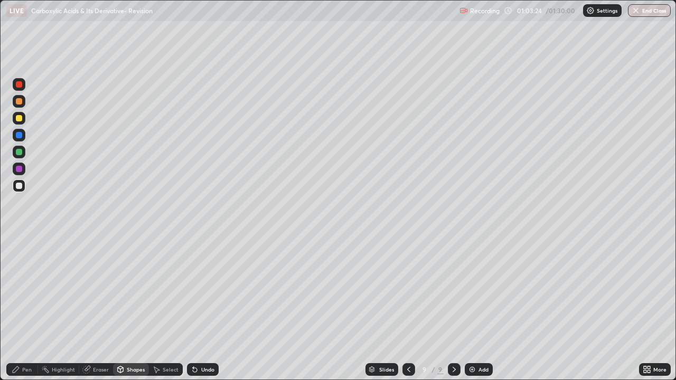
click at [197, 308] on div "Undo" at bounding box center [203, 369] width 32 height 13
click at [26, 308] on div "Pen" at bounding box center [27, 369] width 10 height 5
click at [96, 308] on div "Eraser" at bounding box center [96, 369] width 34 height 13
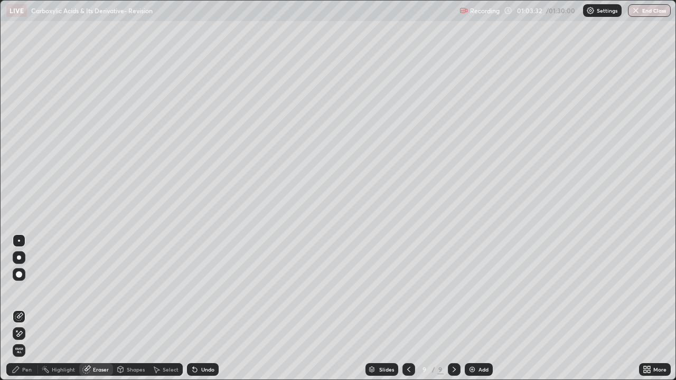
click at [23, 308] on div "Pen" at bounding box center [27, 369] width 10 height 5
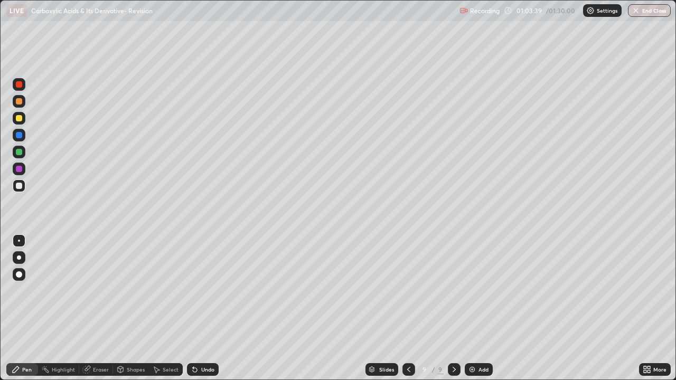
click at [97, 308] on div "Eraser" at bounding box center [96, 369] width 34 height 13
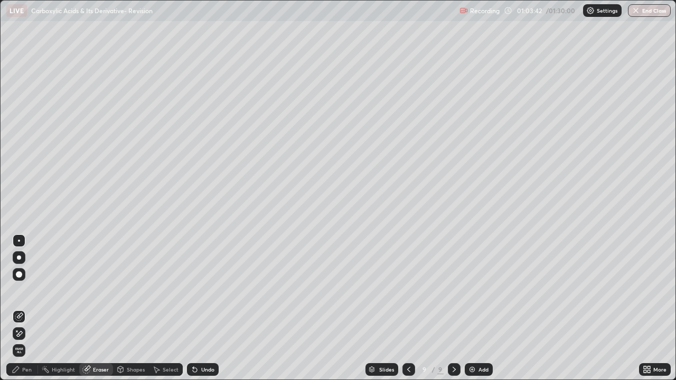
click at [30, 308] on div "Pen" at bounding box center [22, 369] width 32 height 13
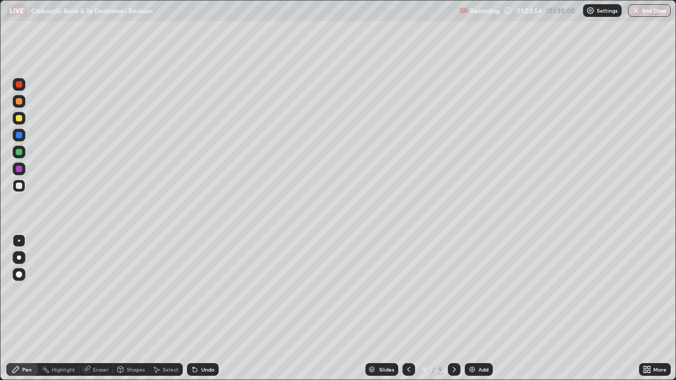
click at [160, 308] on div "Select" at bounding box center [166, 369] width 34 height 13
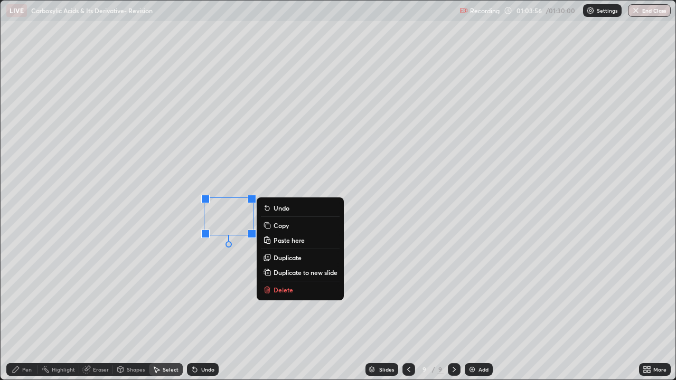
click at [274, 226] on p "Copy" at bounding box center [280, 225] width 15 height 8
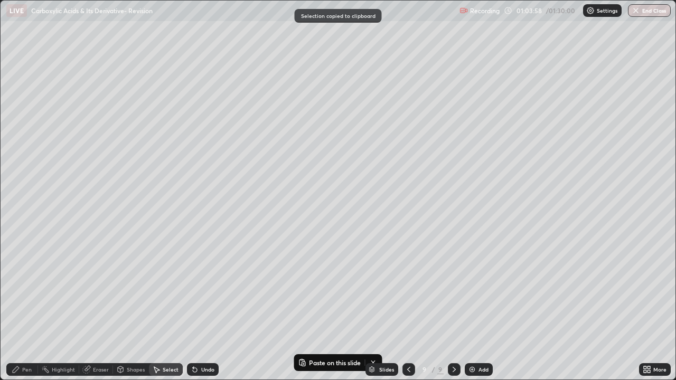
click at [193, 308] on icon at bounding box center [193, 367] width 1 height 1
click at [160, 308] on div "Select" at bounding box center [166, 369] width 34 height 13
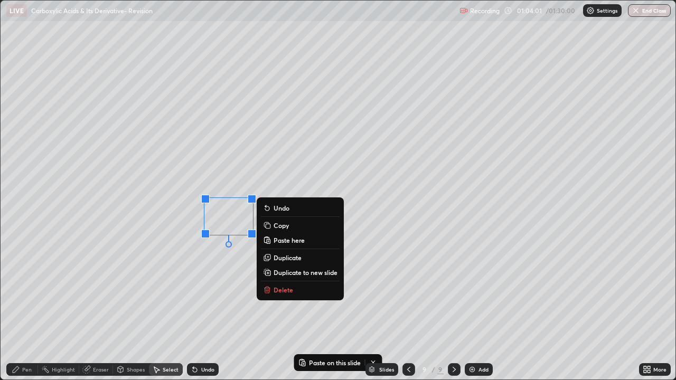
click at [271, 287] on button "Delete" at bounding box center [300, 289] width 79 height 13
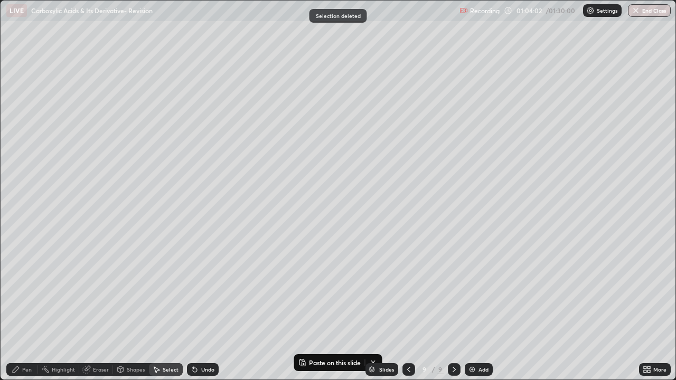
click at [21, 308] on div "Pen" at bounding box center [22, 369] width 32 height 13
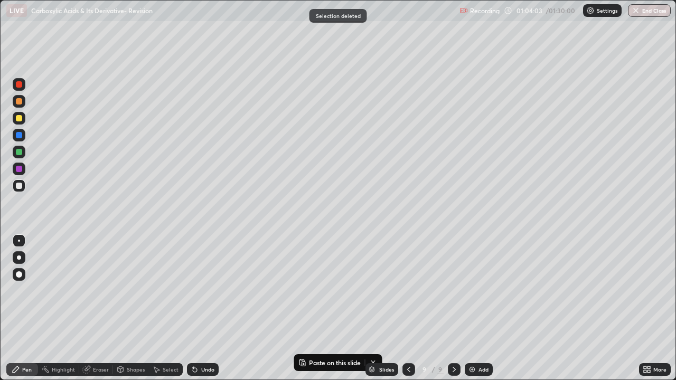
click at [128, 308] on div "Shapes" at bounding box center [136, 369] width 18 height 5
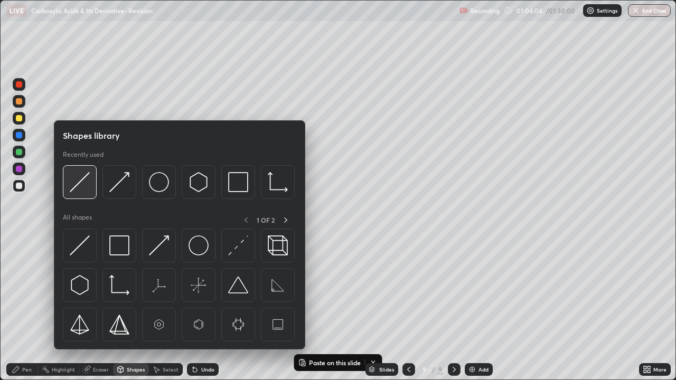
click at [80, 183] on img at bounding box center [80, 182] width 20 height 20
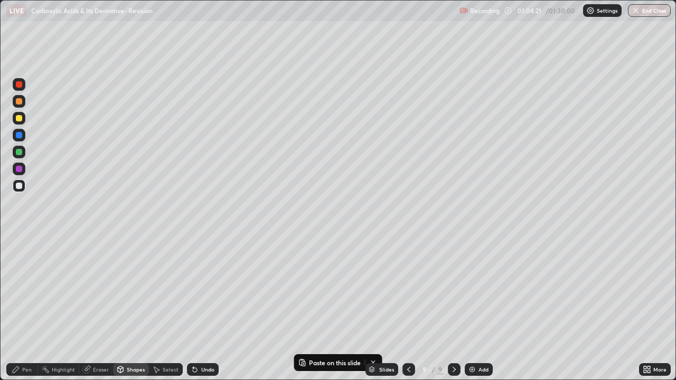
click at [135, 308] on div "Shapes" at bounding box center [136, 369] width 18 height 5
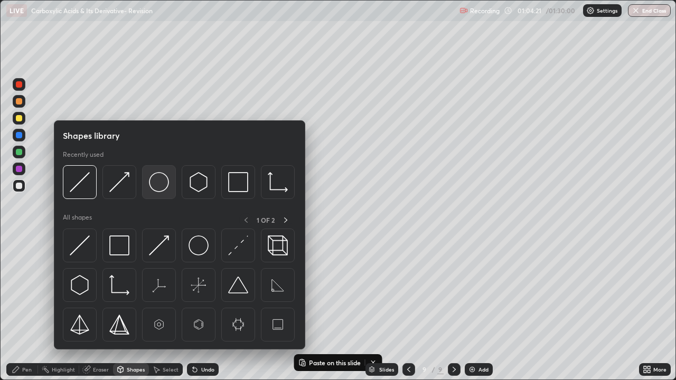
click at [157, 185] on img at bounding box center [159, 182] width 20 height 20
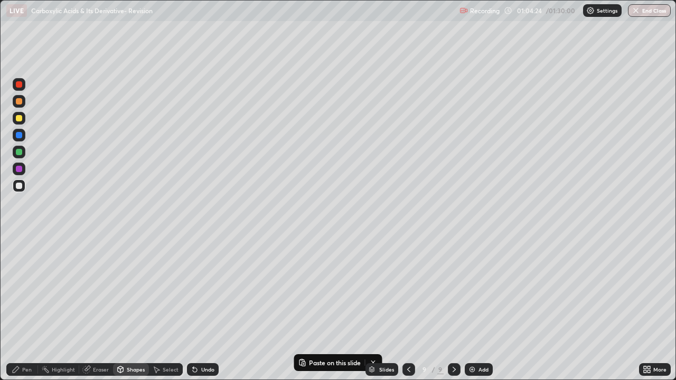
click at [25, 308] on div "Pen" at bounding box center [27, 369] width 10 height 5
click at [168, 308] on div "Select" at bounding box center [171, 369] width 16 height 5
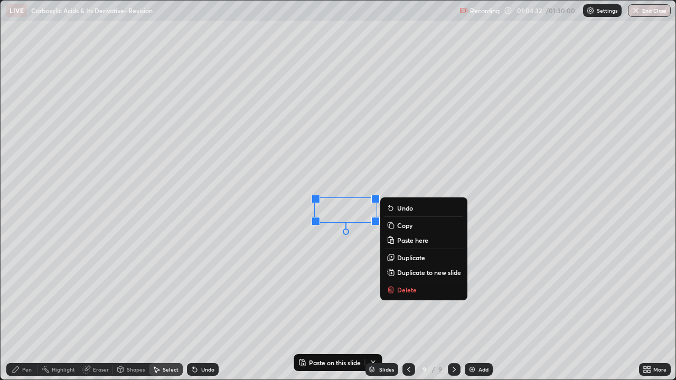
click at [13, 308] on icon at bounding box center [16, 369] width 8 height 8
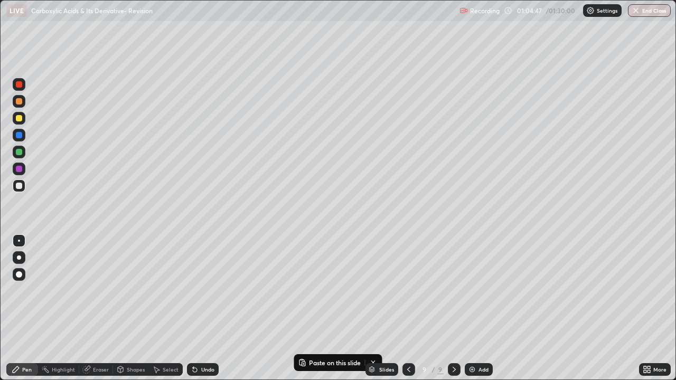
click at [161, 308] on div "Select" at bounding box center [166, 369] width 34 height 13
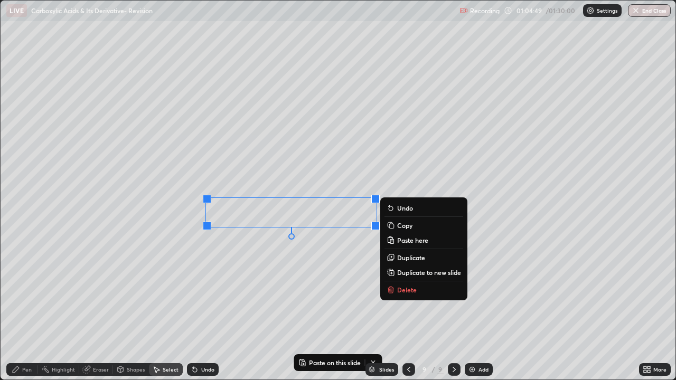
click at [397, 224] on p "Copy" at bounding box center [404, 225] width 15 height 8
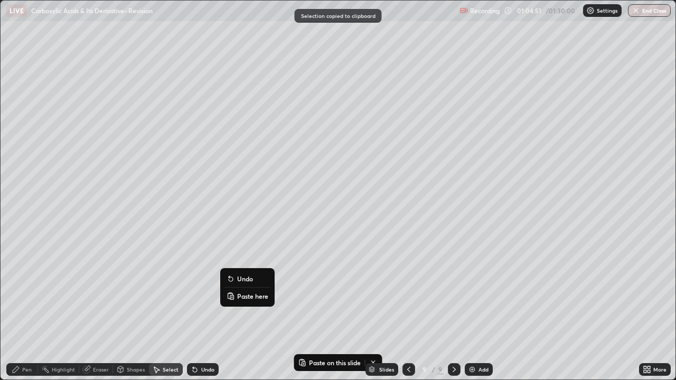
click at [238, 294] on p "Paste here" at bounding box center [252, 296] width 31 height 8
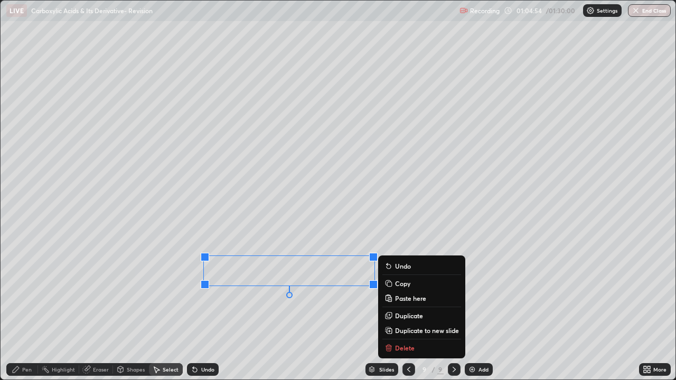
click at [96, 308] on div "Eraser" at bounding box center [101, 369] width 16 height 5
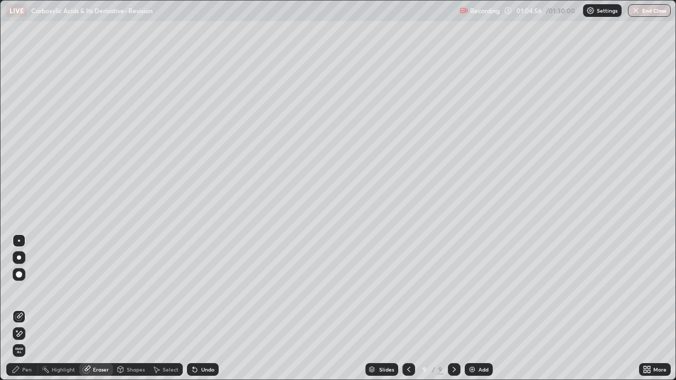
click at [26, 308] on div "Pen" at bounding box center [27, 369] width 10 height 5
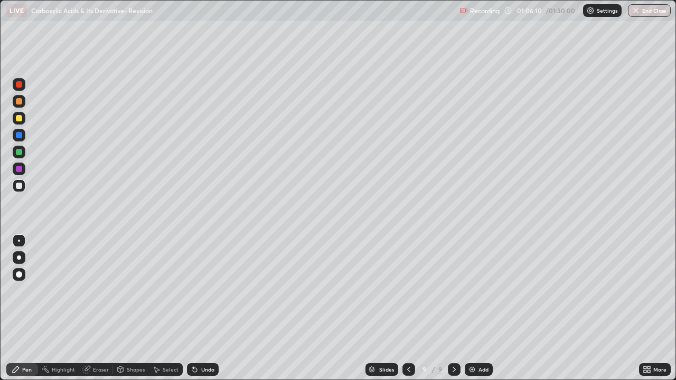
click at [143, 308] on div "Shapes" at bounding box center [136, 369] width 18 height 5
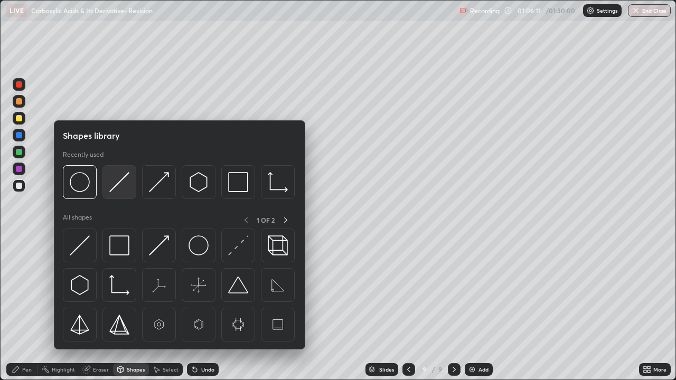
click at [129, 180] on img at bounding box center [119, 182] width 20 height 20
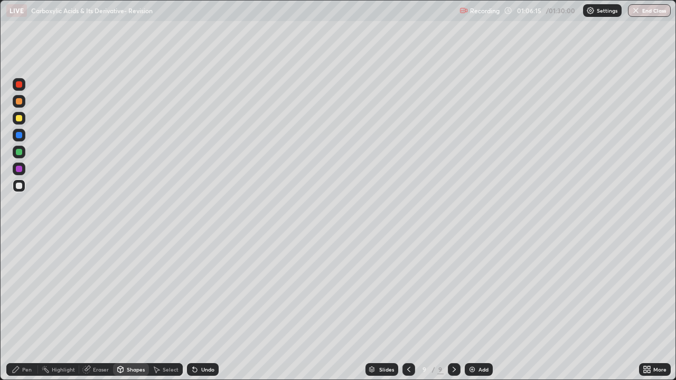
click at [27, 308] on div "Pen" at bounding box center [27, 369] width 10 height 5
click at [21, 85] on div at bounding box center [19, 84] width 6 height 6
click at [135, 308] on div "Shapes" at bounding box center [136, 369] width 18 height 5
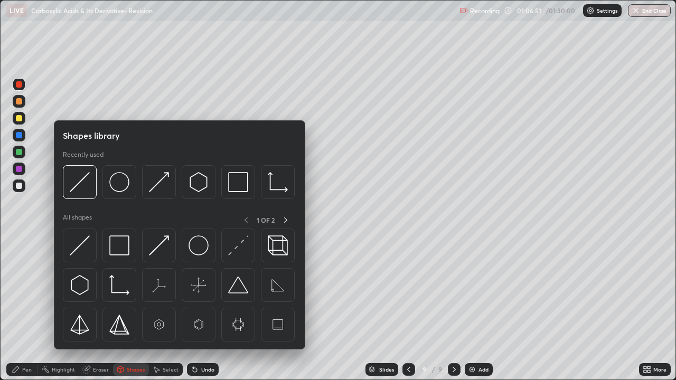
click at [176, 308] on div "Select" at bounding box center [171, 369] width 16 height 5
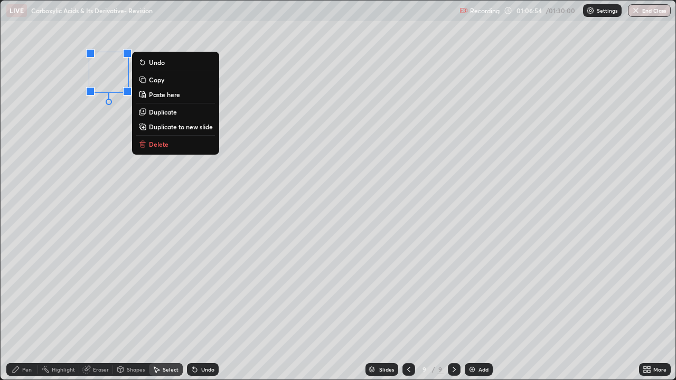
click at [156, 81] on p "Copy" at bounding box center [156, 79] width 15 height 8
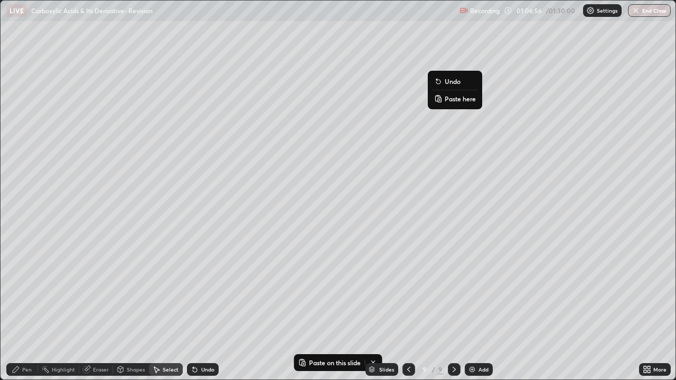
click at [445, 99] on p "Paste here" at bounding box center [459, 98] width 31 height 8
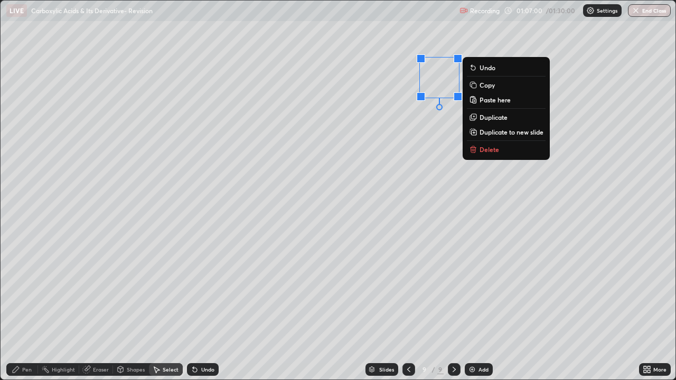
click at [22, 308] on div "Pen" at bounding box center [22, 369] width 32 height 13
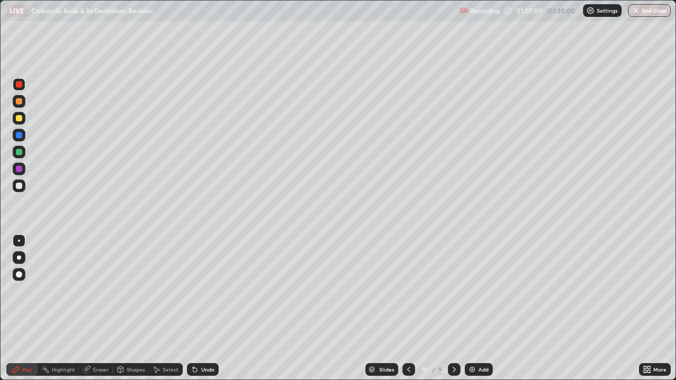
click at [140, 308] on div "Shapes" at bounding box center [136, 369] width 18 height 5
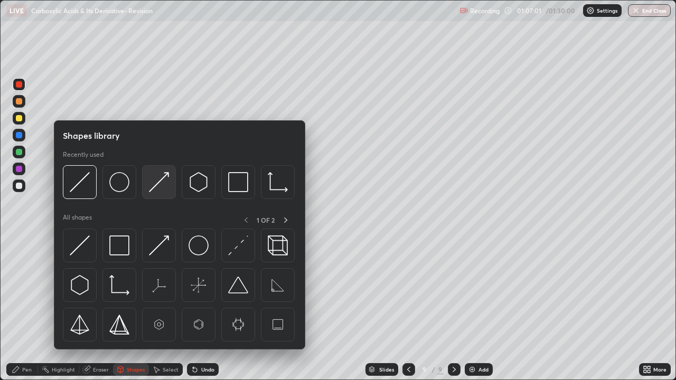
click at [160, 184] on img at bounding box center [159, 182] width 20 height 20
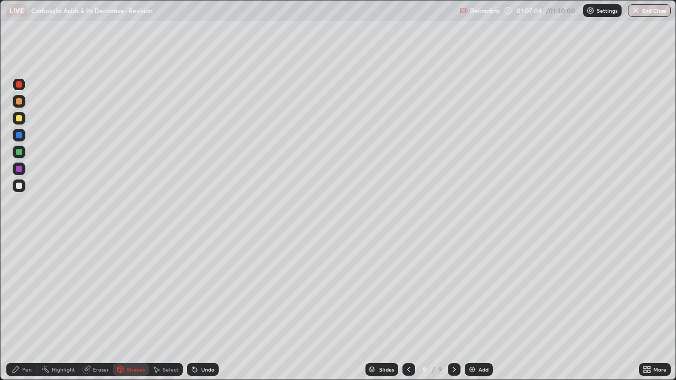
click at [198, 308] on div "Undo" at bounding box center [203, 369] width 32 height 13
click at [20, 186] on div at bounding box center [19, 186] width 6 height 6
click at [167, 308] on div "Select" at bounding box center [171, 369] width 16 height 5
click at [24, 308] on div "Pen" at bounding box center [27, 369] width 10 height 5
click at [106, 308] on div "Eraser" at bounding box center [101, 369] width 16 height 5
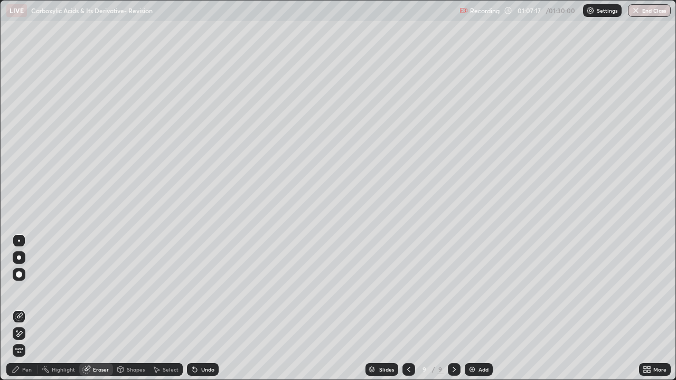
click at [136, 308] on div "Shapes" at bounding box center [136, 369] width 18 height 5
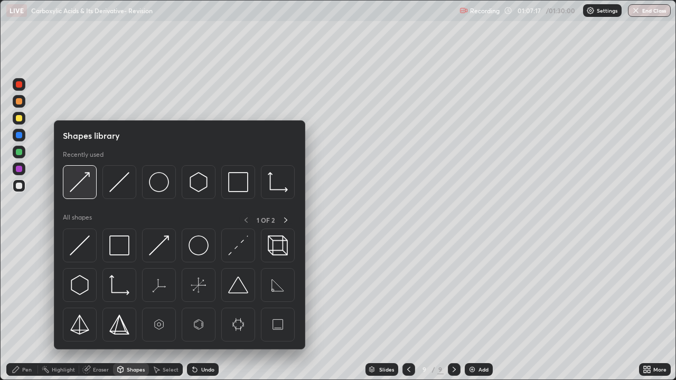
click at [87, 186] on img at bounding box center [80, 182] width 20 height 20
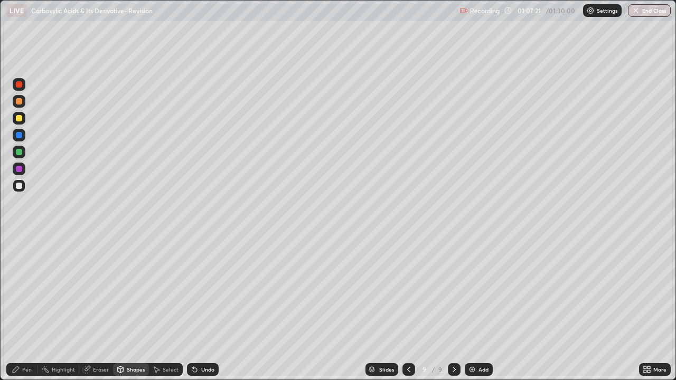
click at [171, 308] on div "Select" at bounding box center [171, 369] width 16 height 5
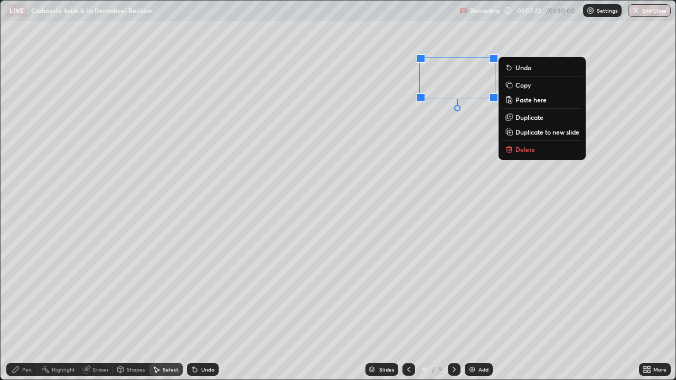
click at [515, 87] on p "Copy" at bounding box center [522, 85] width 15 height 8
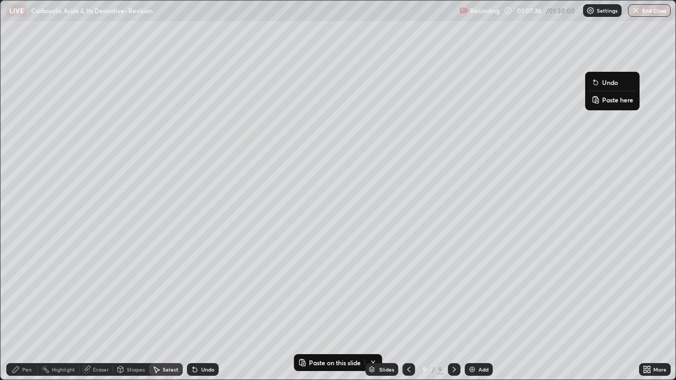
click at [598, 100] on rect at bounding box center [596, 101] width 3 height 4
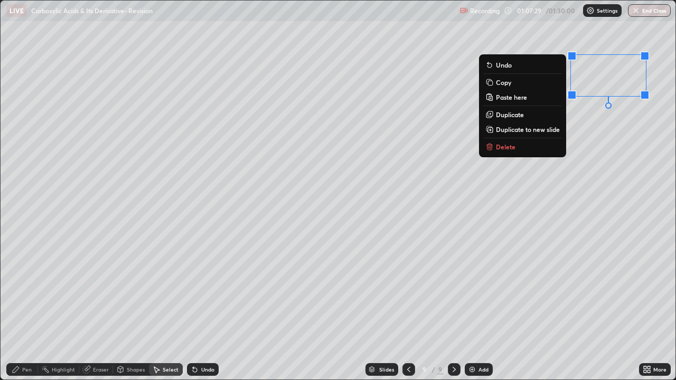
click at [97, 308] on div "Eraser" at bounding box center [101, 369] width 16 height 5
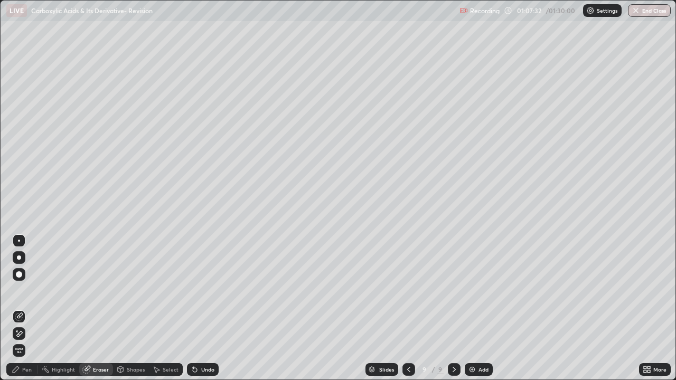
click at [26, 308] on div "Pen" at bounding box center [27, 369] width 10 height 5
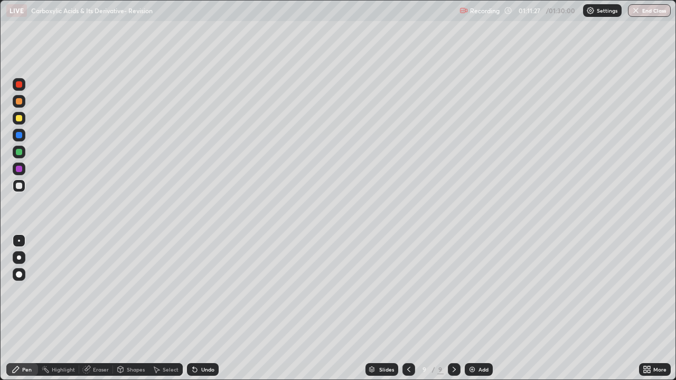
click at [198, 308] on div "Undo" at bounding box center [203, 369] width 32 height 13
click at [172, 308] on div "Select" at bounding box center [171, 369] width 16 height 5
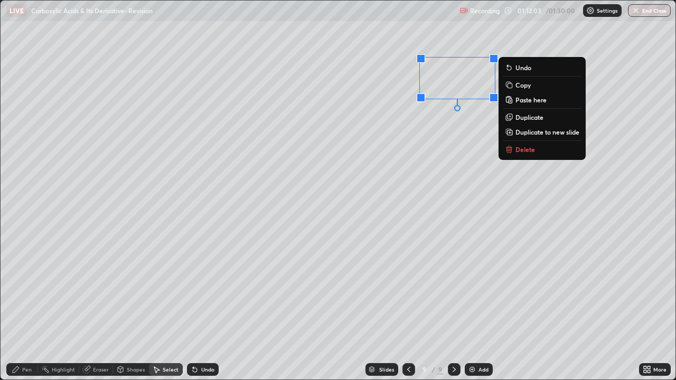
click at [508, 86] on rect at bounding box center [509, 85] width 5 height 5
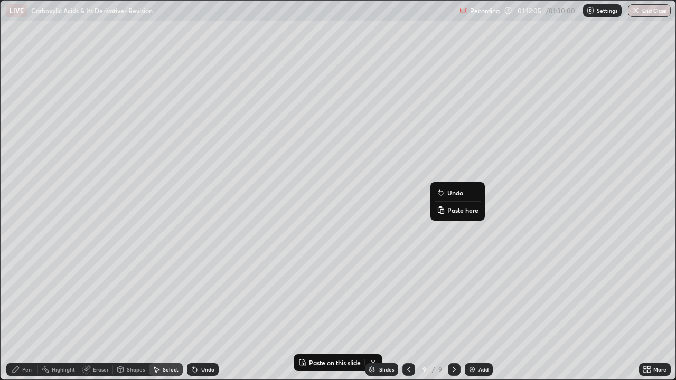
click at [443, 210] on rect at bounding box center [441, 211] width 3 height 4
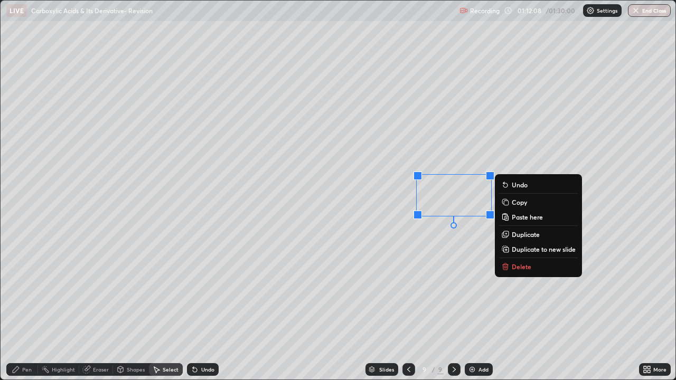
click at [23, 308] on div "Pen" at bounding box center [27, 369] width 10 height 5
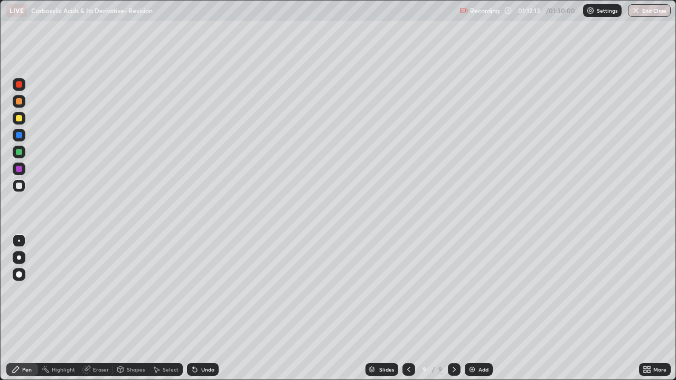
click at [145, 308] on div "Shapes" at bounding box center [131, 369] width 36 height 13
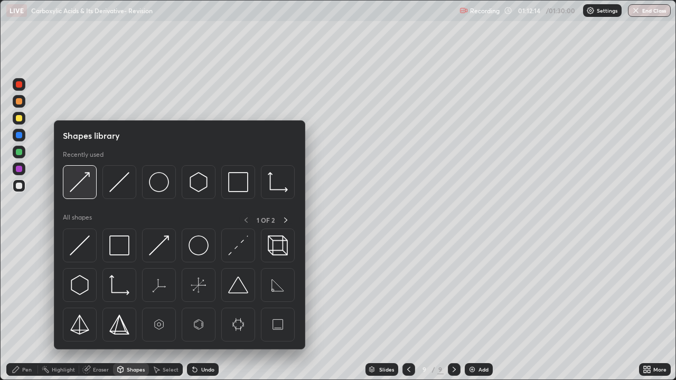
click at [90, 183] on div at bounding box center [80, 182] width 34 height 34
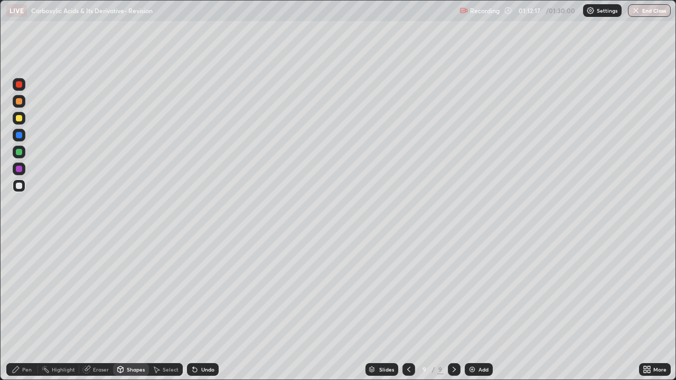
click at [22, 308] on div "Pen" at bounding box center [27, 369] width 10 height 5
click at [168, 308] on div "Select" at bounding box center [171, 369] width 16 height 5
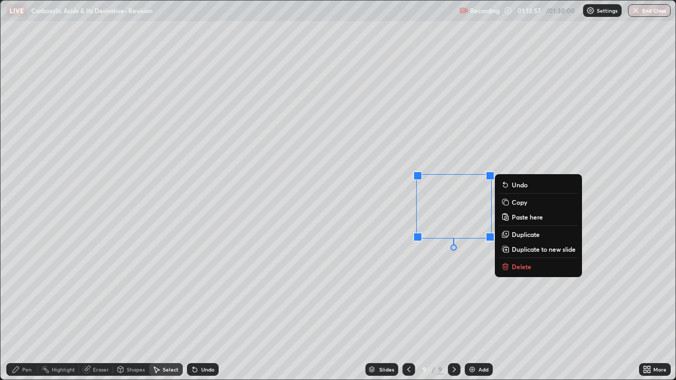
click at [502, 202] on icon at bounding box center [504, 201] width 5 height 5
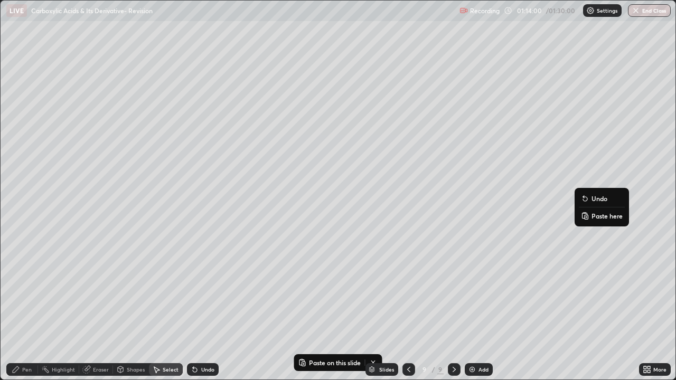
click at [588, 216] on icon at bounding box center [585, 216] width 8 height 8
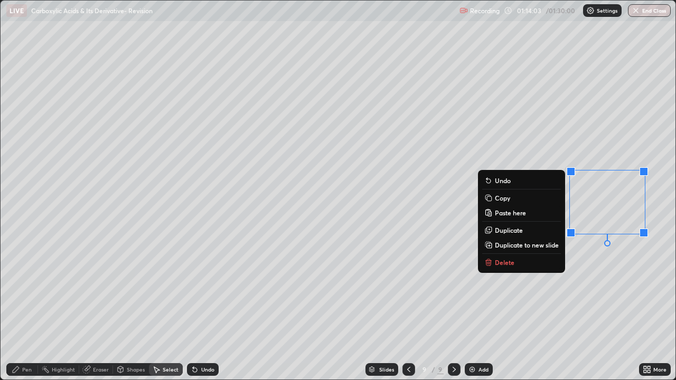
click at [96, 308] on div "Eraser" at bounding box center [101, 369] width 16 height 5
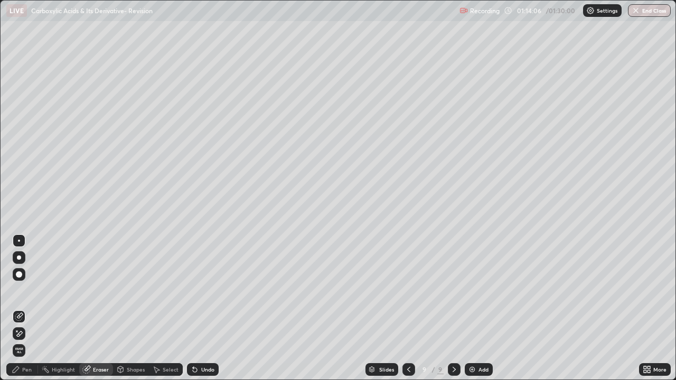
click at [26, 308] on div "Pen" at bounding box center [22, 369] width 32 height 13
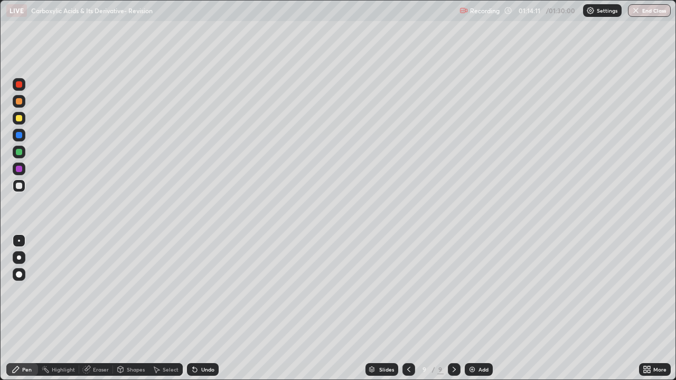
click at [174, 308] on div "Select" at bounding box center [171, 369] width 16 height 5
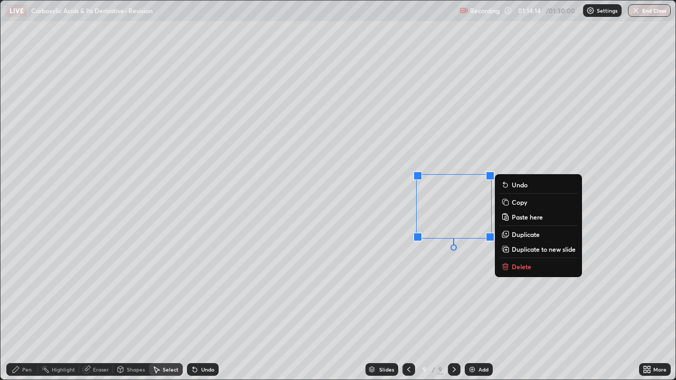
click at [508, 203] on rect at bounding box center [506, 203] width 5 height 5
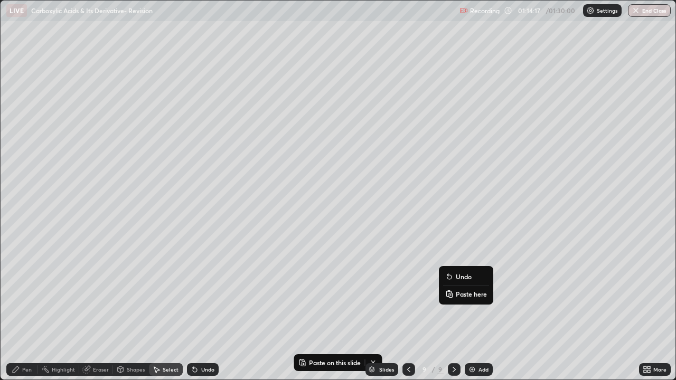
click at [451, 293] on rect at bounding box center [450, 295] width 3 height 4
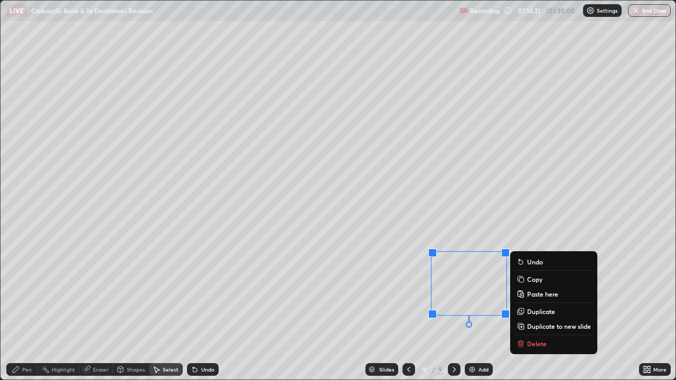
click at [167, 308] on div "Select" at bounding box center [171, 369] width 16 height 5
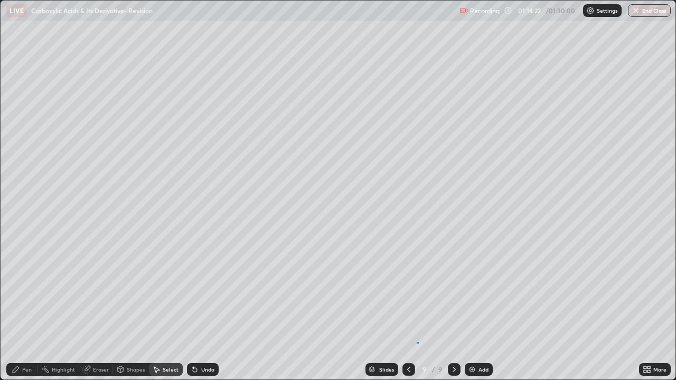
click at [419, 308] on div "0 ° Undo Copy Paste here Duplicate Duplicate to new slide Delete" at bounding box center [338, 190] width 675 height 379
click at [100, 308] on div "Eraser" at bounding box center [101, 369] width 16 height 5
click at [24, 308] on div "Pen" at bounding box center [27, 369] width 10 height 5
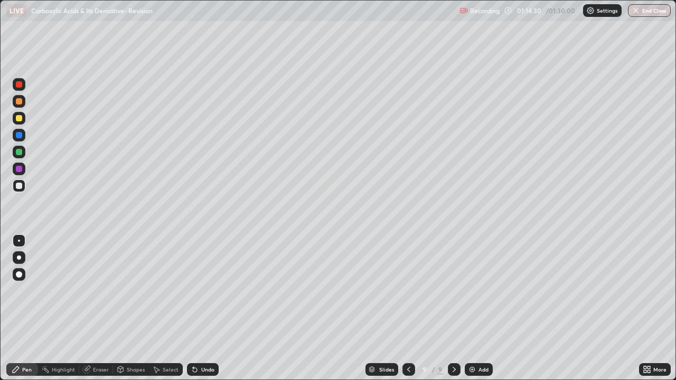
click at [138, 308] on div "Shapes" at bounding box center [136, 369] width 18 height 5
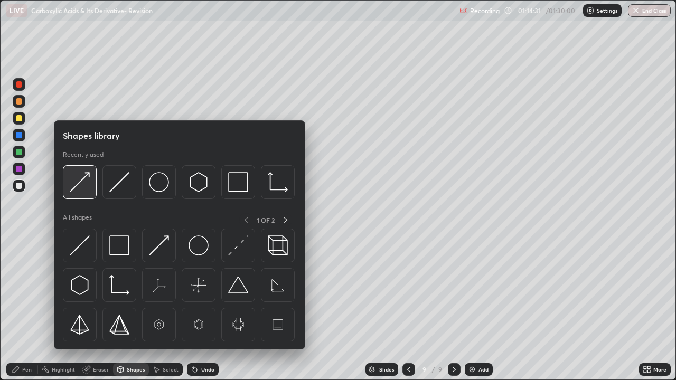
click at [83, 185] on img at bounding box center [80, 182] width 20 height 20
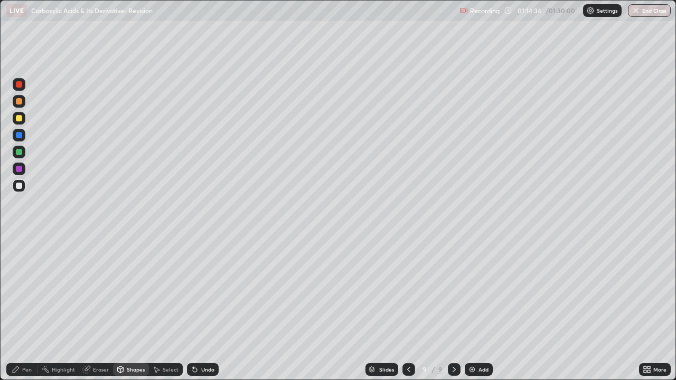
click at [27, 308] on div "Pen" at bounding box center [27, 369] width 10 height 5
click at [21, 168] on div at bounding box center [19, 169] width 6 height 6
click at [137, 308] on div "Shapes" at bounding box center [136, 369] width 18 height 5
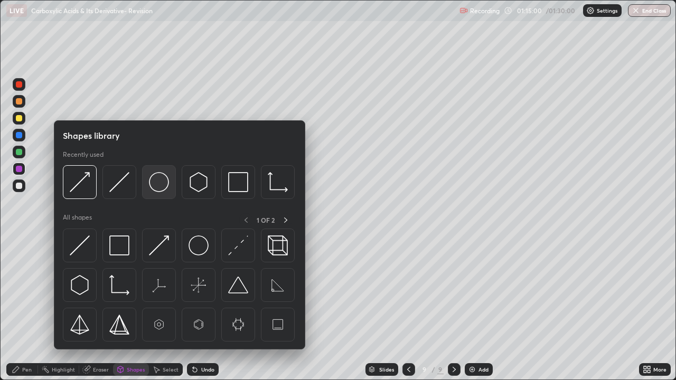
click at [156, 180] on img at bounding box center [159, 182] width 20 height 20
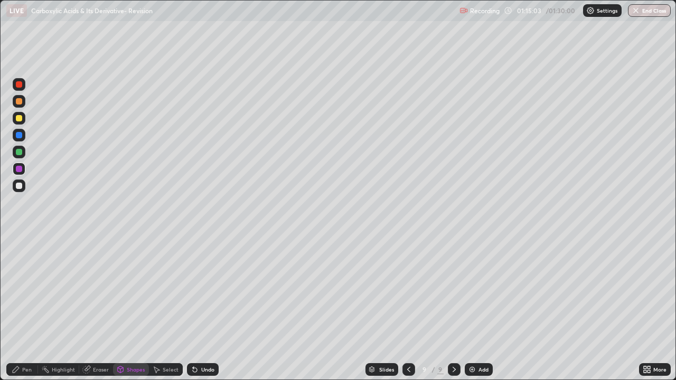
click at [24, 308] on div "Pen" at bounding box center [27, 369] width 10 height 5
click at [136, 308] on div "Shapes" at bounding box center [136, 369] width 18 height 5
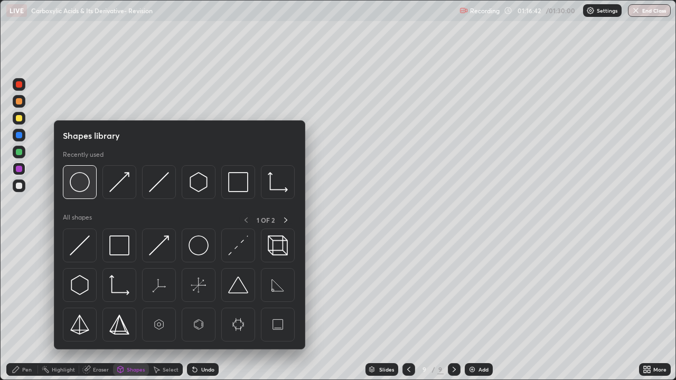
click at [83, 184] on img at bounding box center [80, 182] width 20 height 20
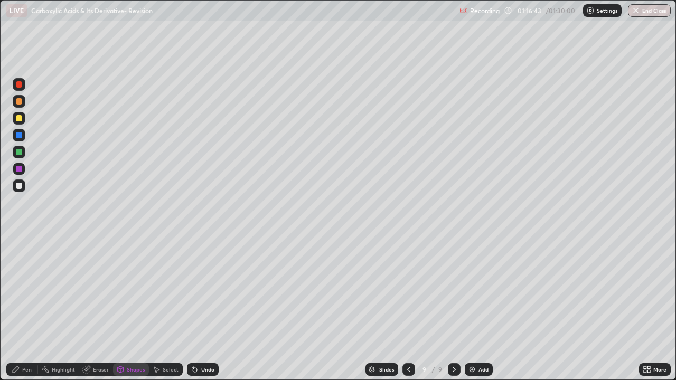
click at [20, 151] on div at bounding box center [19, 152] width 6 height 6
click at [25, 308] on div "Pen" at bounding box center [27, 369] width 10 height 5
click at [170, 308] on div "Select" at bounding box center [171, 369] width 16 height 5
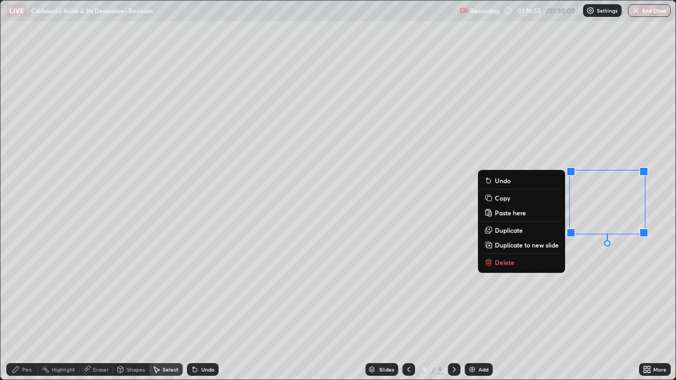
click at [496, 199] on p "Copy" at bounding box center [502, 198] width 15 height 8
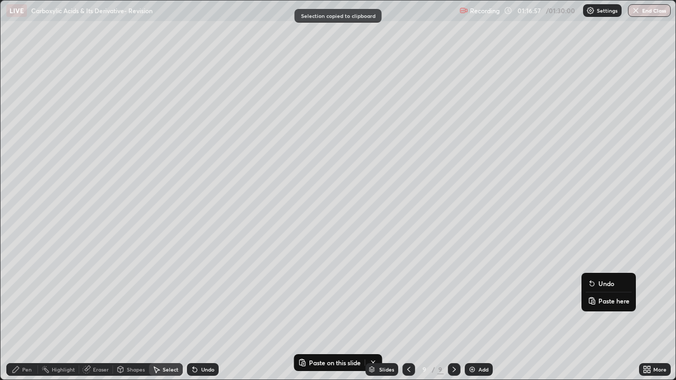
click at [591, 298] on icon at bounding box center [591, 298] width 2 height 1
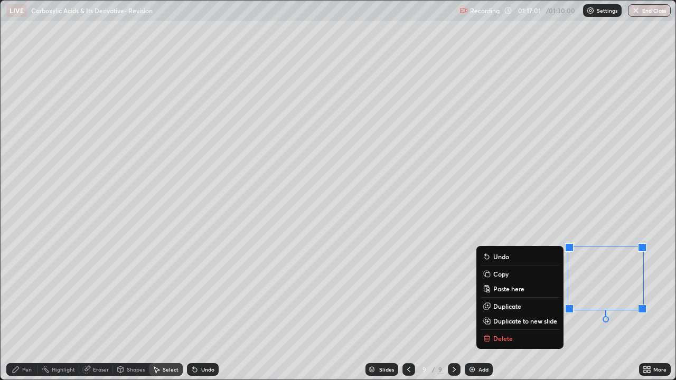
click at [94, 308] on div "Eraser" at bounding box center [101, 369] width 16 height 5
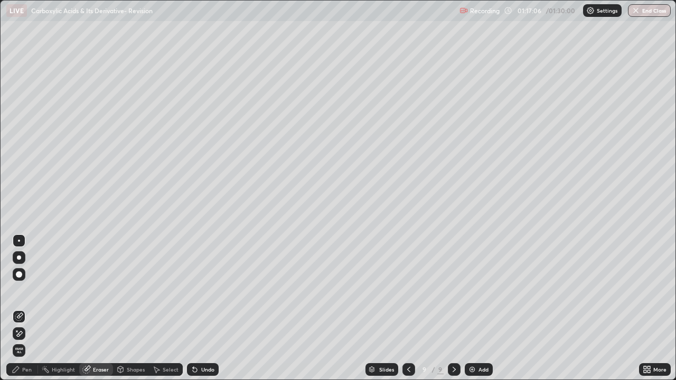
click at [24, 308] on div "Pen" at bounding box center [27, 369] width 10 height 5
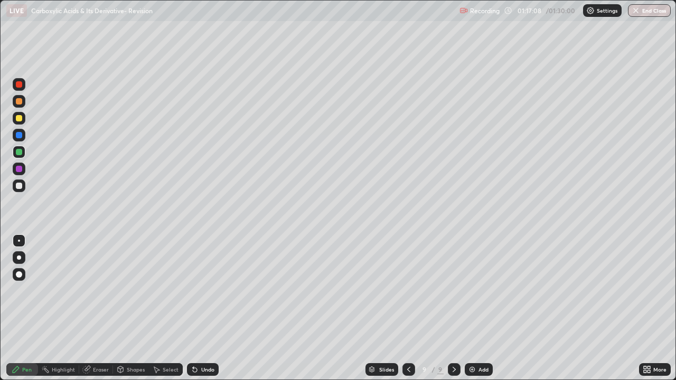
click at [21, 185] on div at bounding box center [19, 186] width 6 height 6
click at [468, 308] on img at bounding box center [472, 369] width 8 height 8
click at [199, 308] on div "Undo" at bounding box center [203, 369] width 32 height 13
click at [407, 308] on icon at bounding box center [408, 369] width 8 height 8
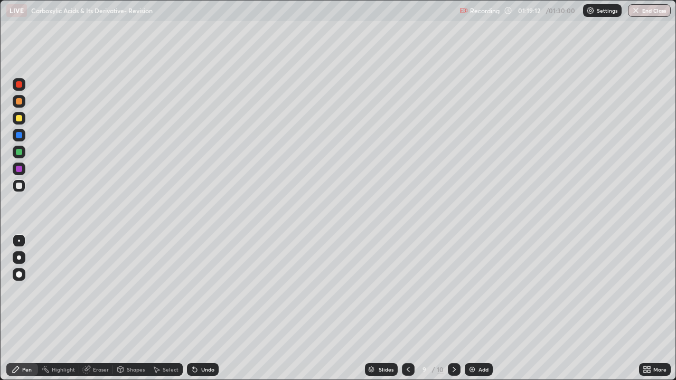
click at [168, 308] on div "Select" at bounding box center [171, 369] width 16 height 5
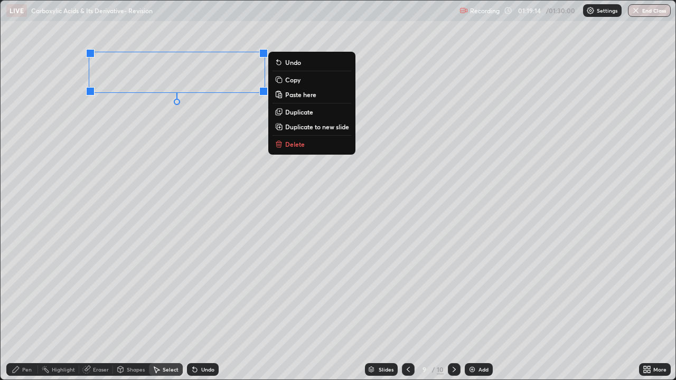
click at [283, 80] on button "Copy" at bounding box center [311, 79] width 79 height 13
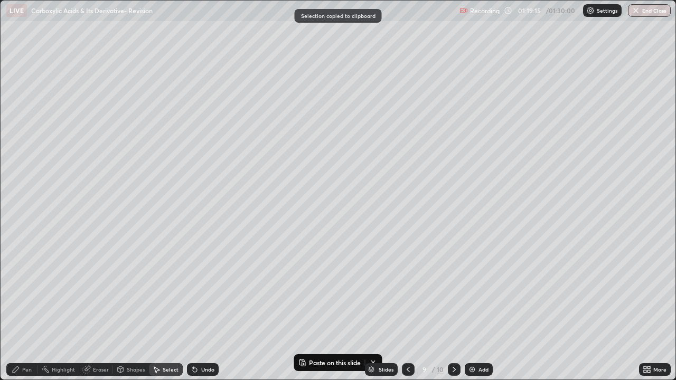
click at [453, 308] on icon at bounding box center [454, 369] width 8 height 8
click at [94, 145] on div "0 ° Undo Copy Paste here Duplicate Duplicate to new slide Delete" at bounding box center [338, 190] width 675 height 379
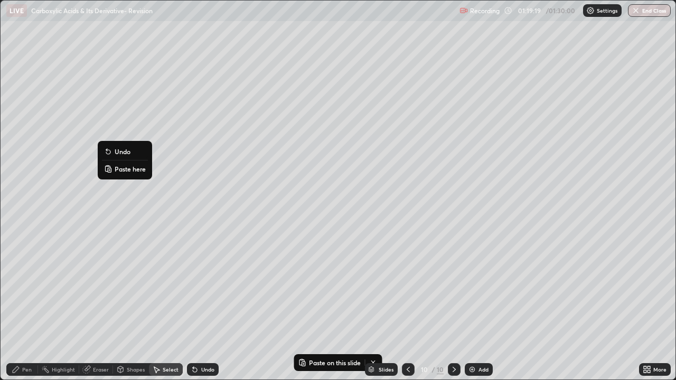
click at [115, 167] on p "Paste here" at bounding box center [130, 169] width 31 height 8
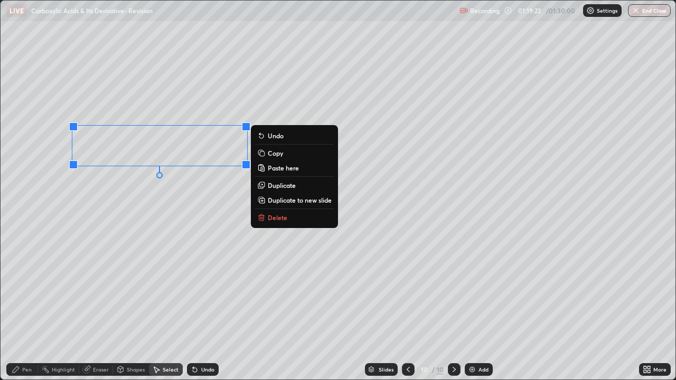
click at [21, 308] on div "Pen" at bounding box center [22, 369] width 32 height 13
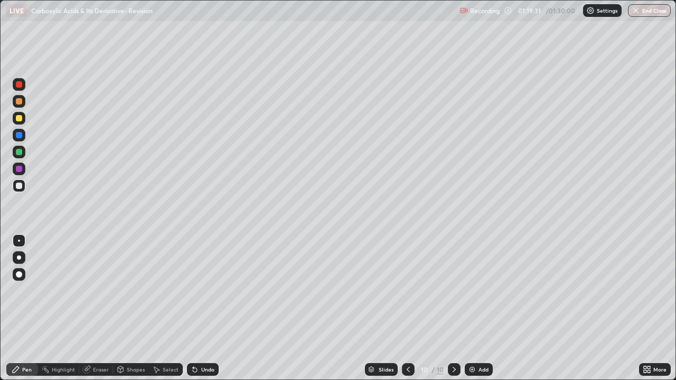
click at [129, 308] on div "Shapes" at bounding box center [136, 369] width 18 height 5
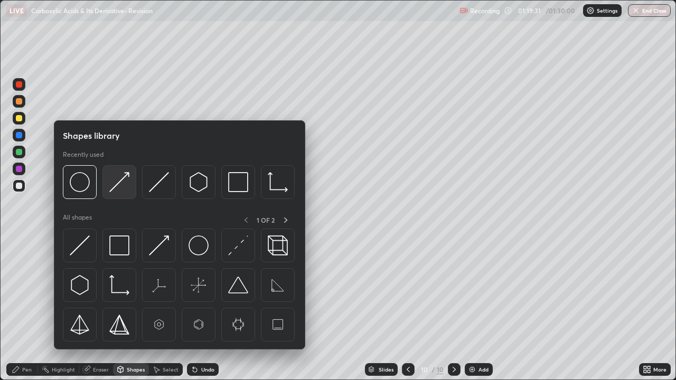
click at [114, 183] on img at bounding box center [119, 182] width 20 height 20
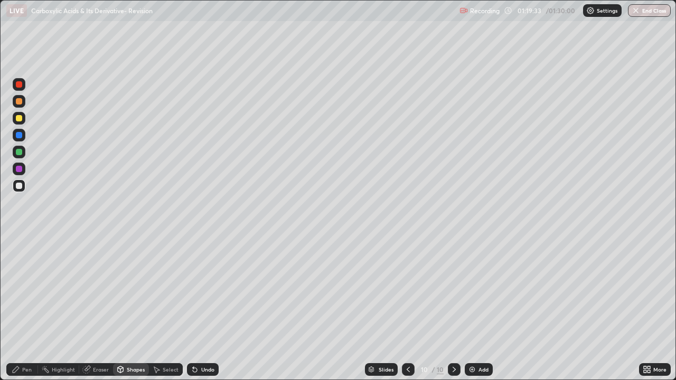
click at [27, 308] on div "Pen" at bounding box center [22, 369] width 32 height 13
click at [130, 308] on div "Shapes" at bounding box center [136, 369] width 18 height 5
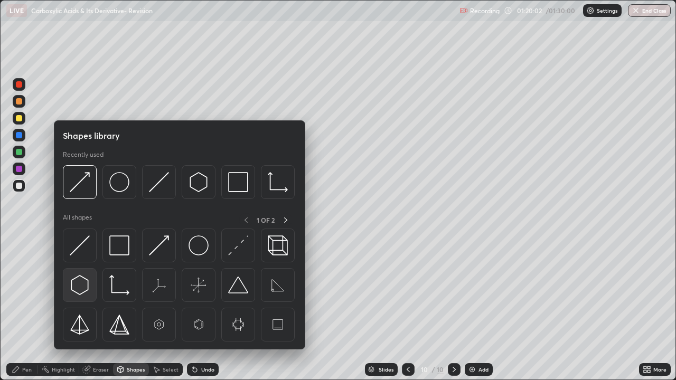
click at [82, 284] on img at bounding box center [80, 285] width 20 height 20
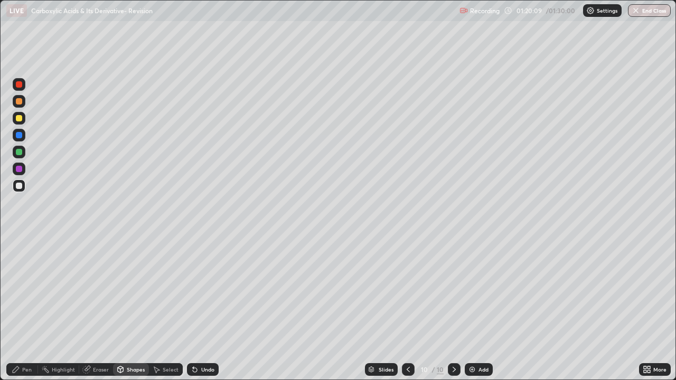
click at [25, 308] on div "Pen" at bounding box center [27, 369] width 10 height 5
click at [406, 308] on icon at bounding box center [408, 369] width 8 height 8
click at [100, 308] on div "Eraser" at bounding box center [101, 369] width 16 height 5
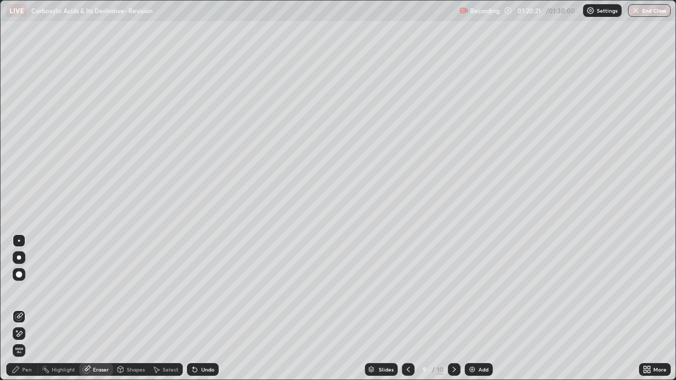
click at [23, 308] on div "Pen" at bounding box center [27, 369] width 10 height 5
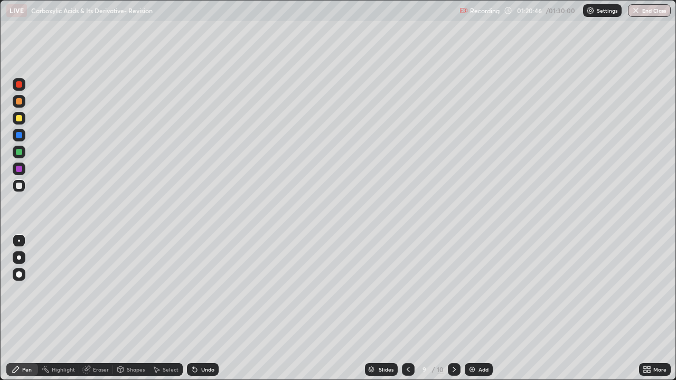
click at [453, 308] on icon at bounding box center [453, 369] width 3 height 5
click at [21, 167] on div at bounding box center [19, 169] width 6 height 6
click at [95, 308] on div "Eraser" at bounding box center [96, 369] width 34 height 13
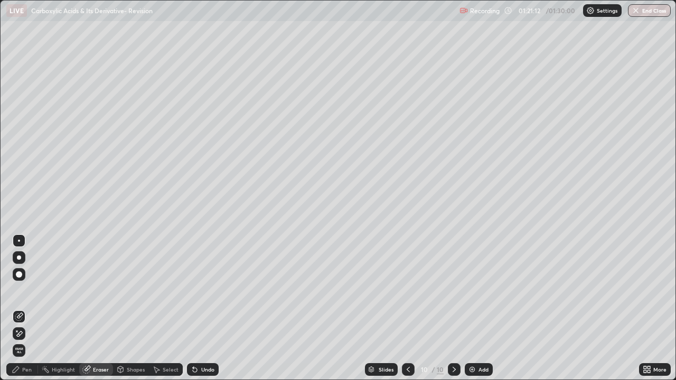
click at [28, 308] on div "Pen" at bounding box center [27, 369] width 10 height 5
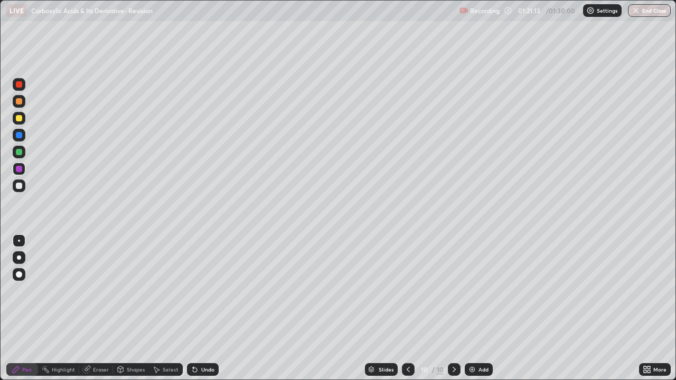
click at [20, 186] on div at bounding box center [19, 186] width 6 height 6
click at [166, 308] on div "Select" at bounding box center [171, 369] width 16 height 5
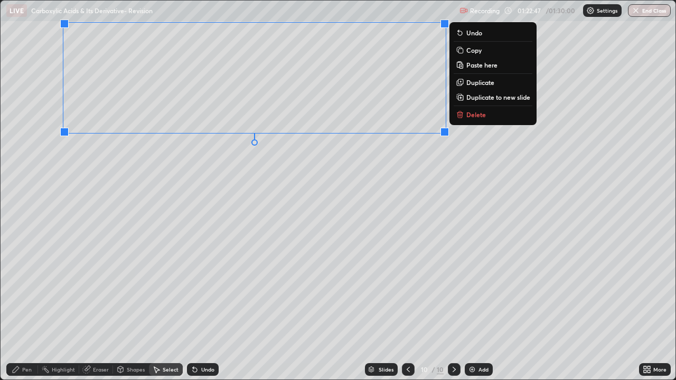
click at [25, 308] on div "Pen" at bounding box center [27, 369] width 10 height 5
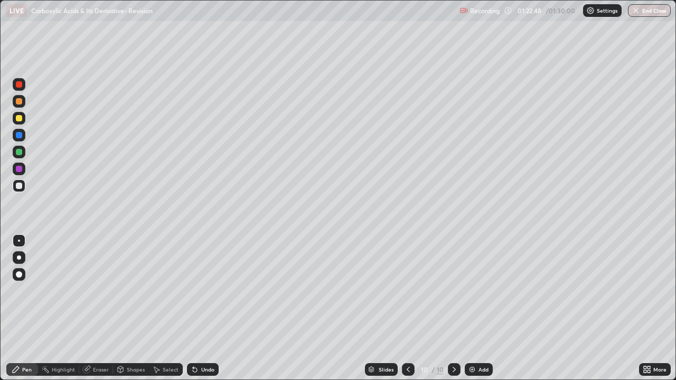
click at [20, 119] on div at bounding box center [19, 118] width 6 height 6
click at [94, 308] on div "Eraser" at bounding box center [101, 369] width 16 height 5
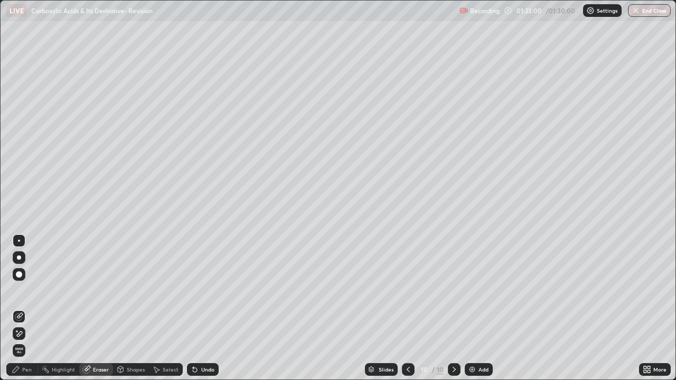
click at [24, 308] on div "Pen" at bounding box center [22, 369] width 32 height 13
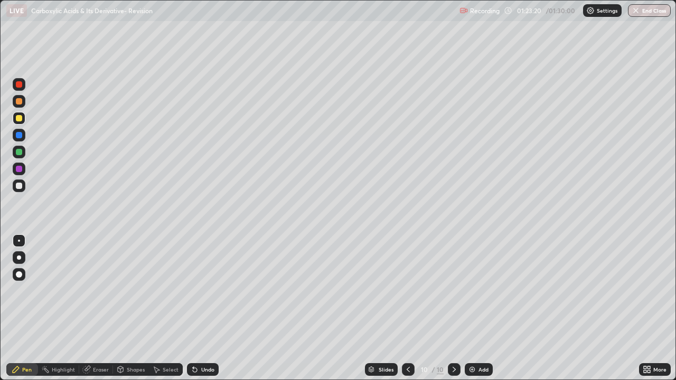
click at [19, 186] on div at bounding box center [19, 186] width 6 height 6
click at [165, 308] on div "Select" at bounding box center [171, 369] width 16 height 5
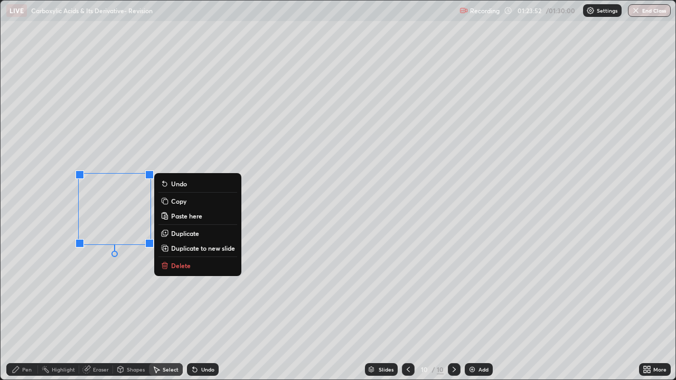
click at [176, 265] on p "Delete" at bounding box center [181, 265] width 20 height 8
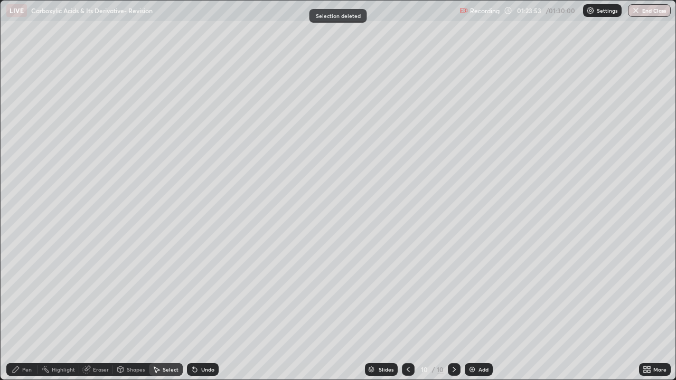
click at [30, 308] on div "Pen" at bounding box center [27, 369] width 10 height 5
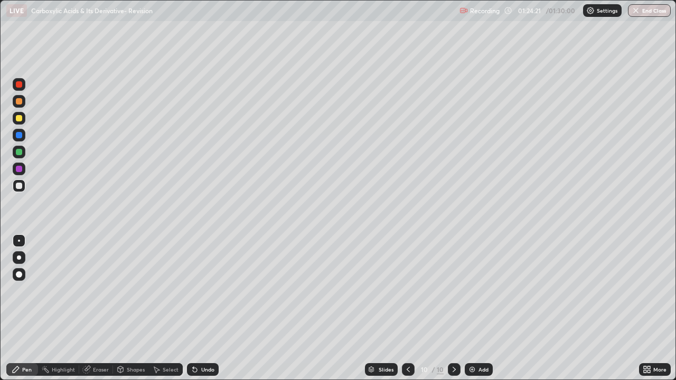
click at [20, 87] on div at bounding box center [19, 84] width 6 height 6
click at [193, 308] on icon at bounding box center [193, 367] width 1 height 1
click at [129, 308] on div "Shapes" at bounding box center [136, 369] width 18 height 5
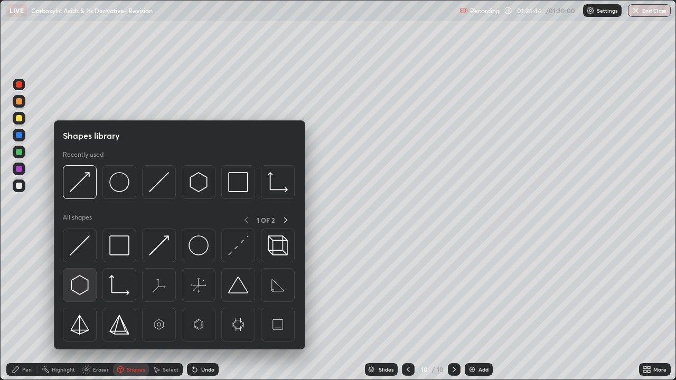
click at [79, 286] on img at bounding box center [80, 285] width 20 height 20
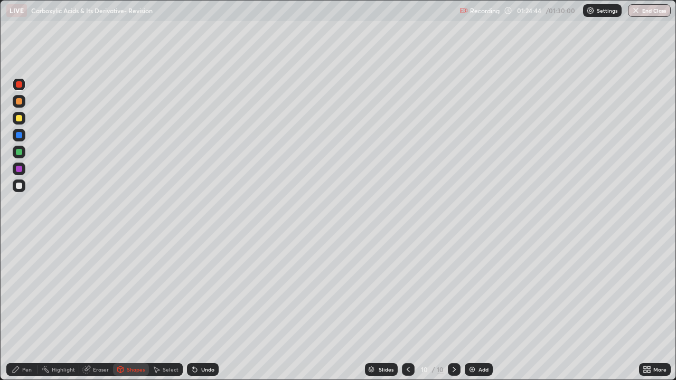
click at [20, 186] on div at bounding box center [19, 186] width 6 height 6
click at [131, 308] on div "Shapes" at bounding box center [136, 369] width 18 height 5
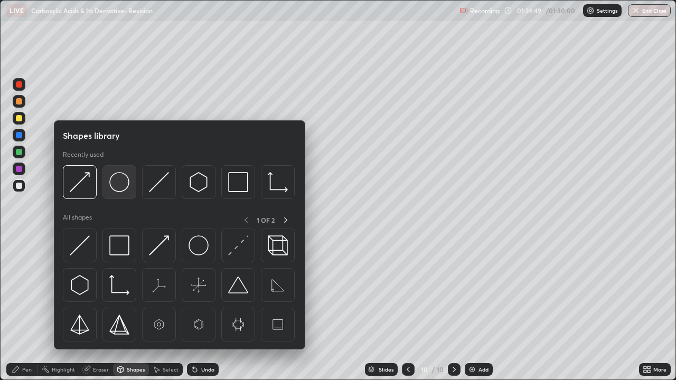
click at [118, 185] on img at bounding box center [119, 182] width 20 height 20
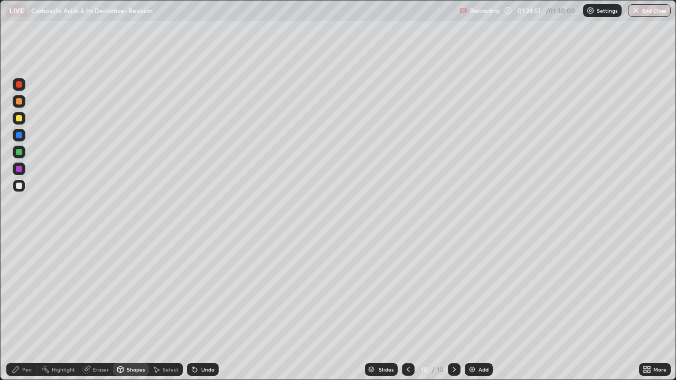
click at [133, 308] on div "Shapes" at bounding box center [136, 369] width 18 height 5
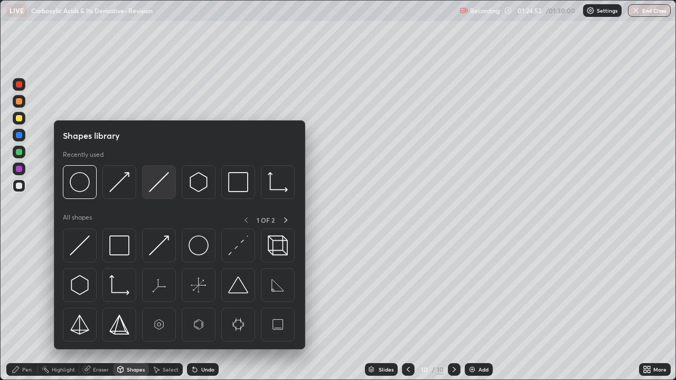
click at [150, 191] on img at bounding box center [159, 182] width 20 height 20
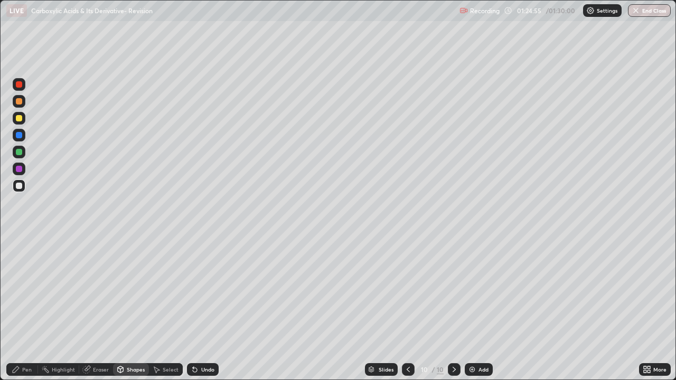
click at [23, 308] on div "Pen" at bounding box center [27, 369] width 10 height 5
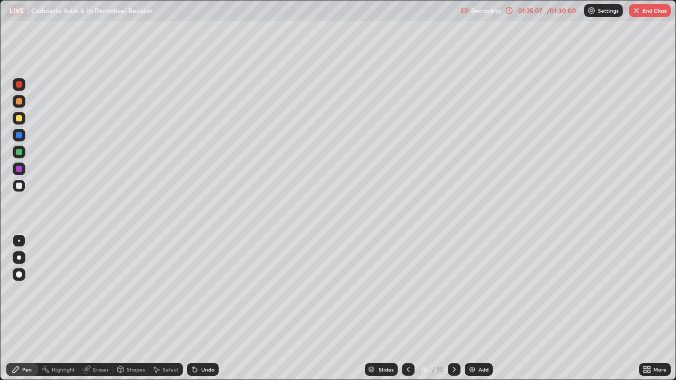
click at [127, 308] on div "Shapes" at bounding box center [136, 369] width 18 height 5
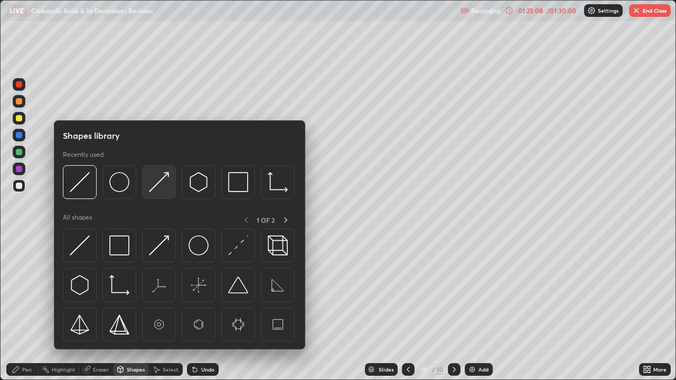
click at [150, 189] on img at bounding box center [159, 182] width 20 height 20
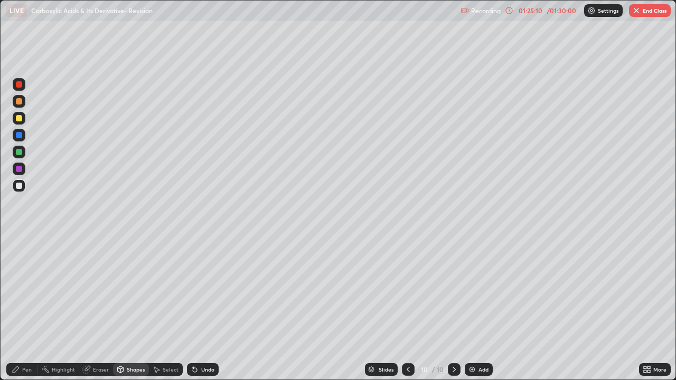
click at [29, 308] on div "Pen" at bounding box center [22, 369] width 32 height 13
click at [93, 308] on div "Eraser" at bounding box center [101, 369] width 16 height 5
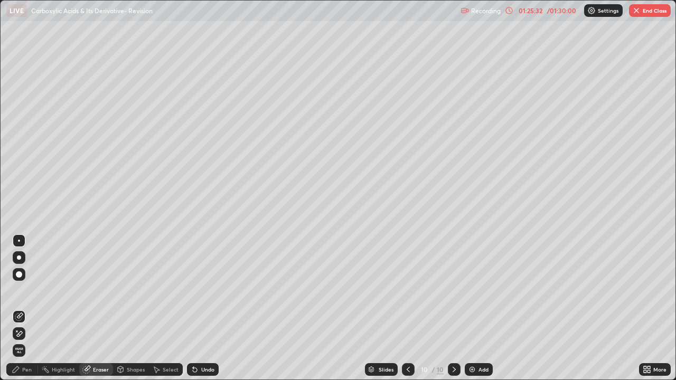
click at [94, 308] on div "Eraser" at bounding box center [96, 369] width 34 height 13
click at [22, 308] on div "Pen" at bounding box center [27, 369] width 10 height 5
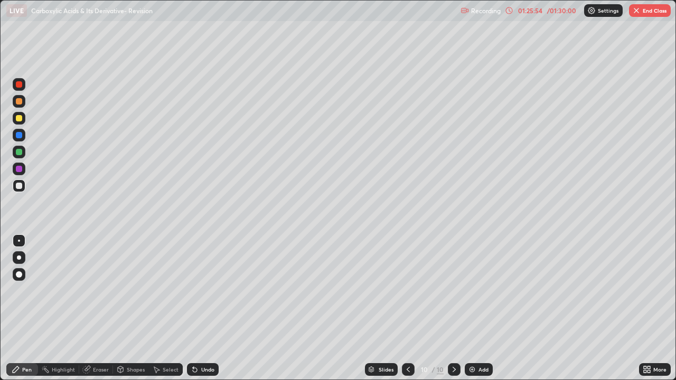
click at [93, 308] on div "Eraser" at bounding box center [101, 369] width 16 height 5
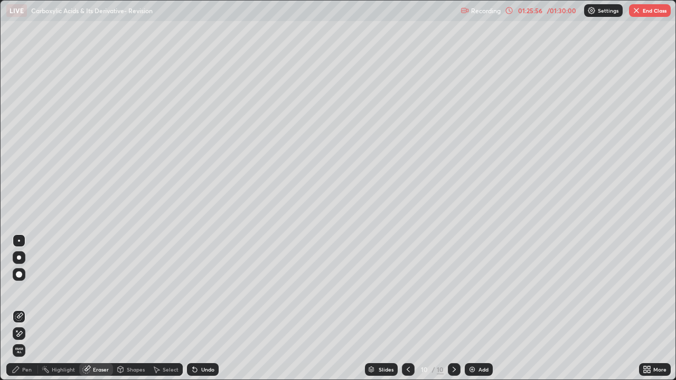
click at [21, 308] on div "Pen" at bounding box center [22, 369] width 32 height 13
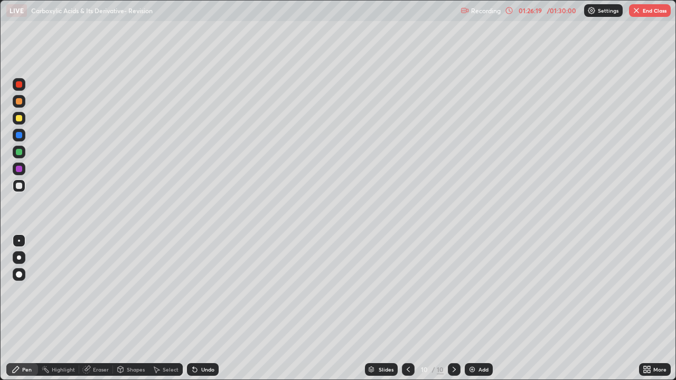
click at [92, 308] on div "Eraser" at bounding box center [96, 369] width 34 height 13
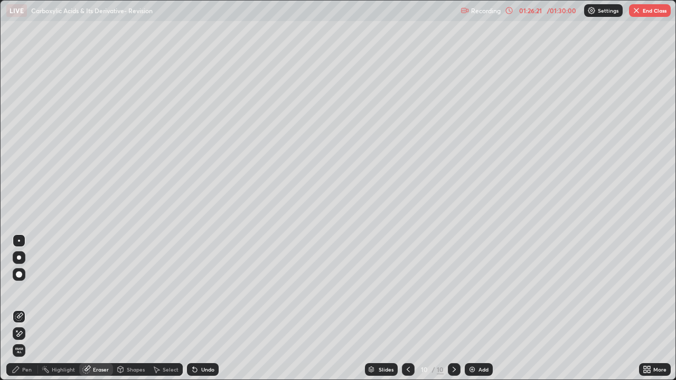
click at [22, 308] on div "Pen" at bounding box center [27, 369] width 10 height 5
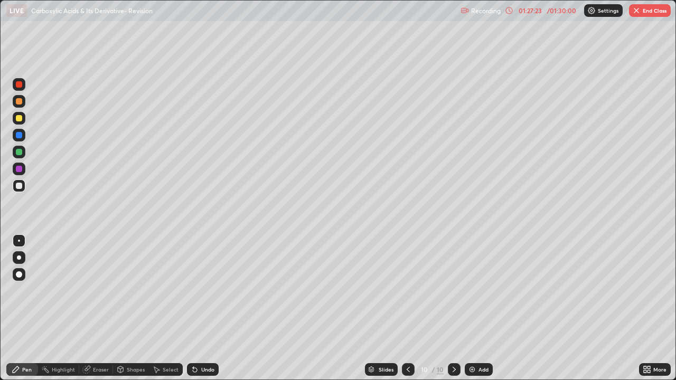
click at [161, 308] on div "Select" at bounding box center [166, 369] width 34 height 13
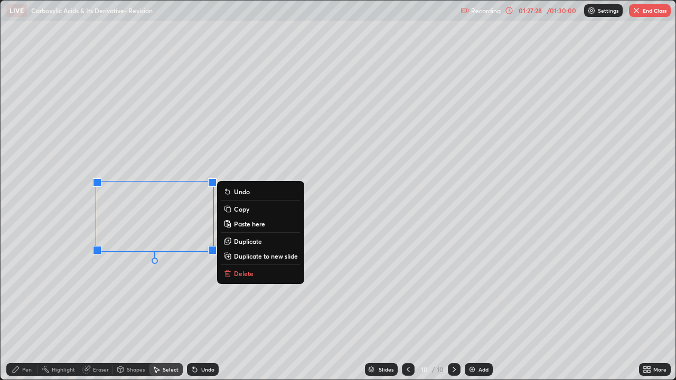
click at [72, 302] on div "0 ° Undo Copy Paste here Duplicate Duplicate to new slide Delete" at bounding box center [338, 190] width 675 height 379
click at [234, 211] on p "Copy" at bounding box center [241, 209] width 15 height 8
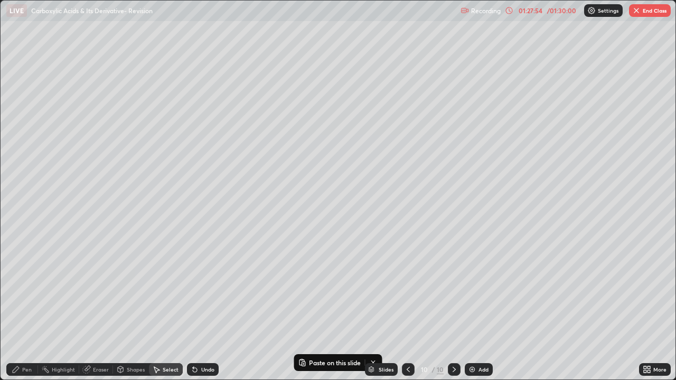
click at [470, 308] on img at bounding box center [472, 369] width 8 height 8
click at [121, 139] on p "Paste here" at bounding box center [133, 141] width 31 height 8
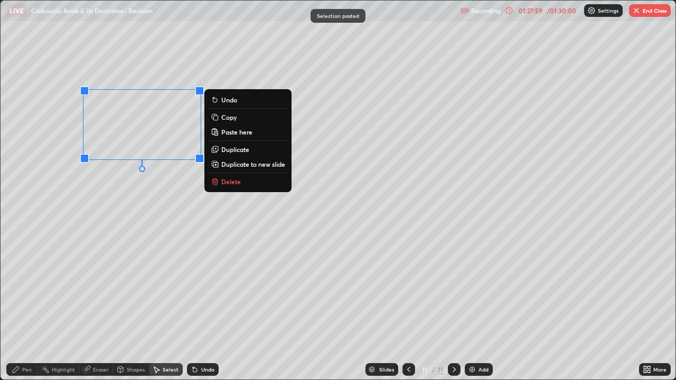
click at [26, 308] on div "Pen" at bounding box center [27, 369] width 10 height 5
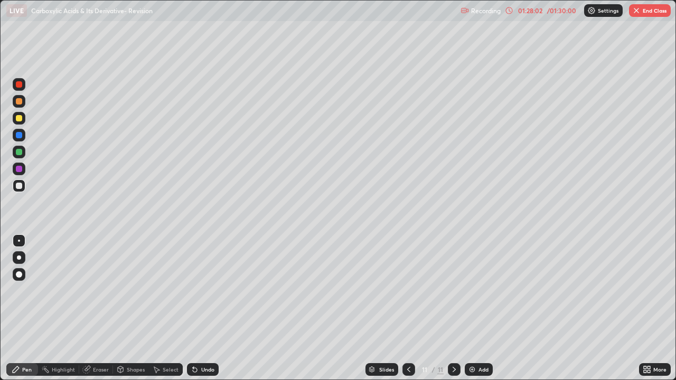
click at [131, 308] on div "Shapes" at bounding box center [136, 369] width 18 height 5
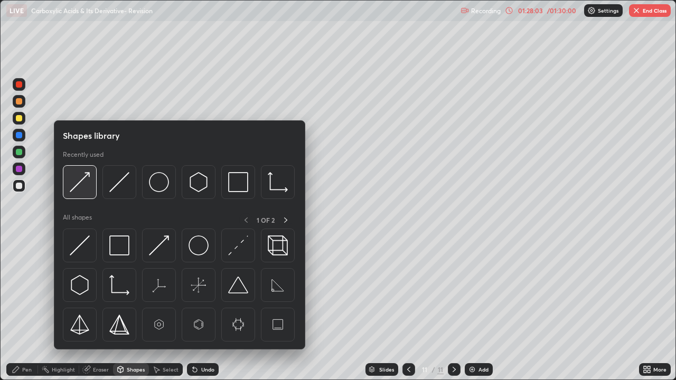
click at [76, 181] on img at bounding box center [80, 182] width 20 height 20
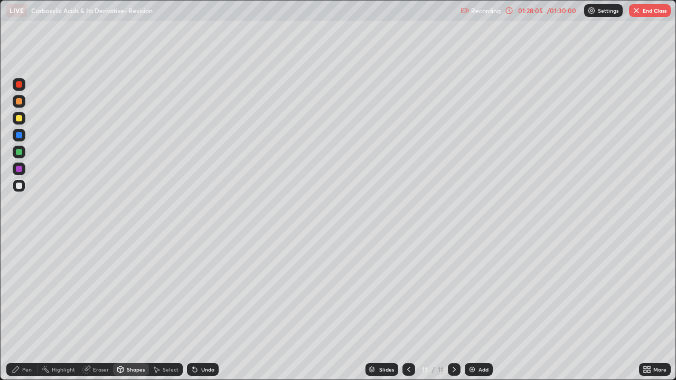
click at [27, 308] on div "Pen" at bounding box center [27, 369] width 10 height 5
click at [124, 308] on div "Shapes" at bounding box center [131, 369] width 36 height 13
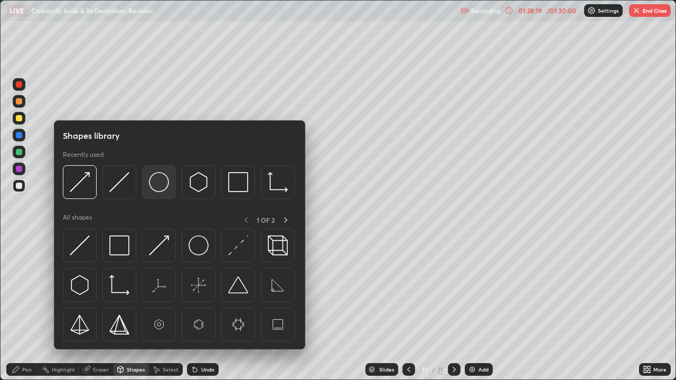
click at [154, 184] on img at bounding box center [159, 182] width 20 height 20
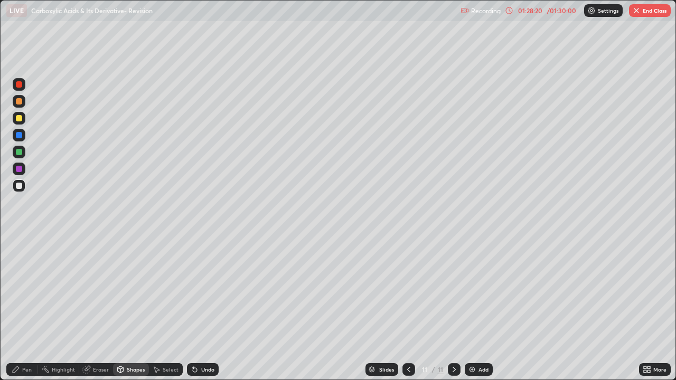
click at [16, 168] on div at bounding box center [19, 169] width 6 height 6
click at [25, 308] on div "Pen" at bounding box center [27, 369] width 10 height 5
click at [167, 308] on div "Select" at bounding box center [171, 369] width 16 height 5
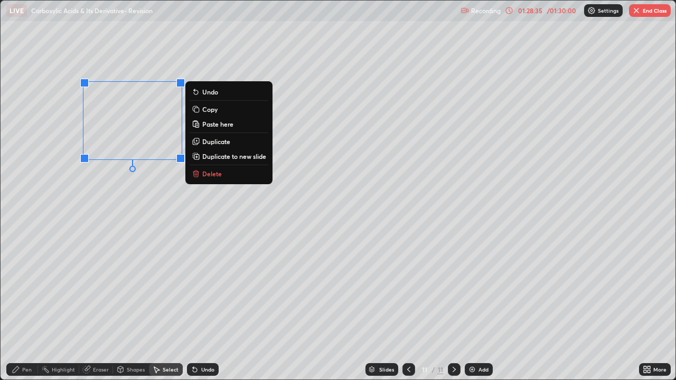
click at [201, 111] on button "Copy" at bounding box center [228, 109] width 79 height 13
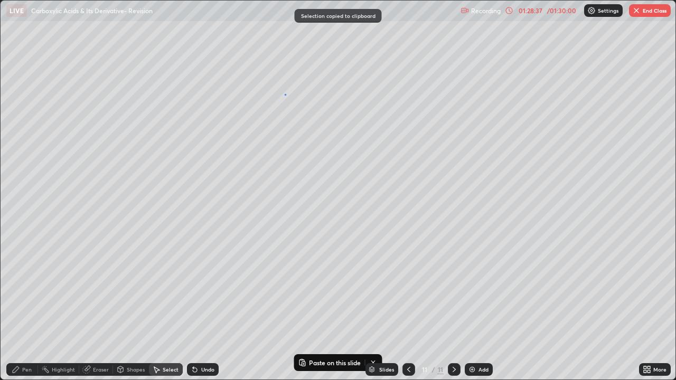
click at [284, 94] on div "0 ° Undo Copy Paste here Duplicate Duplicate to new slide Delete" at bounding box center [338, 190] width 675 height 379
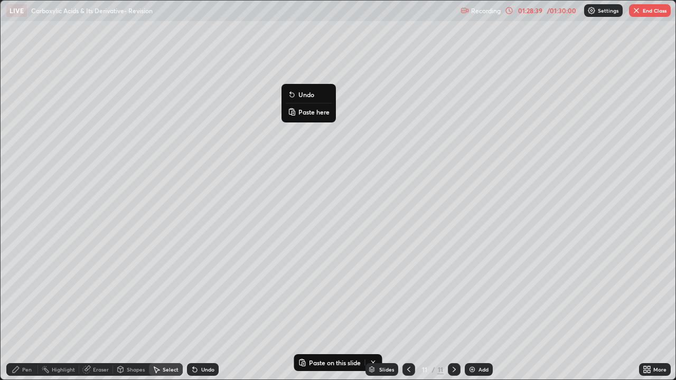
click at [295, 111] on rect at bounding box center [292, 113] width 3 height 4
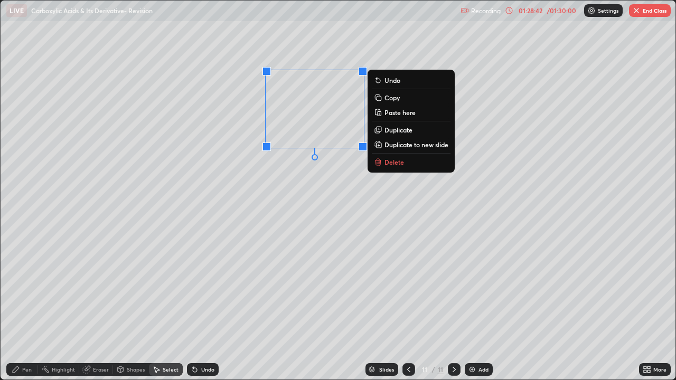
click at [26, 308] on div "Pen" at bounding box center [27, 369] width 10 height 5
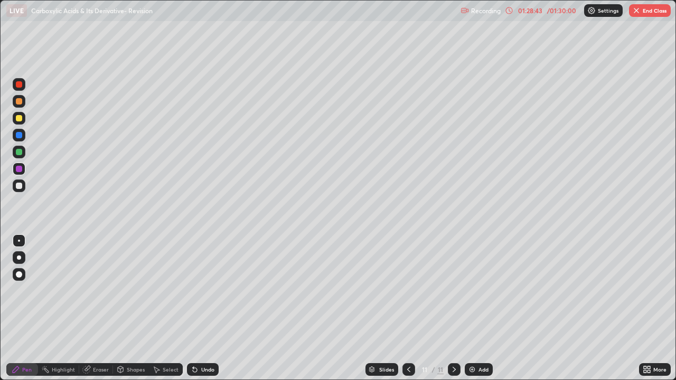
click at [23, 187] on div at bounding box center [19, 185] width 13 height 13
click at [131, 308] on div "Shapes" at bounding box center [136, 369] width 18 height 5
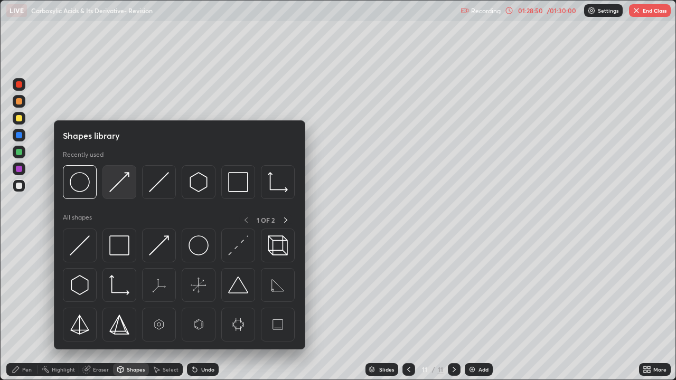
click at [118, 184] on img at bounding box center [119, 182] width 20 height 20
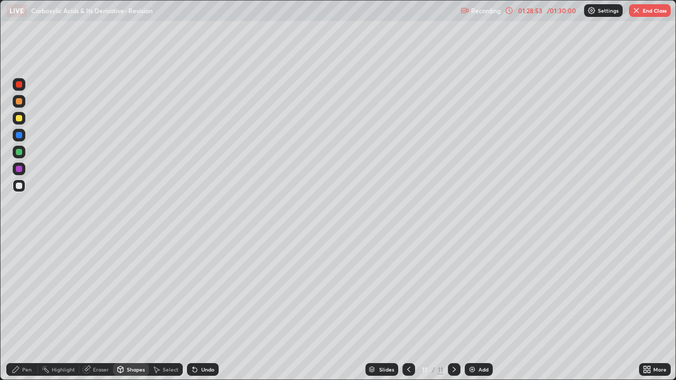
click at [25, 184] on div at bounding box center [19, 185] width 13 height 13
click at [201, 308] on div "Undo" at bounding box center [207, 369] width 13 height 5
click at [23, 308] on div "Pen" at bounding box center [27, 369] width 10 height 5
click at [20, 121] on div at bounding box center [19, 118] width 6 height 6
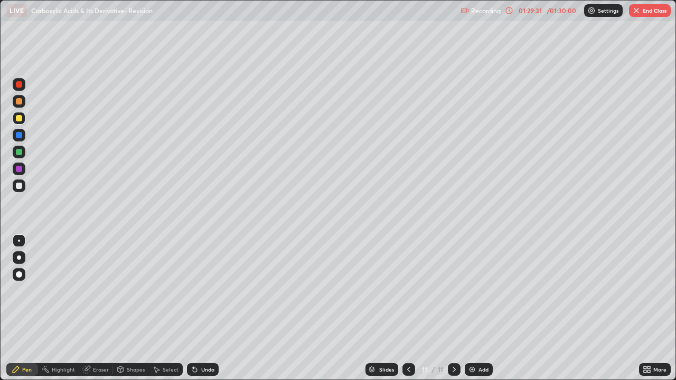
click at [166, 308] on div "Select" at bounding box center [171, 369] width 16 height 5
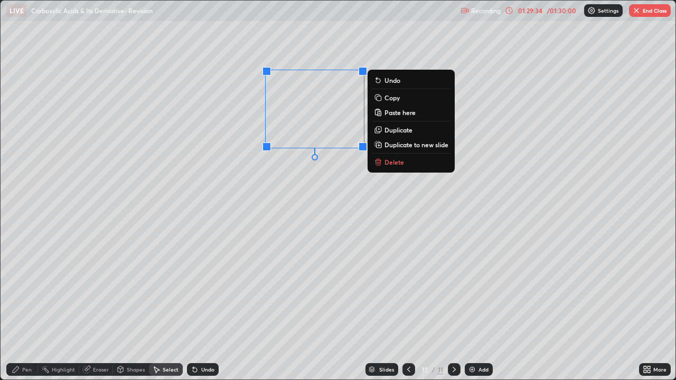
click at [384, 100] on p "Copy" at bounding box center [391, 97] width 15 height 8
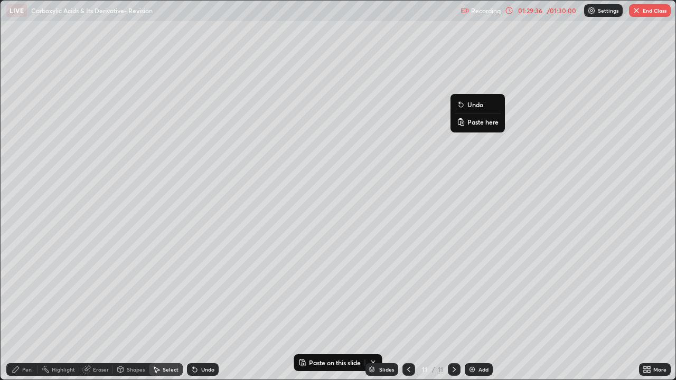
click at [467, 122] on p "Paste here" at bounding box center [482, 122] width 31 height 8
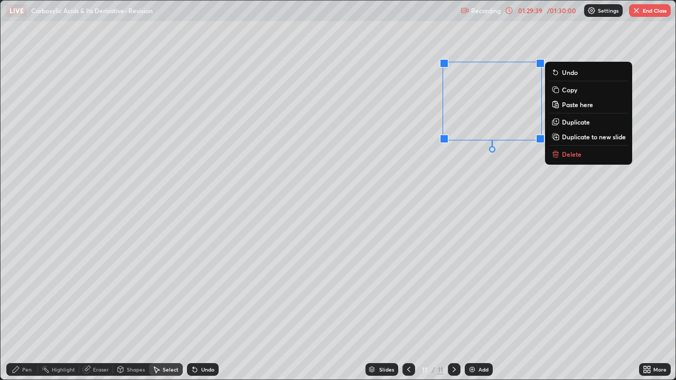
click at [21, 308] on div "Pen" at bounding box center [22, 369] width 32 height 13
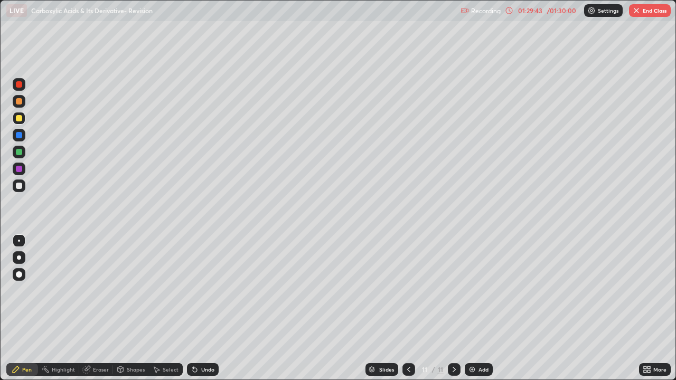
click at [202, 308] on div "Undo" at bounding box center [203, 369] width 32 height 13
click at [24, 184] on div at bounding box center [19, 185] width 13 height 13
click at [134, 308] on div "Shapes" at bounding box center [136, 369] width 18 height 5
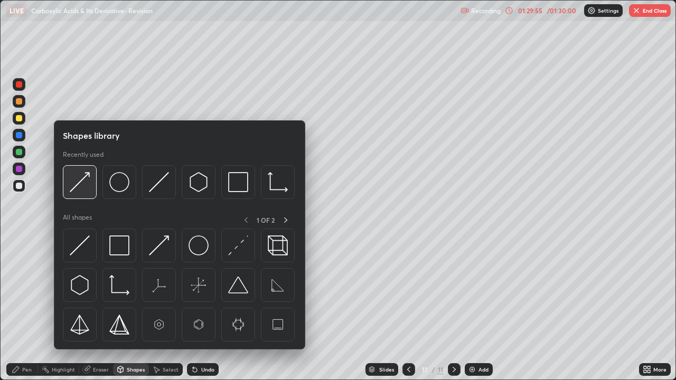
click at [81, 180] on img at bounding box center [80, 182] width 20 height 20
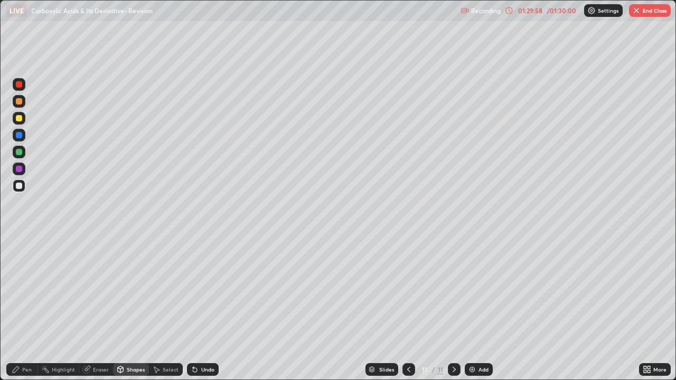
click at [22, 308] on div "Pen" at bounding box center [22, 369] width 32 height 13
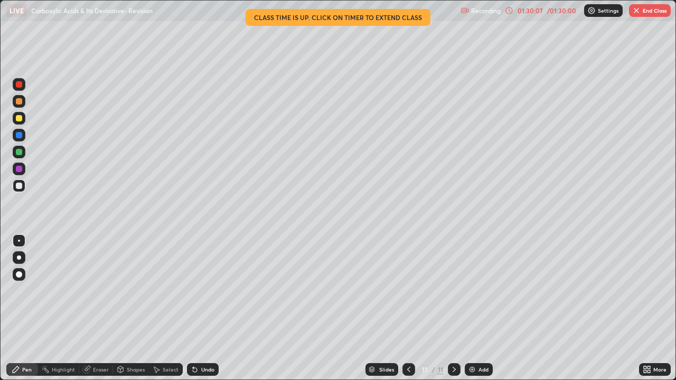
click at [21, 167] on div at bounding box center [19, 169] width 6 height 6
click at [20, 119] on div at bounding box center [19, 118] width 6 height 6
click at [23, 103] on div at bounding box center [19, 101] width 13 height 13
click at [136, 308] on div "Shapes" at bounding box center [131, 369] width 36 height 13
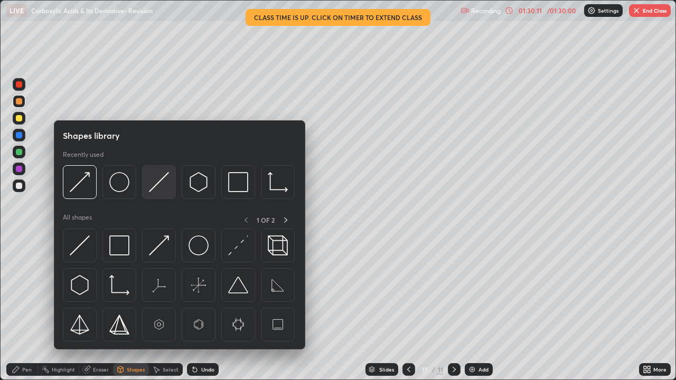
click at [157, 185] on img at bounding box center [159, 182] width 20 height 20
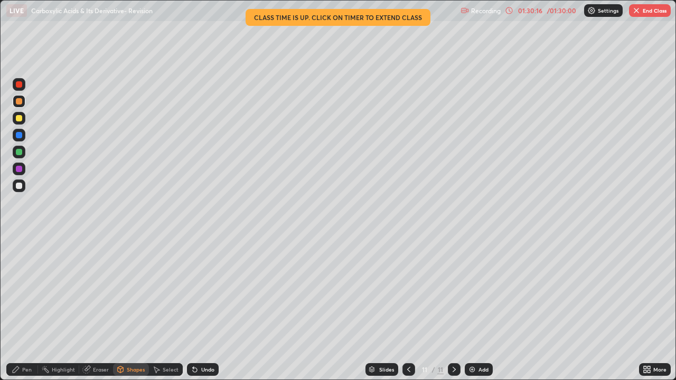
click at [198, 308] on div "Undo" at bounding box center [203, 369] width 32 height 13
click at [25, 308] on div "Pen" at bounding box center [27, 369] width 10 height 5
click at [23, 186] on div at bounding box center [19, 185] width 13 height 13
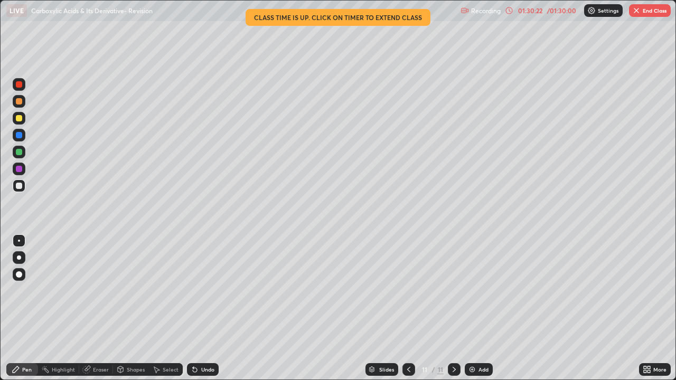
click at [21, 154] on div at bounding box center [19, 152] width 6 height 6
click at [23, 185] on div at bounding box center [19, 185] width 13 height 13
click at [173, 308] on div "Select" at bounding box center [171, 369] width 16 height 5
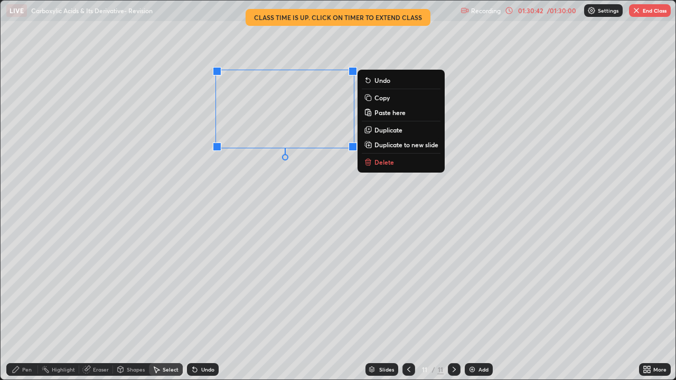
click at [370, 99] on rect at bounding box center [368, 98] width 5 height 5
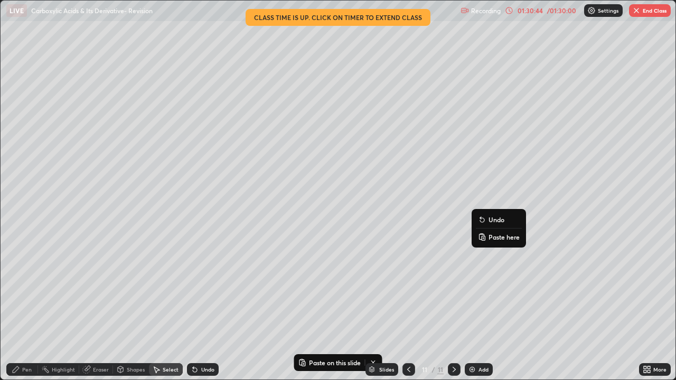
click at [483, 236] on rect at bounding box center [482, 238] width 3 height 4
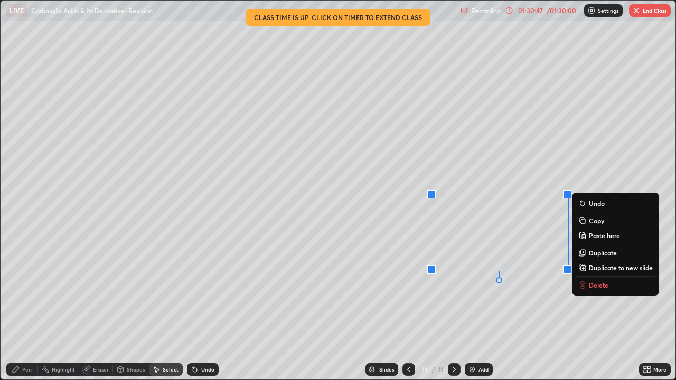
click at [92, 308] on div "Eraser" at bounding box center [96, 369] width 34 height 13
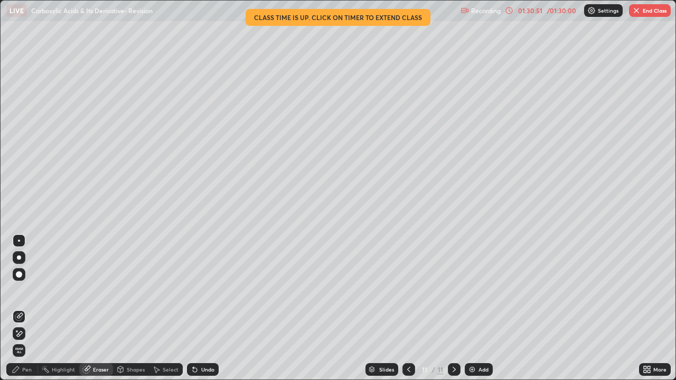
click at [25, 308] on div "Pen" at bounding box center [27, 369] width 10 height 5
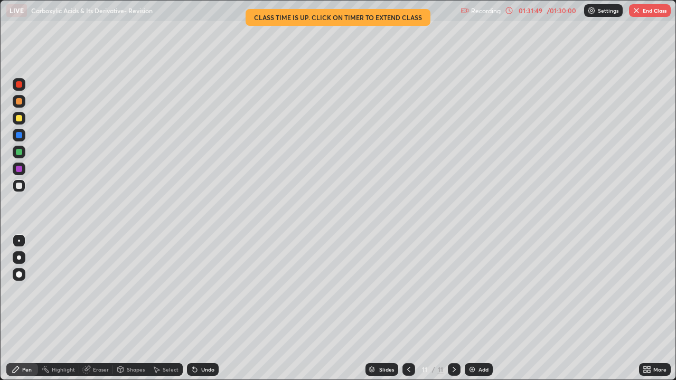
click at [165, 308] on div "Select" at bounding box center [166, 369] width 34 height 13
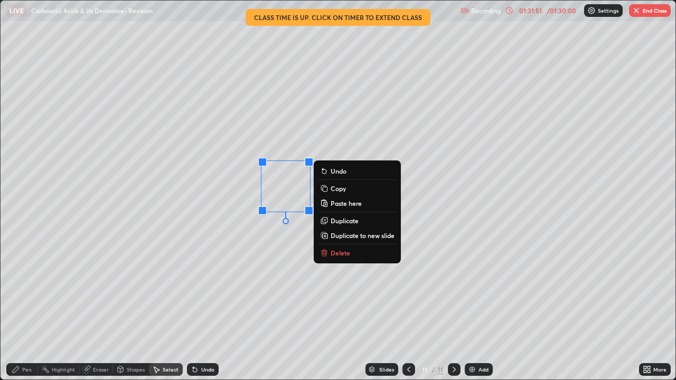
click at [325, 253] on icon at bounding box center [325, 253] width 0 height 2
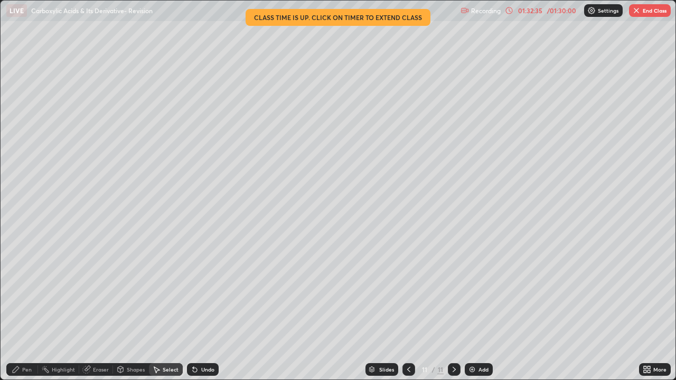
click at [650, 10] on button "End Class" at bounding box center [650, 10] width 42 height 13
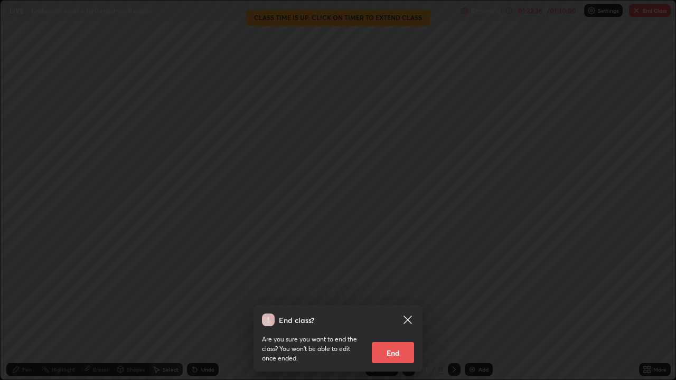
click at [403, 308] on button "End" at bounding box center [393, 352] width 42 height 21
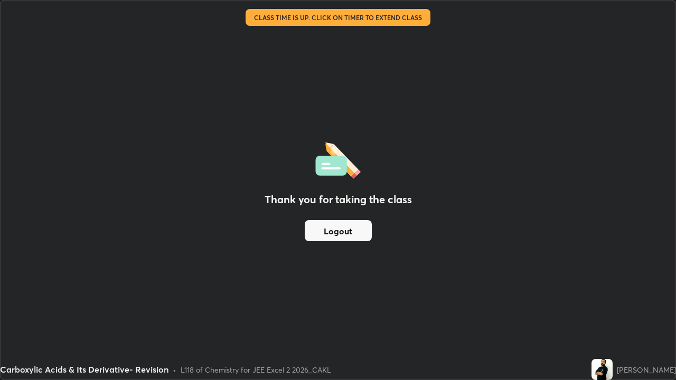
click at [354, 236] on button "Logout" at bounding box center [338, 230] width 67 height 21
